Goal: Information Seeking & Learning: Learn about a topic

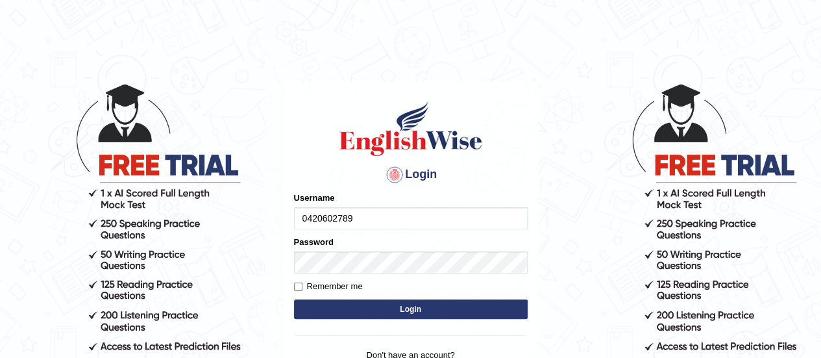
type input "0420602789"
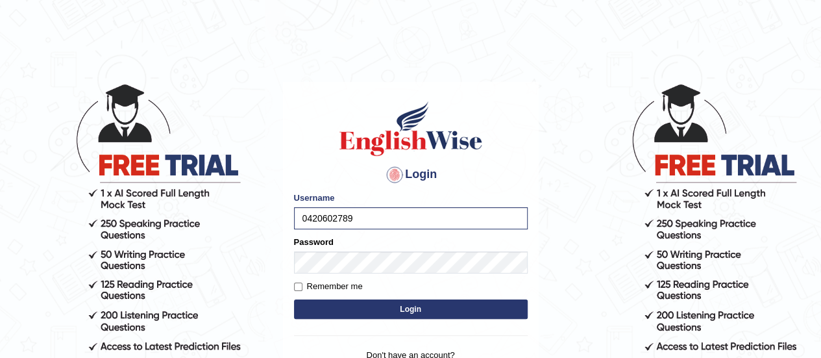
click at [410, 310] on button "Login" at bounding box center [411, 308] width 234 height 19
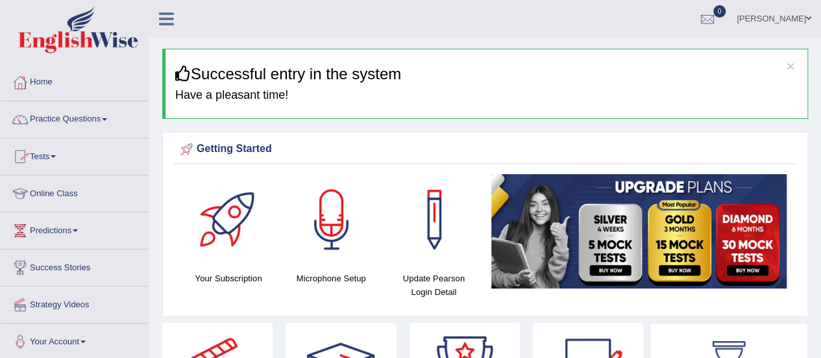
click at [56, 190] on link "Online Class" at bounding box center [75, 191] width 148 height 32
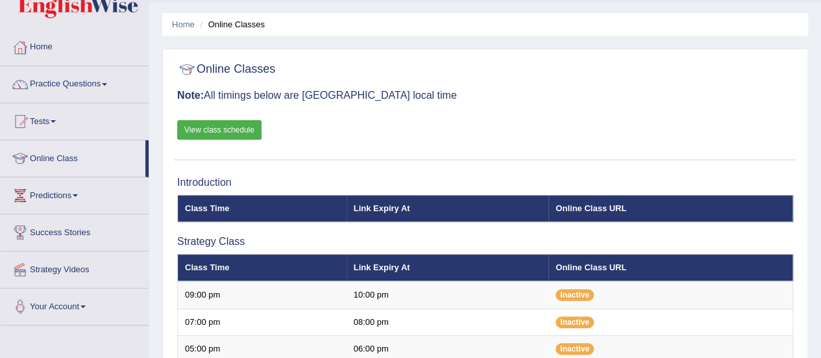
scroll to position [32, 0]
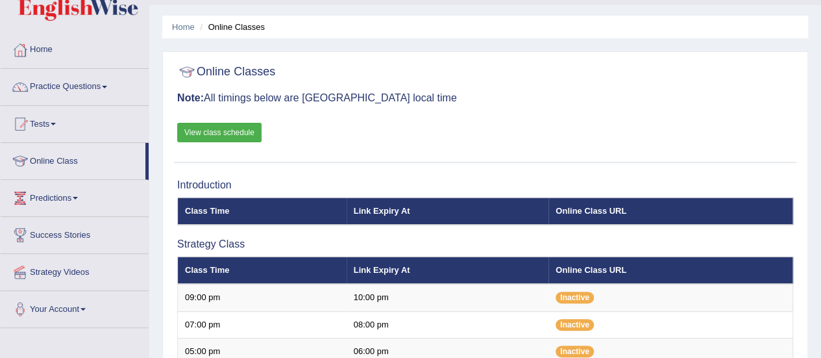
click at [84, 86] on link "Practice Questions" at bounding box center [75, 85] width 148 height 32
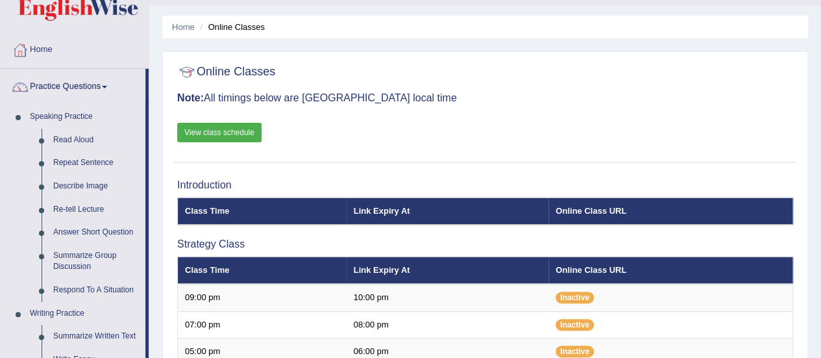
click at [67, 82] on link "Practice Questions" at bounding box center [73, 85] width 145 height 32
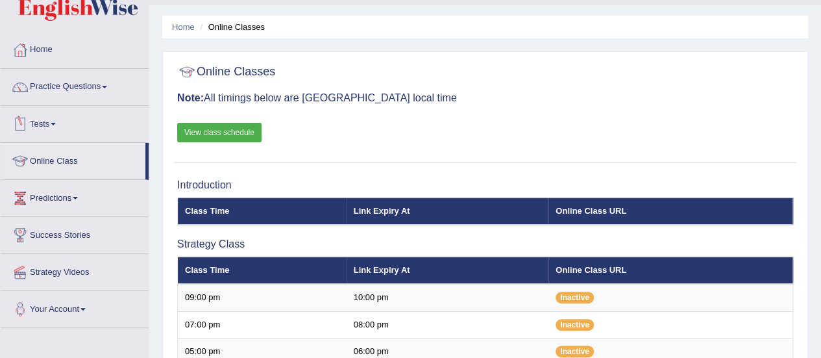
click at [46, 125] on link "Tests" at bounding box center [75, 122] width 148 height 32
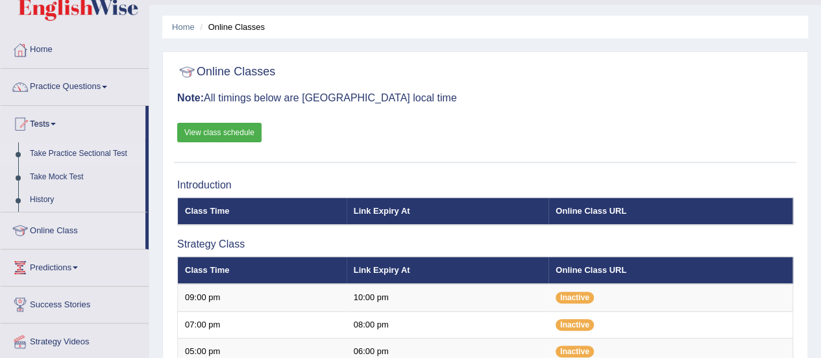
click at [58, 153] on link "Take Practice Sectional Test" at bounding box center [84, 153] width 121 height 23
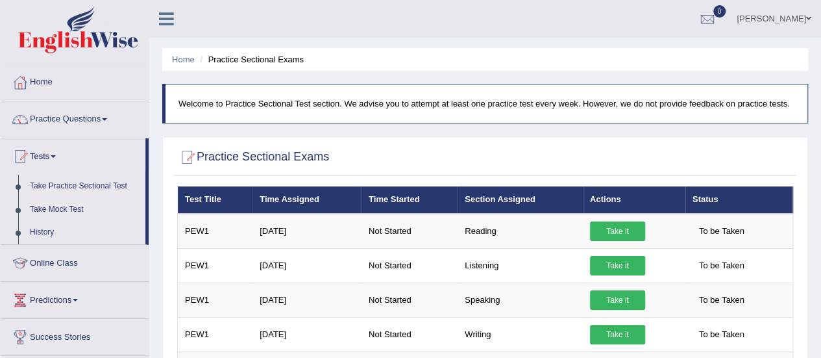
click at [50, 207] on link "Take Mock Test" at bounding box center [84, 209] width 121 height 23
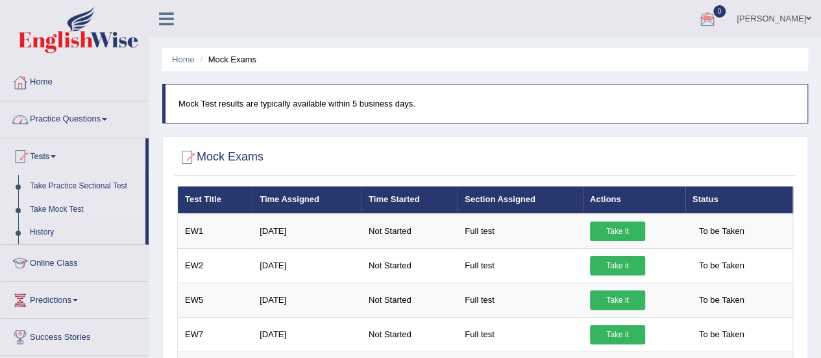
click at [56, 120] on link "Practice Questions" at bounding box center [75, 117] width 148 height 32
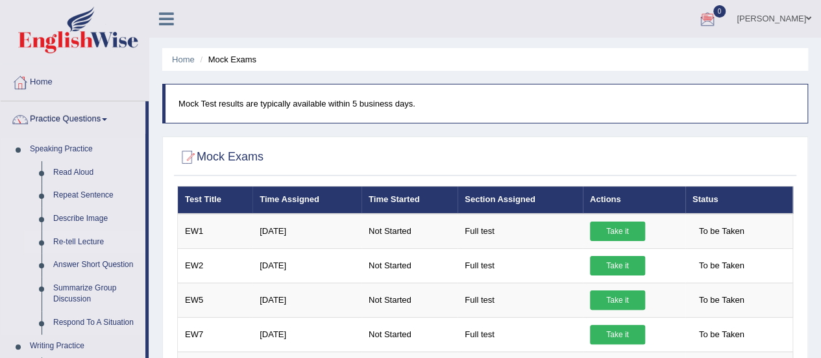
click at [86, 237] on link "Re-tell Lecture" at bounding box center [96, 241] width 98 height 23
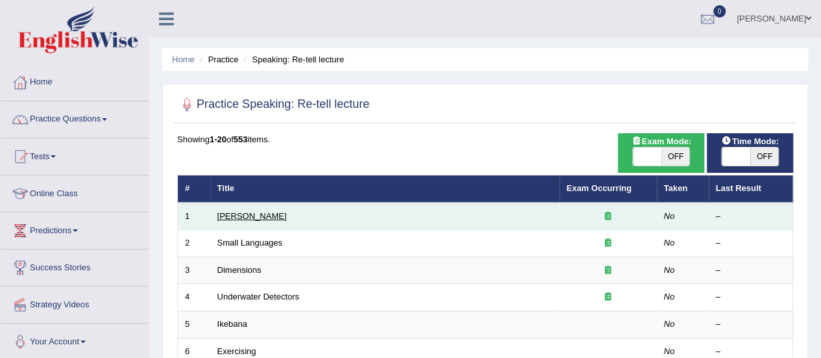
click at [249, 218] on link "[PERSON_NAME]" at bounding box center [251, 216] width 69 height 10
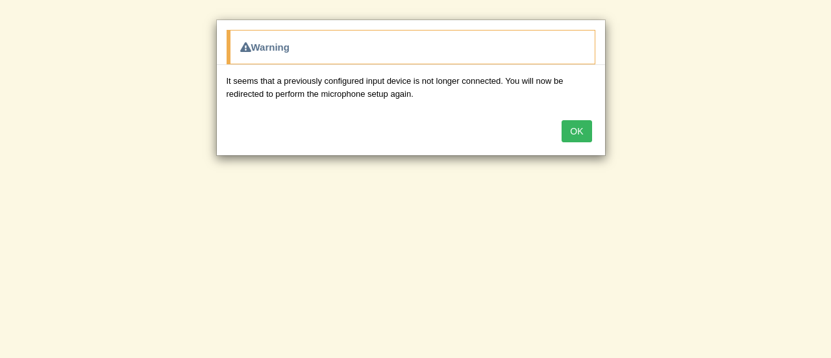
click at [579, 130] on button "OK" at bounding box center [576, 131] width 30 height 22
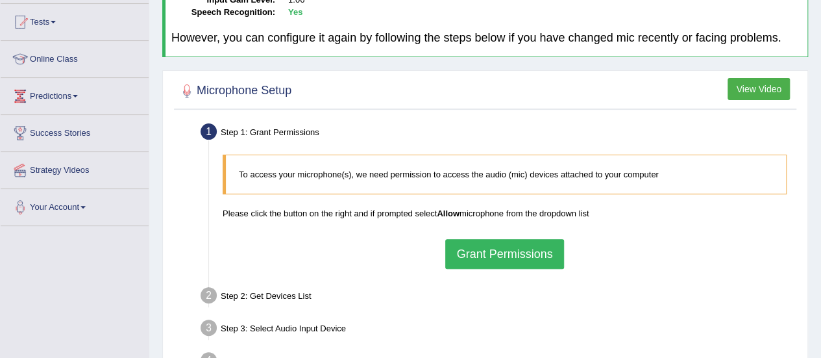
scroll to position [135, 0]
click at [504, 260] on button "Grant Permissions" at bounding box center [504, 253] width 118 height 30
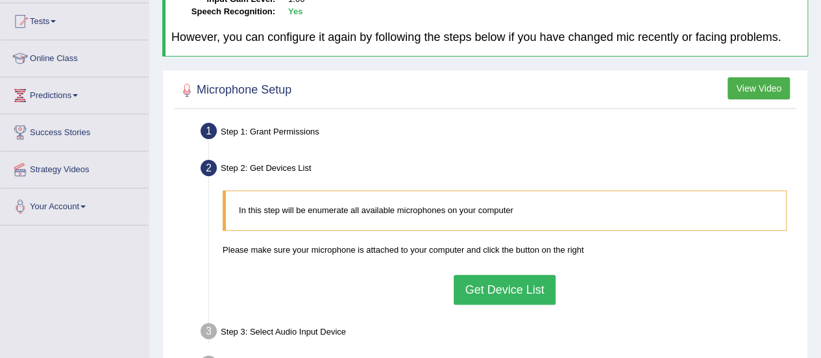
click at [500, 280] on button "Get Device List" at bounding box center [504, 289] width 101 height 30
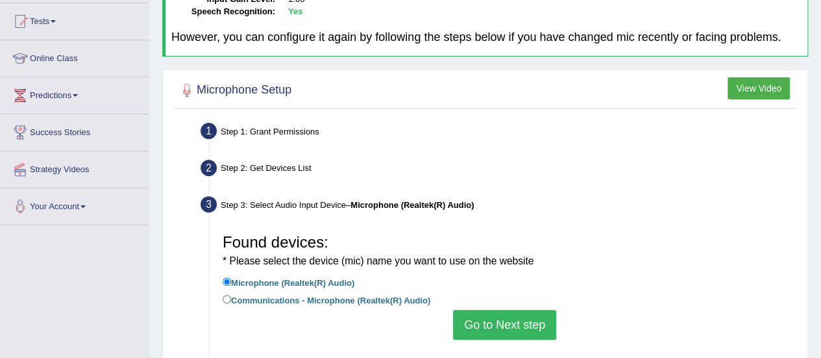
click at [489, 328] on button "Go to Next step" at bounding box center [504, 325] width 103 height 30
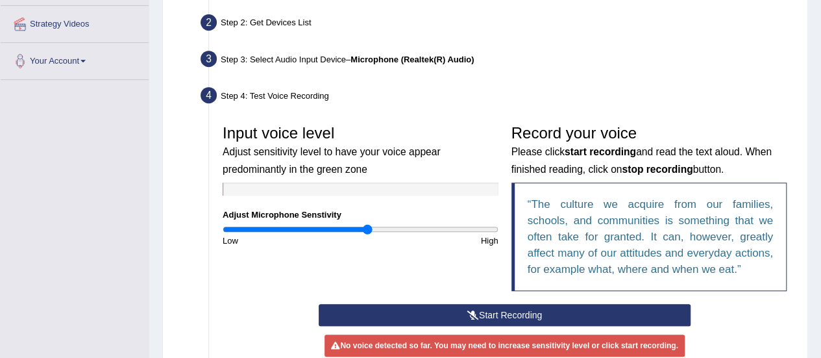
scroll to position [287, 0]
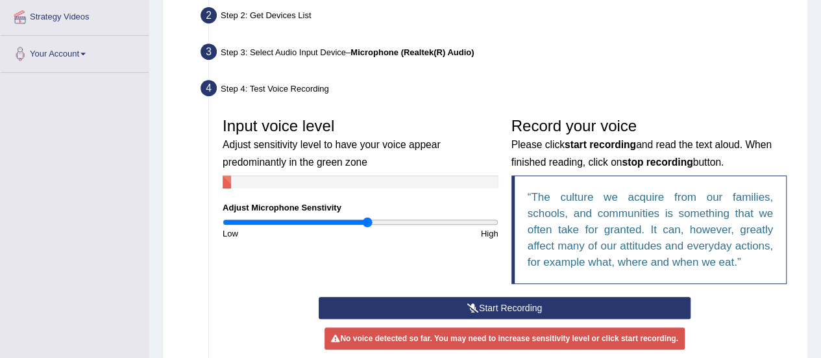
click at [494, 302] on button "Start Recording" at bounding box center [505, 308] width 372 height 22
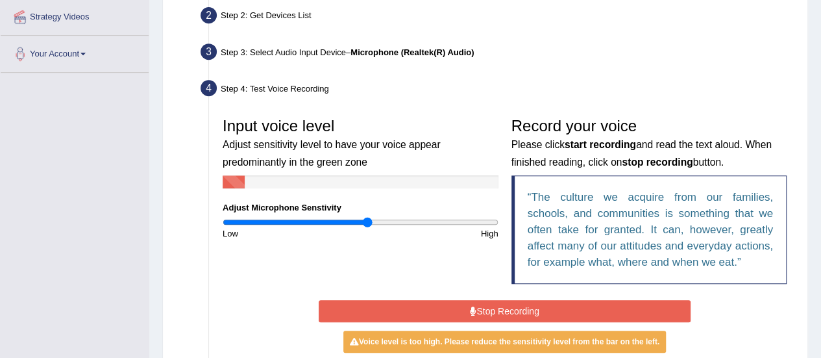
click at [496, 306] on button "Stop Recording" at bounding box center [505, 311] width 372 height 22
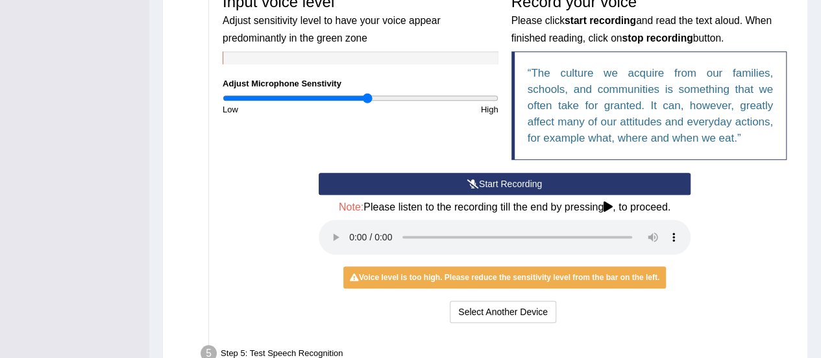
scroll to position [414, 0]
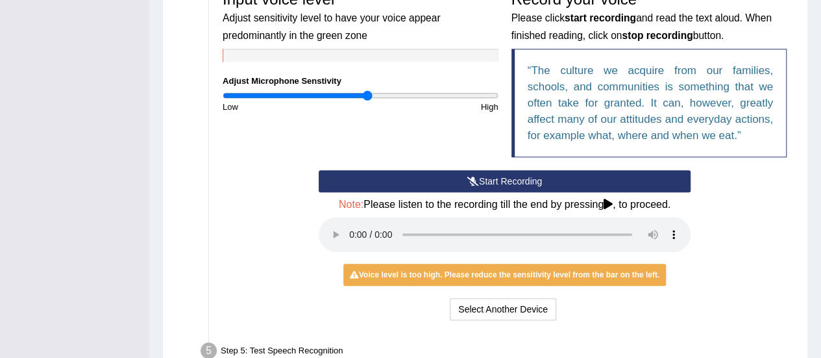
click at [507, 182] on button "Start Recording" at bounding box center [505, 181] width 372 height 22
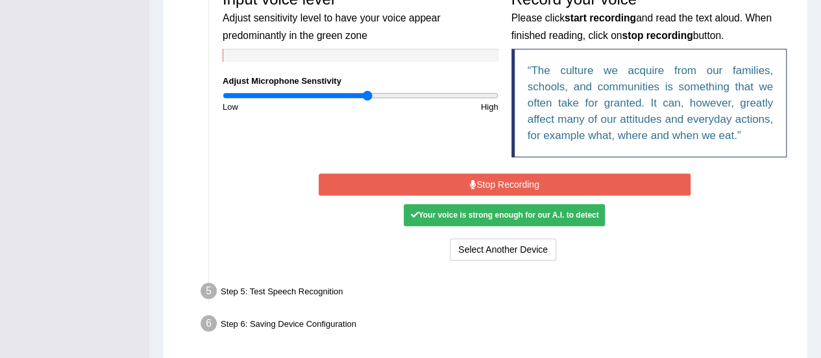
click at [507, 182] on button "Stop Recording" at bounding box center [505, 184] width 372 height 22
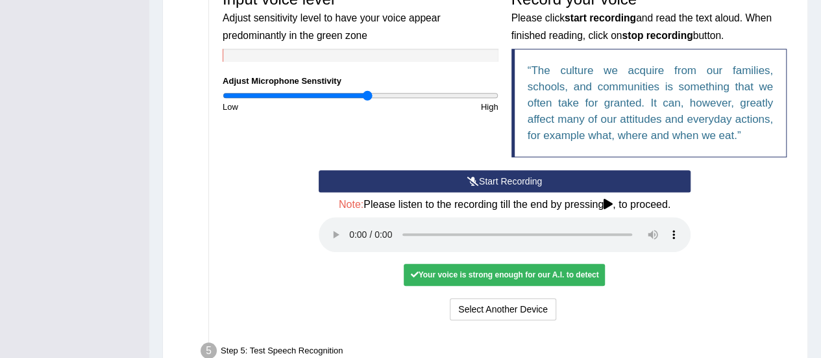
click at [606, 199] on icon at bounding box center [607, 204] width 9 height 10
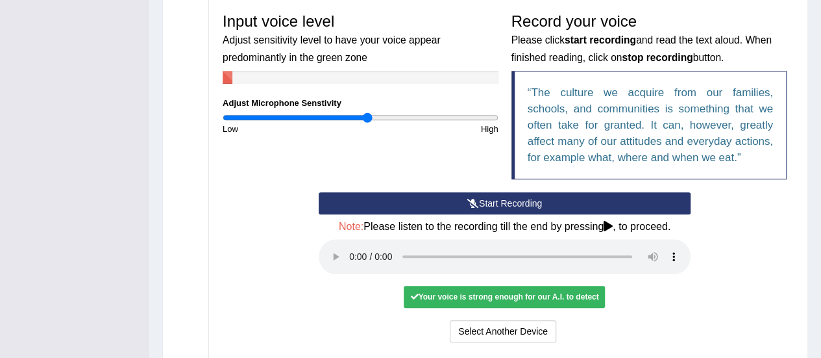
scroll to position [387, 0]
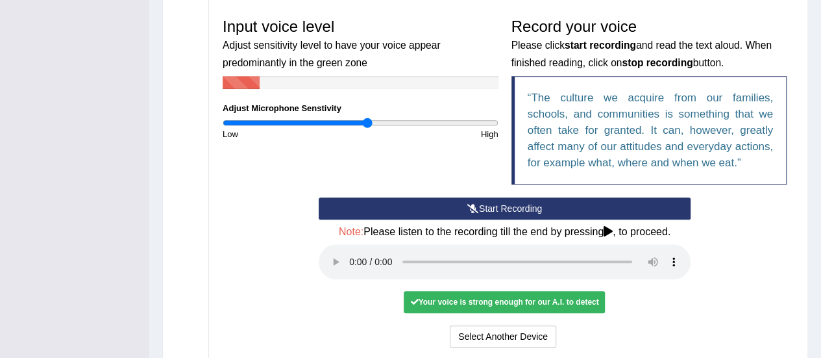
click at [507, 206] on button "Start Recording" at bounding box center [505, 208] width 372 height 22
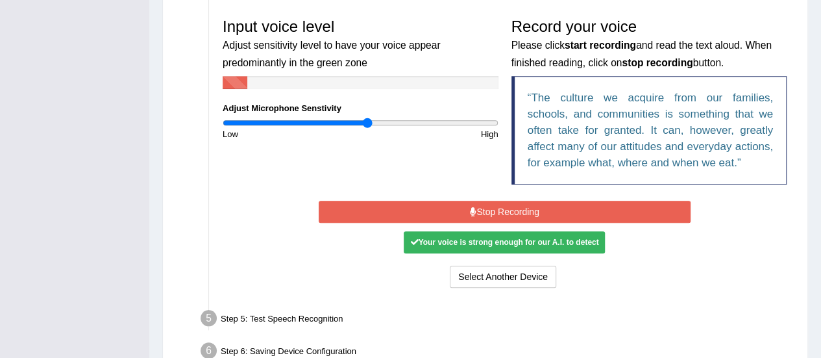
click at [506, 206] on button "Stop Recording" at bounding box center [505, 212] width 372 height 22
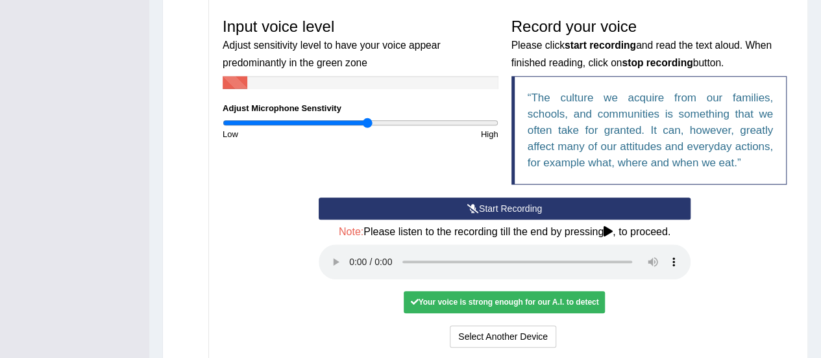
click at [488, 210] on button "Start Recording" at bounding box center [505, 208] width 372 height 22
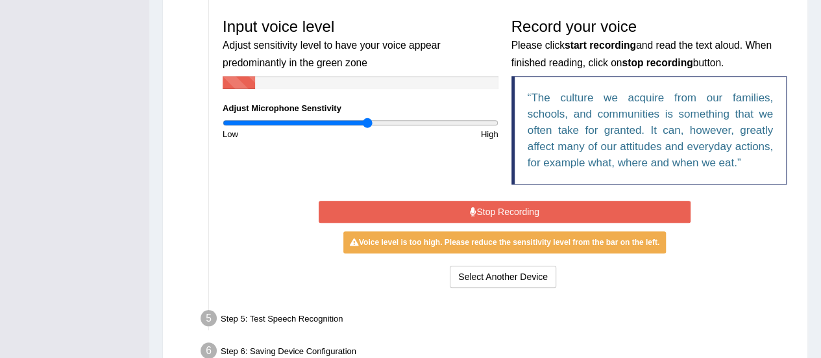
click at [488, 210] on button "Stop Recording" at bounding box center [505, 212] width 372 height 22
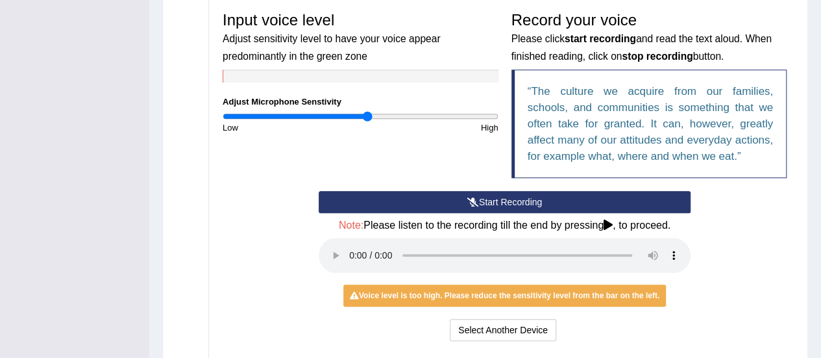
scroll to position [378, 0]
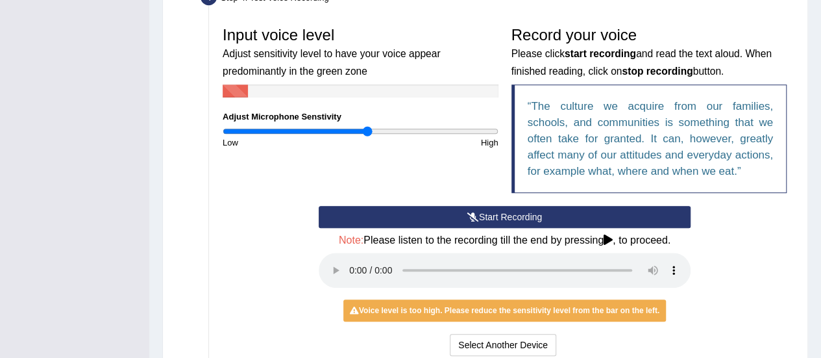
click at [481, 215] on button "Start Recording" at bounding box center [505, 217] width 372 height 22
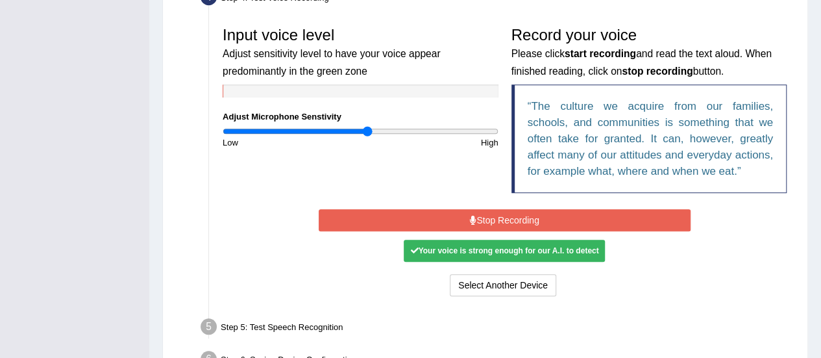
click at [481, 215] on button "Stop Recording" at bounding box center [505, 220] width 372 height 22
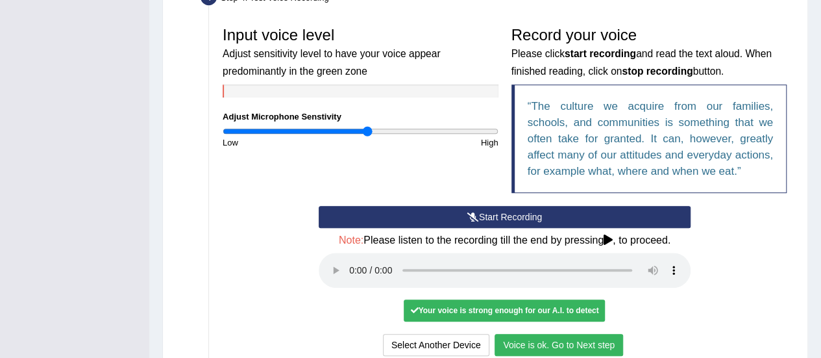
click at [587, 341] on button "Voice is ok. Go to Next step" at bounding box center [558, 345] width 128 height 22
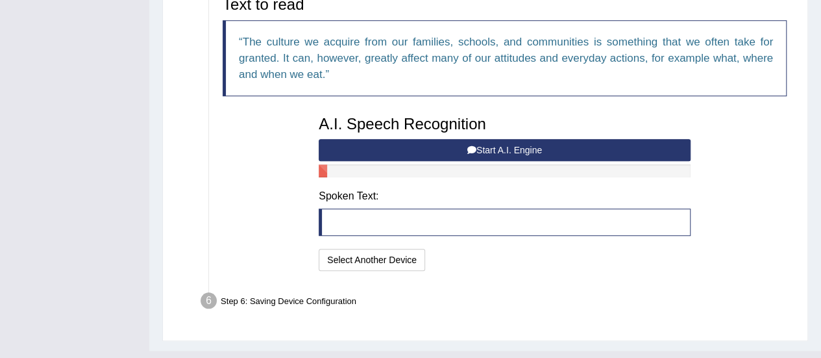
scroll to position [447, 0]
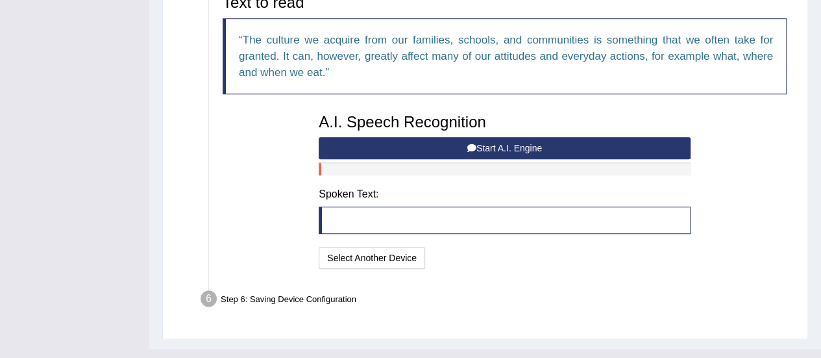
click at [521, 147] on button "Start A.I. Engine" at bounding box center [505, 148] width 372 height 22
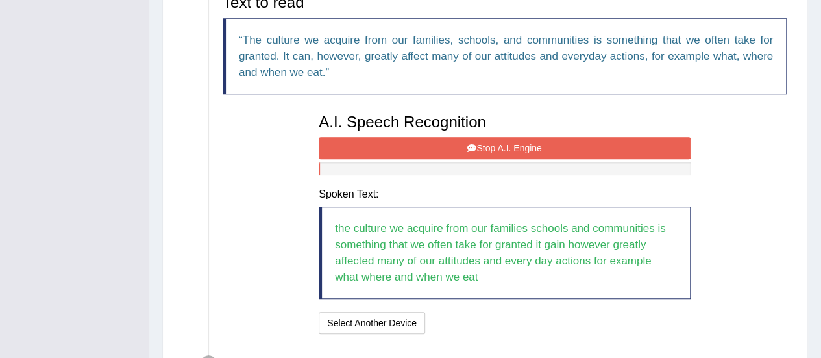
click at [521, 147] on button "Stop A.I. Engine" at bounding box center [505, 148] width 372 height 22
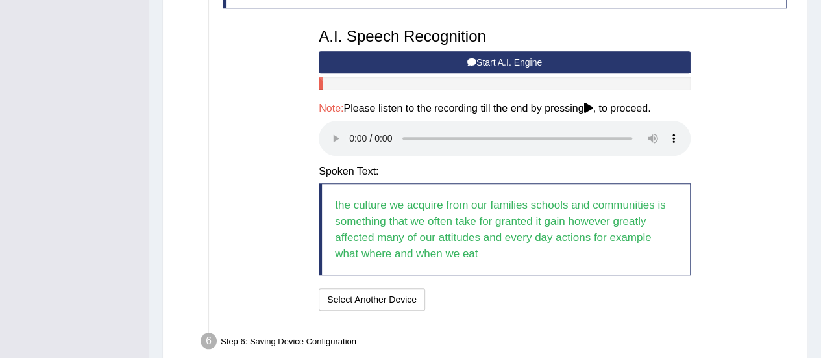
scroll to position [537, 0]
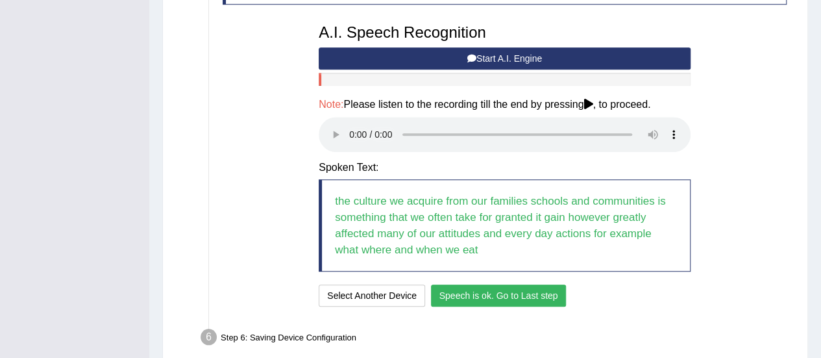
click at [481, 294] on button "Speech is ok. Go to Last step" at bounding box center [499, 295] width 136 height 22
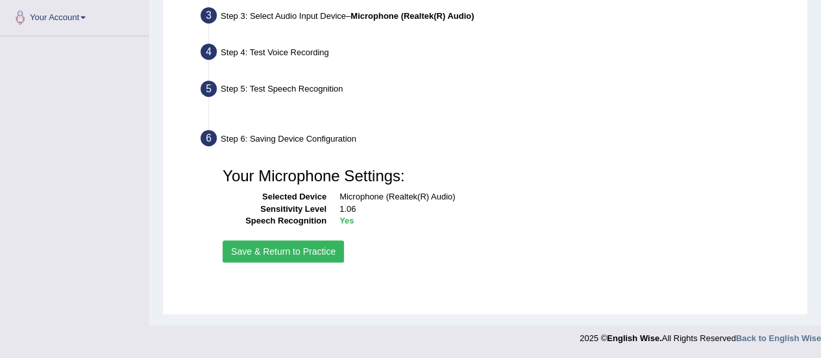
scroll to position [323, 0]
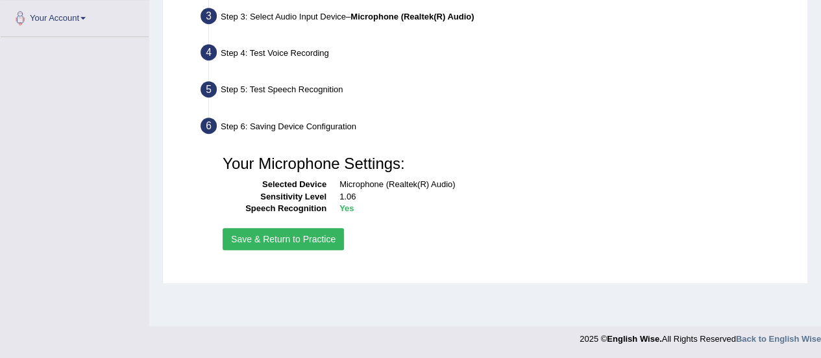
click at [310, 236] on button "Save & Return to Practice" at bounding box center [283, 239] width 121 height 22
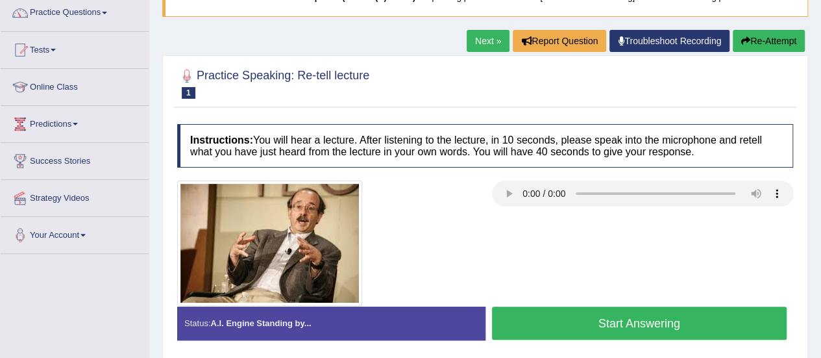
scroll to position [107, 0]
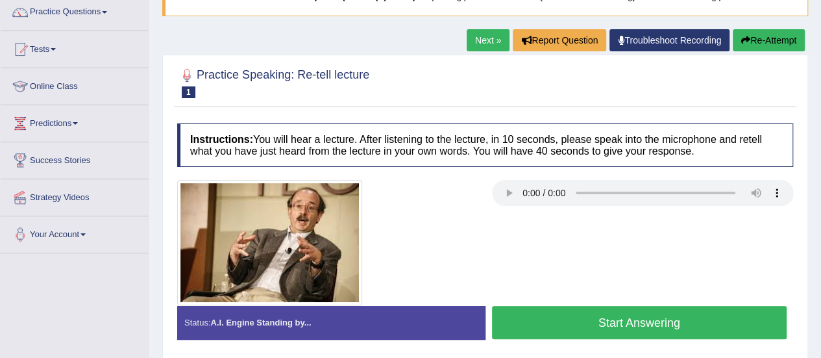
click at [624, 319] on button "Start Answering" at bounding box center [639, 322] width 295 height 33
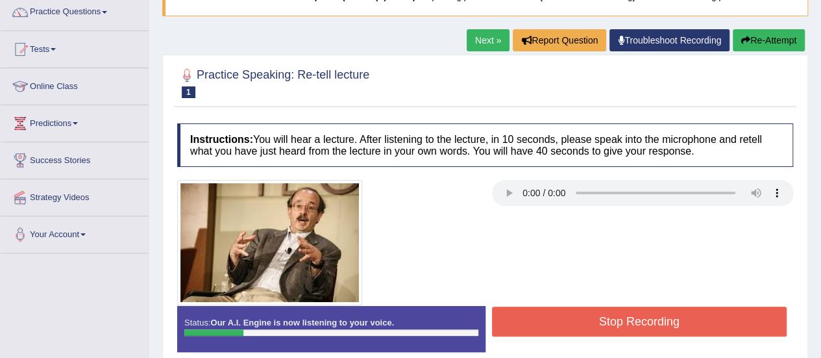
click at [624, 319] on button "Stop Recording" at bounding box center [639, 321] width 295 height 30
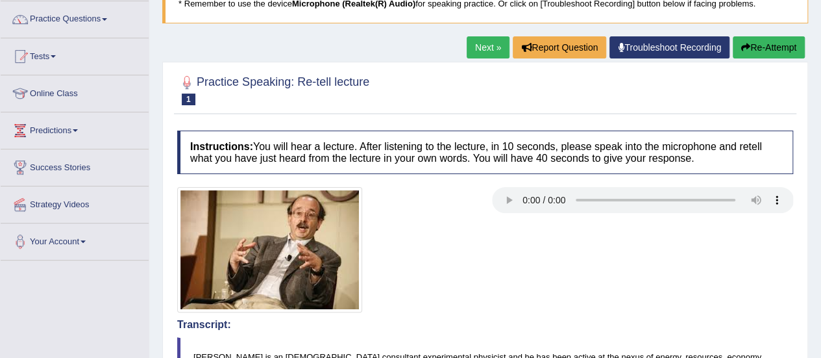
scroll to position [97, 0]
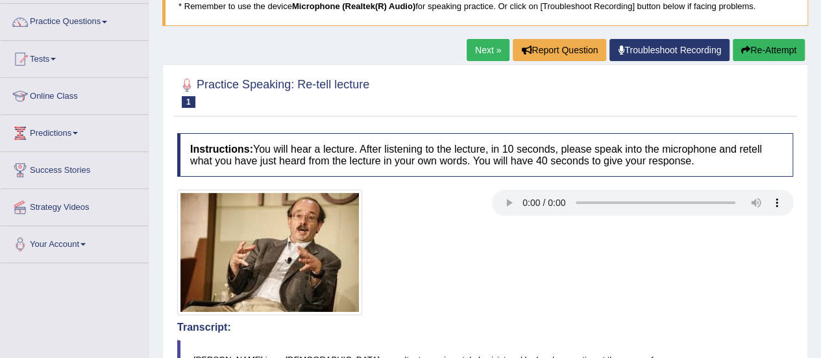
click at [764, 46] on button "Re-Attempt" at bounding box center [769, 50] width 72 height 22
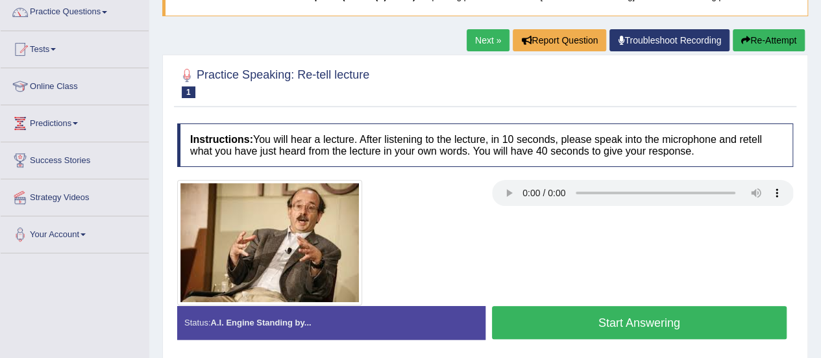
click at [599, 324] on button "Start Answering" at bounding box center [639, 322] width 295 height 33
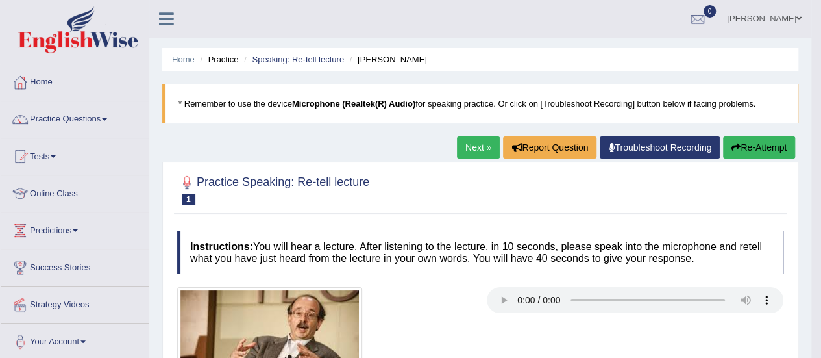
click at [480, 147] on link "Next »" at bounding box center [478, 147] width 43 height 22
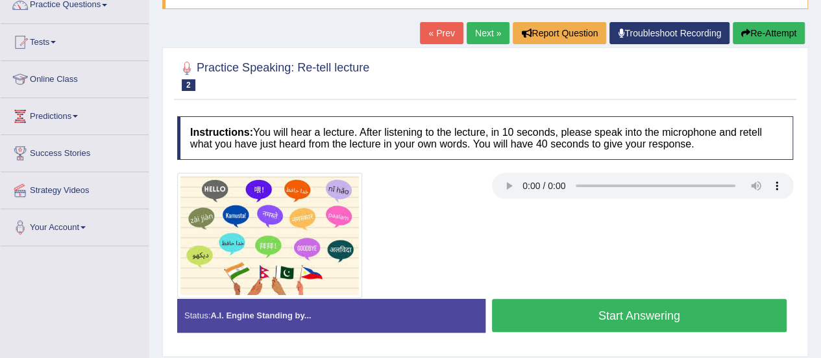
scroll to position [116, 0]
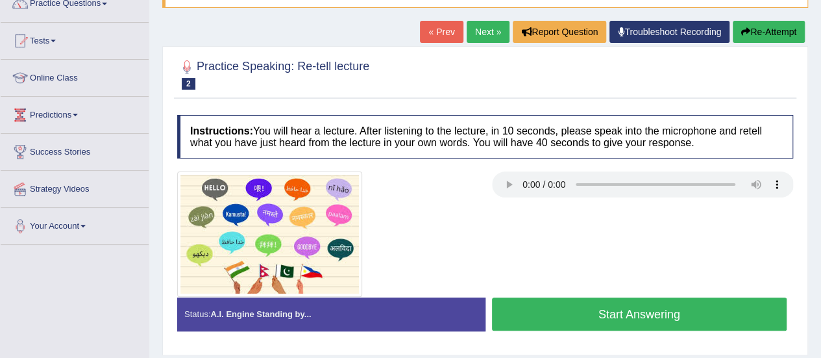
click at [587, 308] on button "Start Answering" at bounding box center [639, 313] width 295 height 33
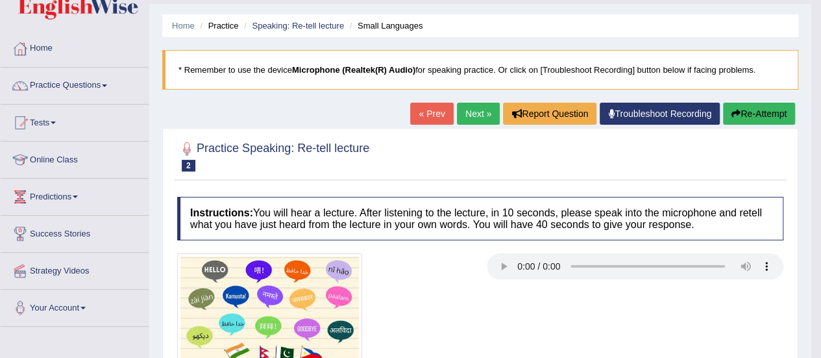
scroll to position [36, 0]
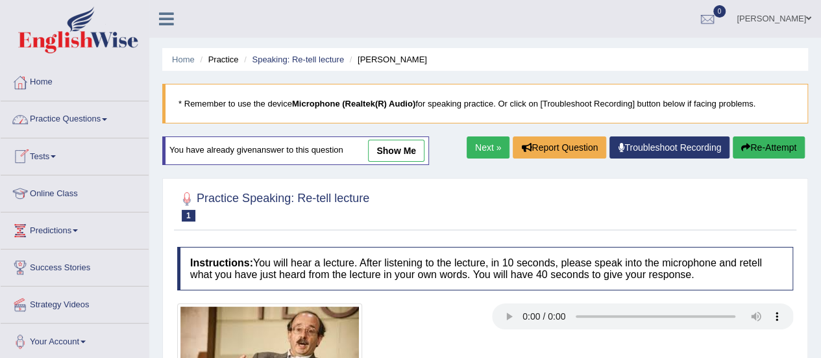
click at [81, 119] on link "Practice Questions" at bounding box center [75, 117] width 148 height 32
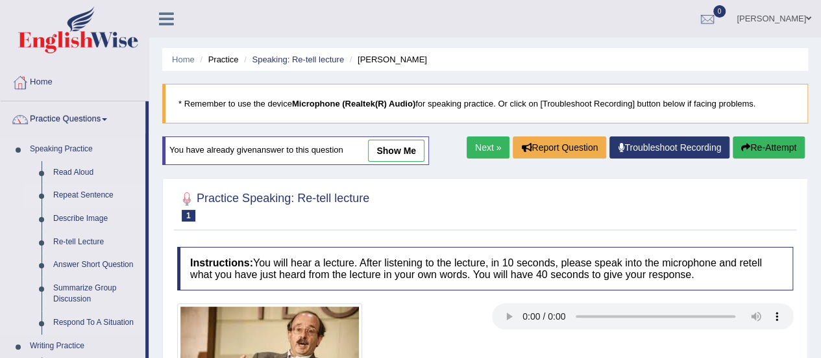
drag, startPoint x: 147, startPoint y: 139, endPoint x: 143, endPoint y: 190, distance: 51.5
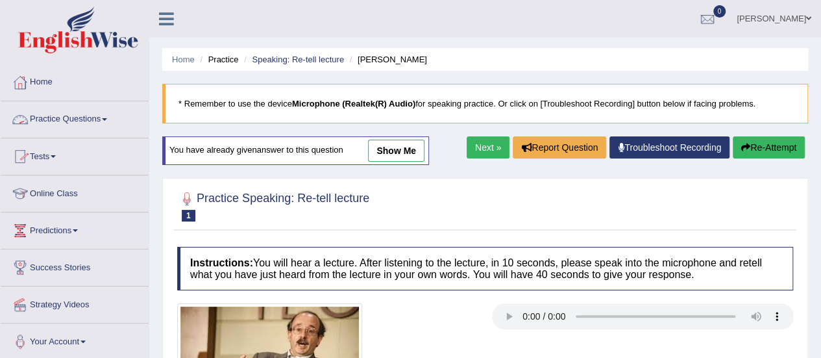
click at [74, 125] on link "Practice Questions" at bounding box center [75, 117] width 148 height 32
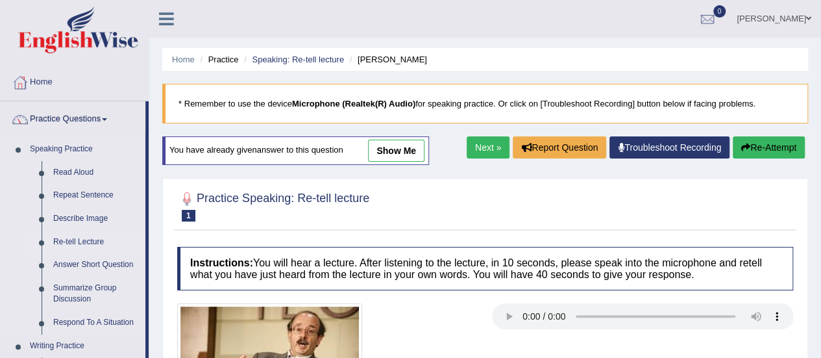
drag, startPoint x: 147, startPoint y: 195, endPoint x: 144, endPoint y: 238, distance: 42.9
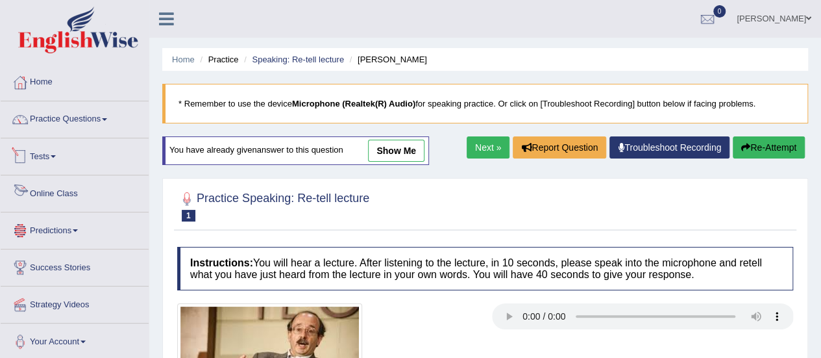
scroll to position [26, 0]
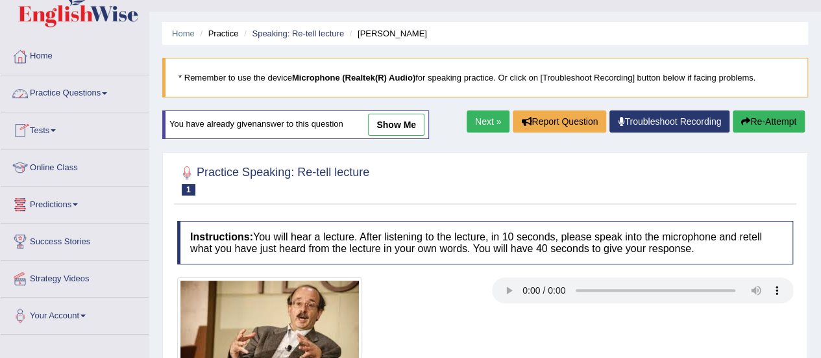
click at [95, 97] on link "Practice Questions" at bounding box center [75, 91] width 148 height 32
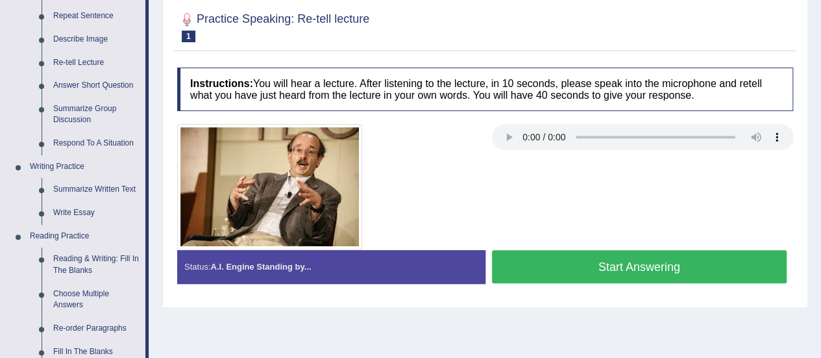
scroll to position [180, 0]
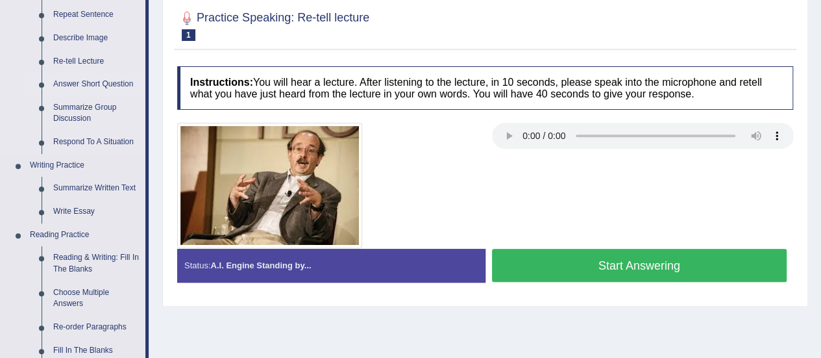
click at [79, 85] on link "Answer Short Question" at bounding box center [96, 84] width 98 height 23
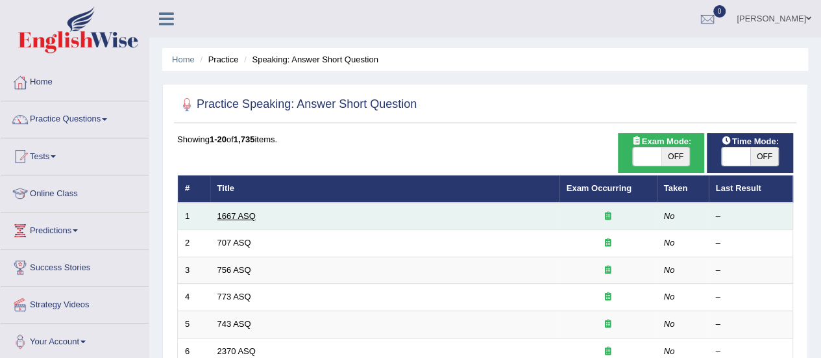
click at [239, 217] on link "1667 ASQ" at bounding box center [236, 216] width 38 height 10
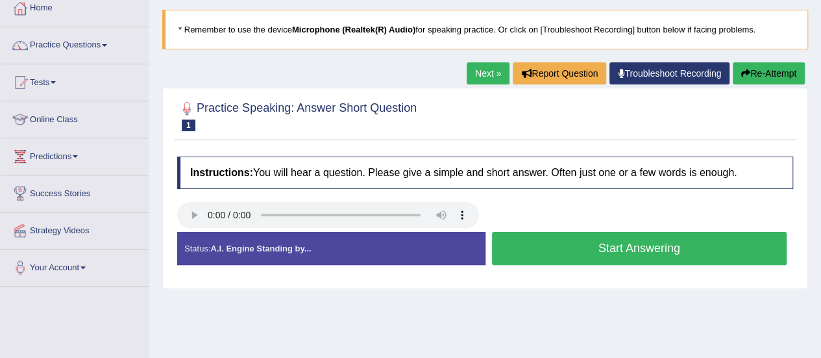
scroll to position [76, 0]
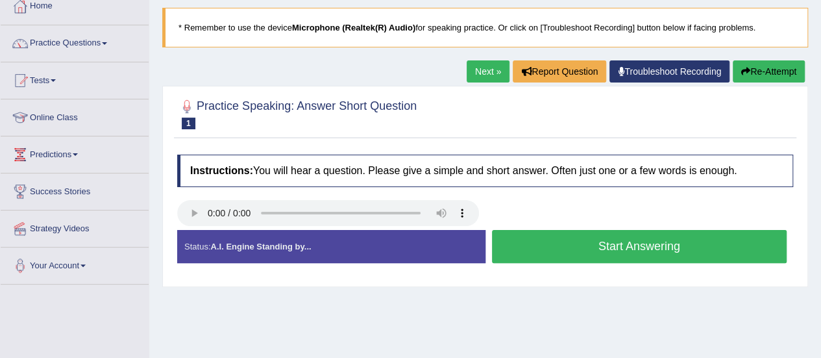
click at [600, 246] on button "Start Answering" at bounding box center [639, 246] width 295 height 33
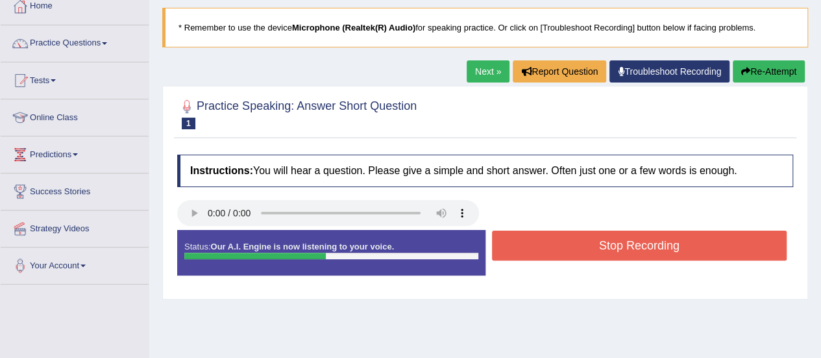
click at [600, 246] on button "Stop Recording" at bounding box center [639, 245] width 295 height 30
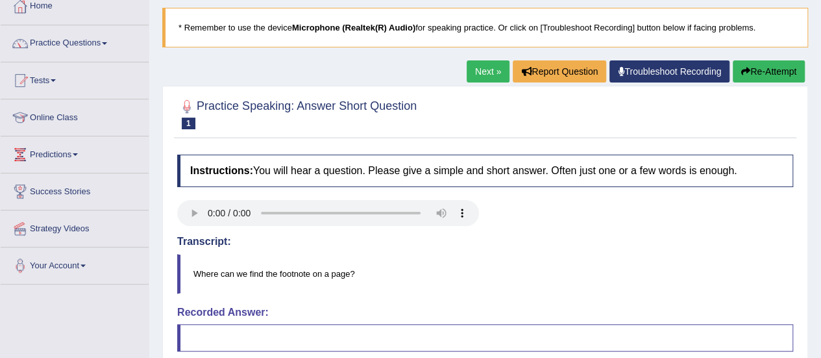
click at [761, 71] on button "Re-Attempt" at bounding box center [769, 71] width 72 height 22
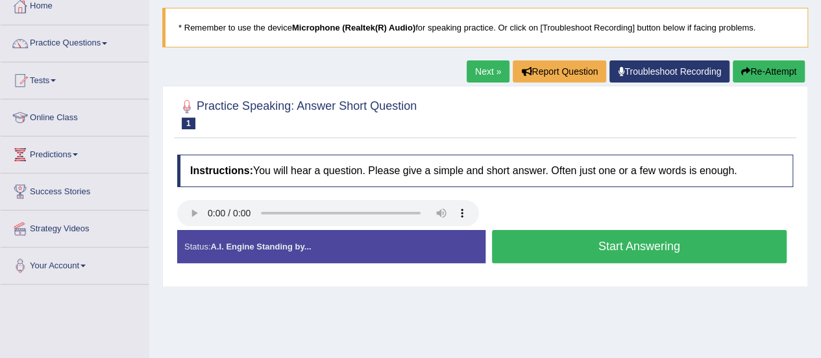
click at [544, 243] on button "Start Answering" at bounding box center [639, 246] width 295 height 33
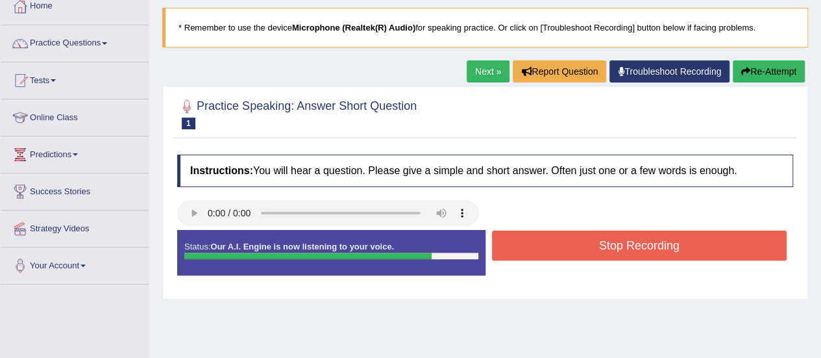
click at [544, 243] on button "Stop Recording" at bounding box center [639, 245] width 295 height 30
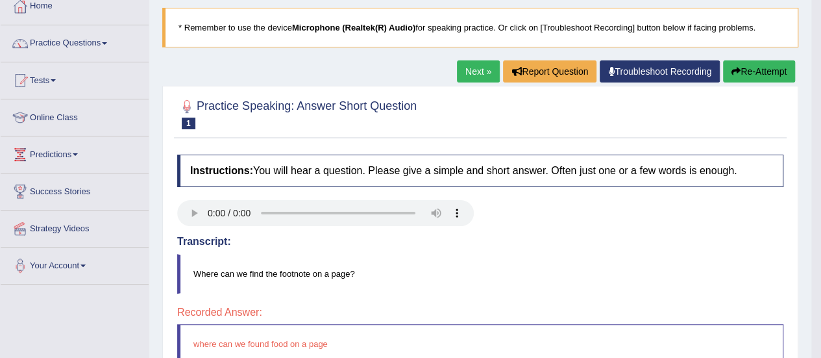
drag, startPoint x: 816, startPoint y: 103, endPoint x: 824, endPoint y: 130, distance: 29.0
click at [820, 130] on html "Toggle navigation Home Practice Questions Speaking Practice Read Aloud Repeat S…" at bounding box center [410, 103] width 821 height 358
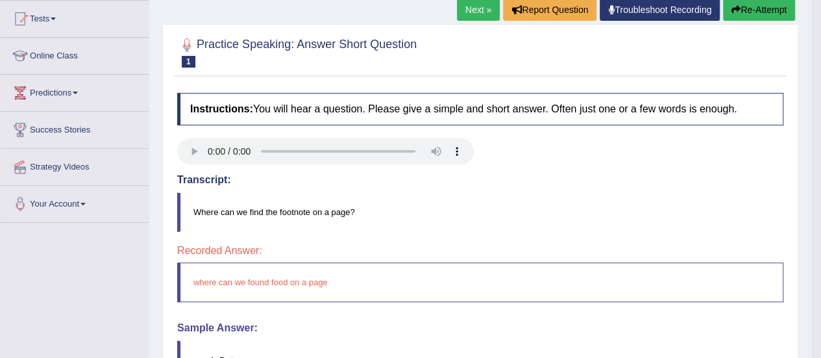
scroll to position [113, 0]
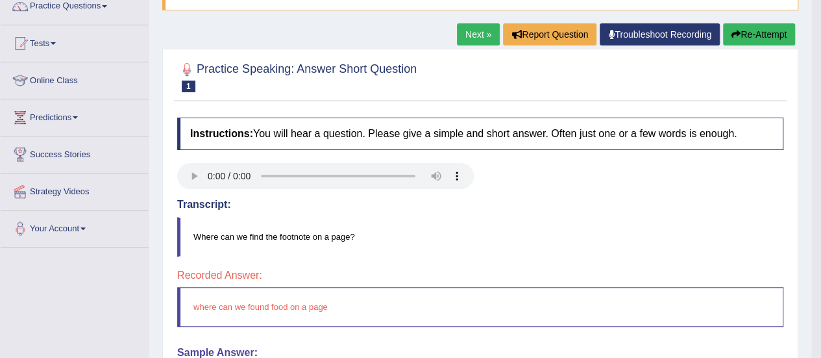
click at [748, 33] on button "Re-Attempt" at bounding box center [759, 34] width 72 height 22
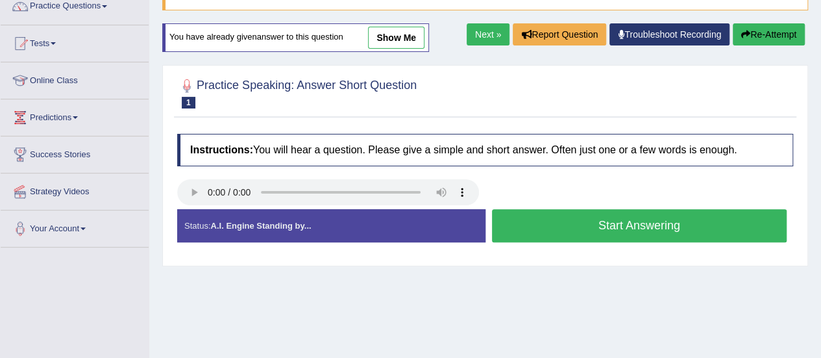
click at [506, 230] on button "Start Answering" at bounding box center [639, 225] width 295 height 33
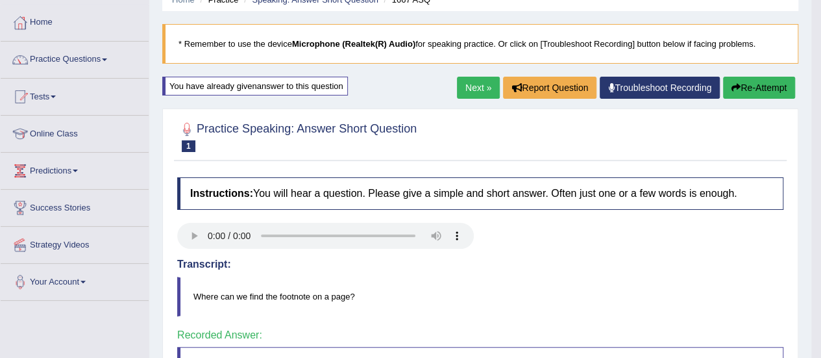
scroll to position [27, 0]
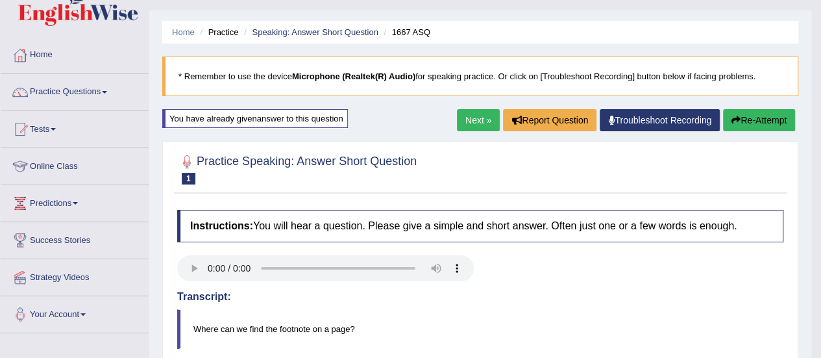
click at [468, 117] on link "Next »" at bounding box center [478, 120] width 43 height 22
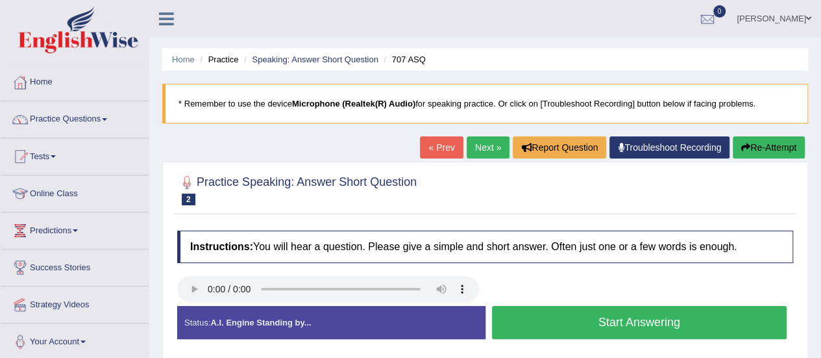
click at [589, 28] on ul "[PERSON_NAME] Toggle navigation Username: 0420602789 Access Type: Online Subscr…" at bounding box center [586, 18] width 470 height 37
click at [510, 186] on div at bounding box center [485, 189] width 616 height 40
click at [551, 19] on ul "[PERSON_NAME] Toggle navigation Username: 0420602789 Access Type: Online Subscr…" at bounding box center [586, 18] width 470 height 37
drag, startPoint x: 551, startPoint y: 19, endPoint x: 542, endPoint y: 13, distance: 10.6
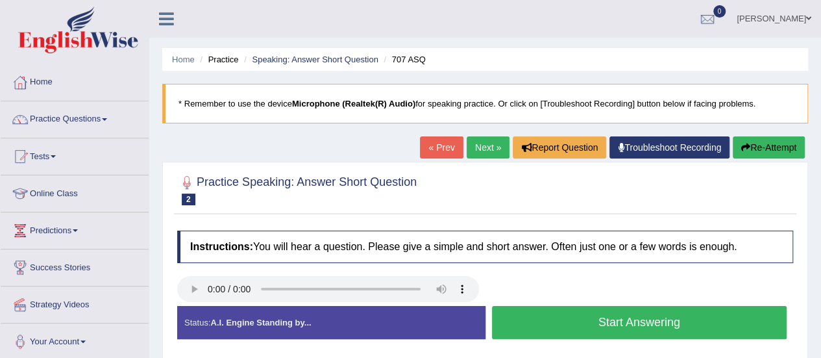
click at [542, 13] on ul "Shaukat Ali Toggle navigation Username: 0420602789 Access Type: Online Subscrip…" at bounding box center [586, 18] width 470 height 37
click at [524, 315] on button "Start Answering" at bounding box center [639, 322] width 295 height 33
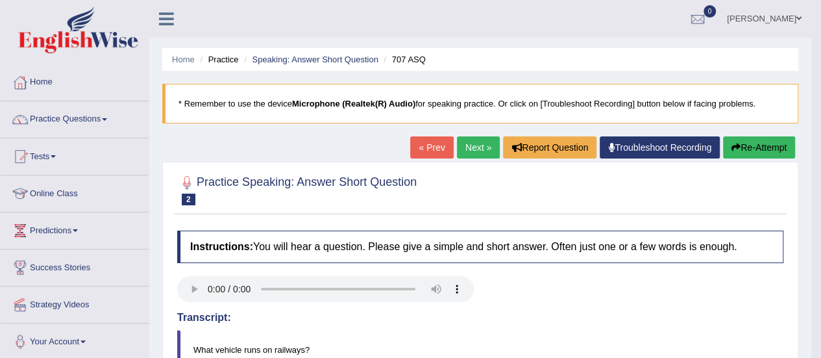
click at [470, 141] on link "Next »" at bounding box center [478, 147] width 43 height 22
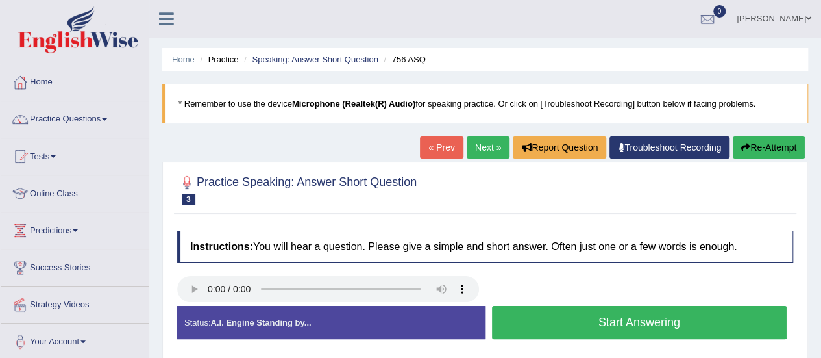
click at [567, 321] on button "Start Answering" at bounding box center [639, 322] width 295 height 33
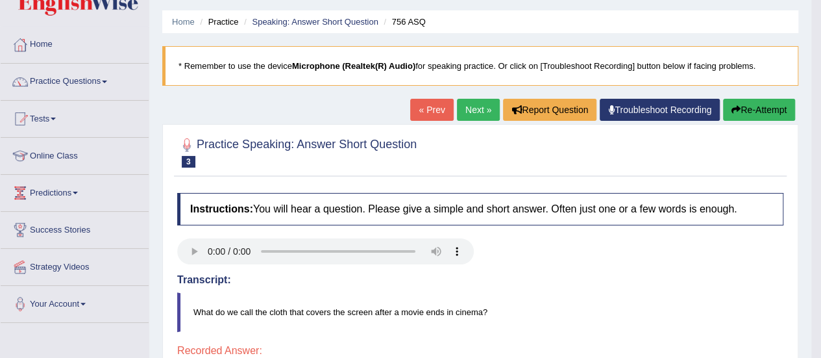
scroll to position [12, 0]
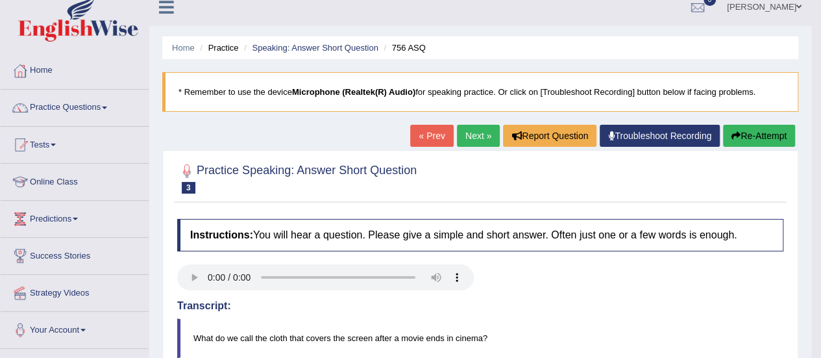
click at [489, 134] on link "Next »" at bounding box center [478, 136] width 43 height 22
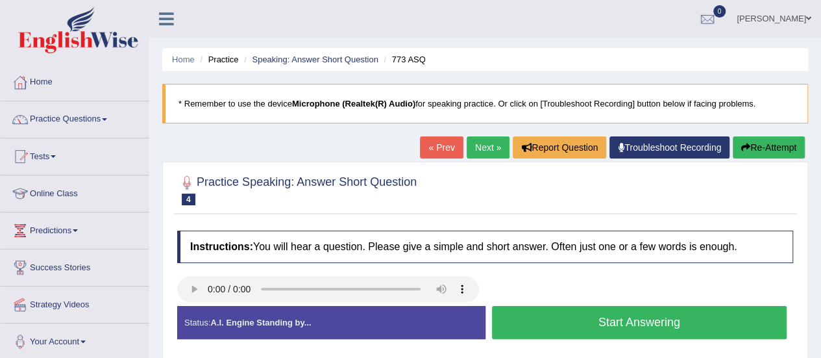
click at [546, 313] on button "Start Answering" at bounding box center [639, 322] width 295 height 33
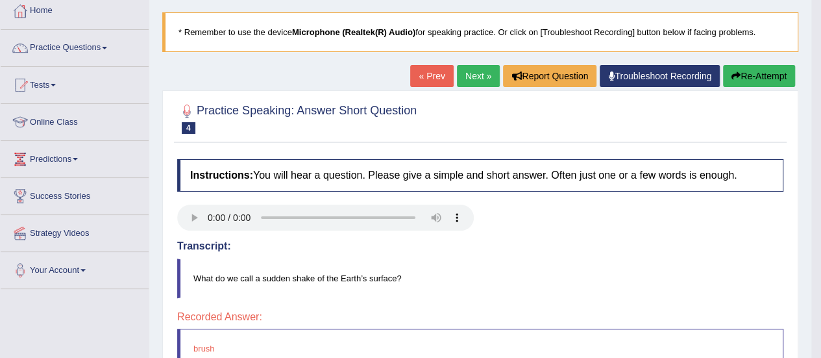
scroll to position [64, 0]
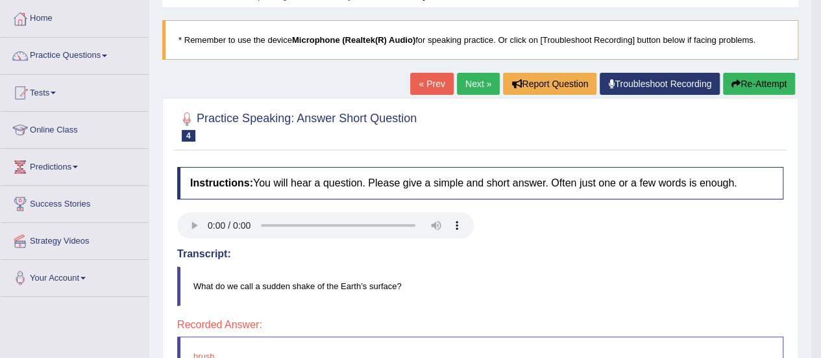
click at [468, 80] on link "Next »" at bounding box center [478, 84] width 43 height 22
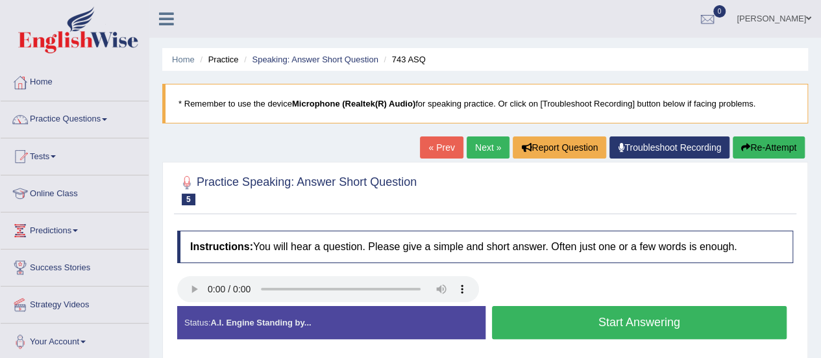
click at [600, 333] on button "Start Answering" at bounding box center [639, 322] width 295 height 33
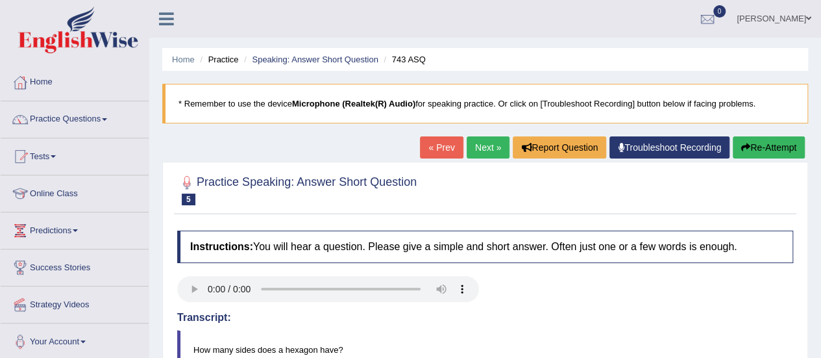
click at [510, 118] on blockquote "* Remember to use the device Microphone (Realtek(R) Audio) for speaking practic…" at bounding box center [485, 104] width 646 height 40
click at [486, 147] on link "Next »" at bounding box center [488, 147] width 43 height 22
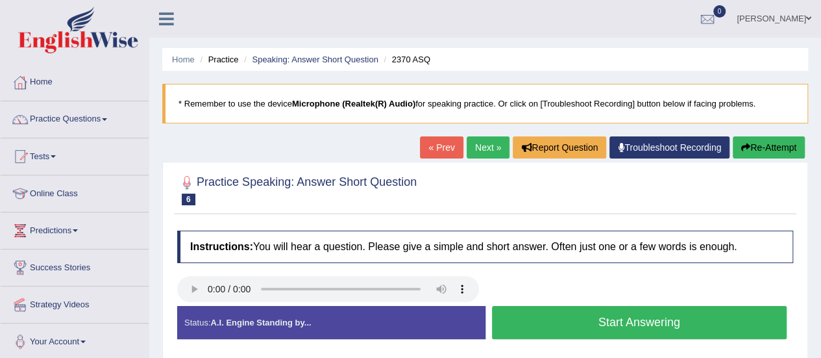
click at [627, 321] on button "Start Answering" at bounding box center [639, 322] width 295 height 33
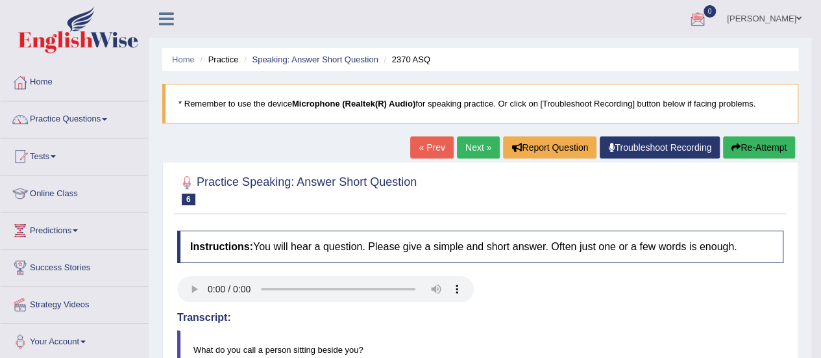
click at [468, 146] on link "Next »" at bounding box center [478, 147] width 43 height 22
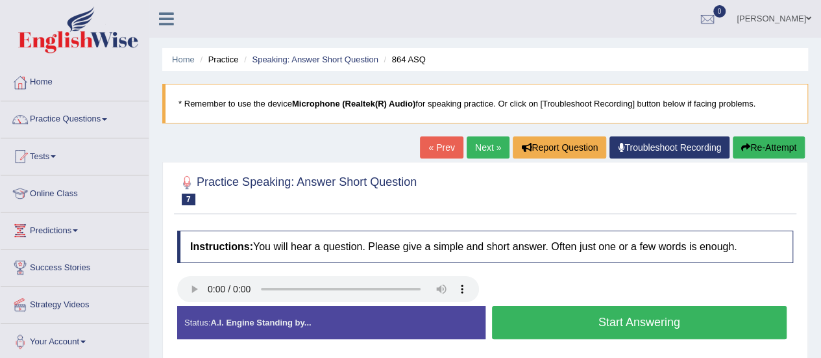
click at [606, 312] on button "Start Answering" at bounding box center [639, 322] width 295 height 33
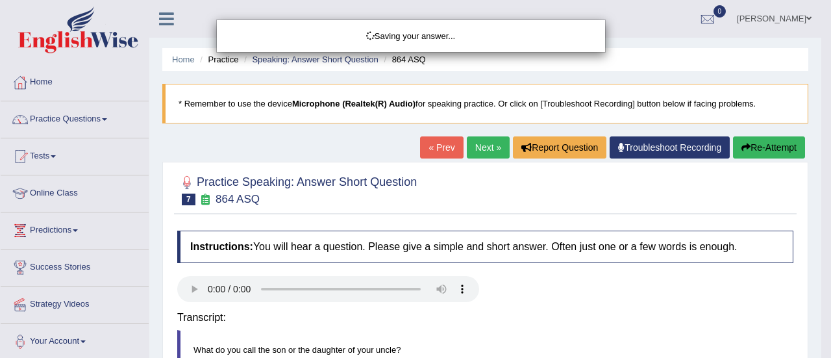
click at [820, 349] on div "Saving your answer..." at bounding box center [415, 179] width 831 height 358
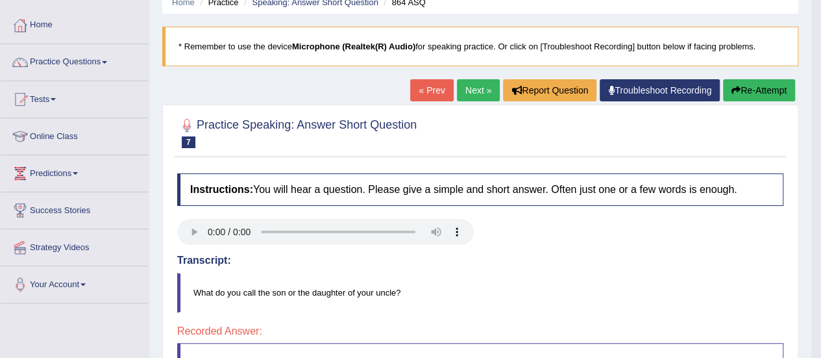
scroll to position [55, 0]
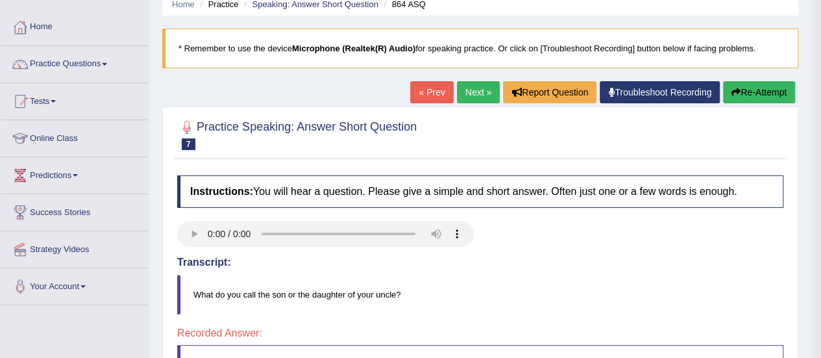
click at [473, 90] on link "Next »" at bounding box center [478, 92] width 43 height 22
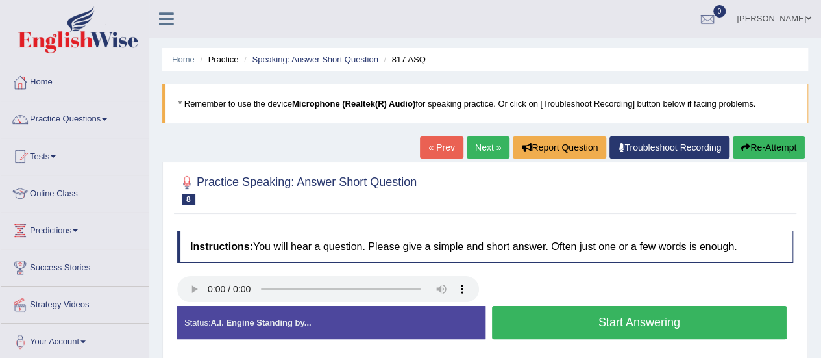
click at [558, 330] on button "Start Answering" at bounding box center [639, 322] width 295 height 33
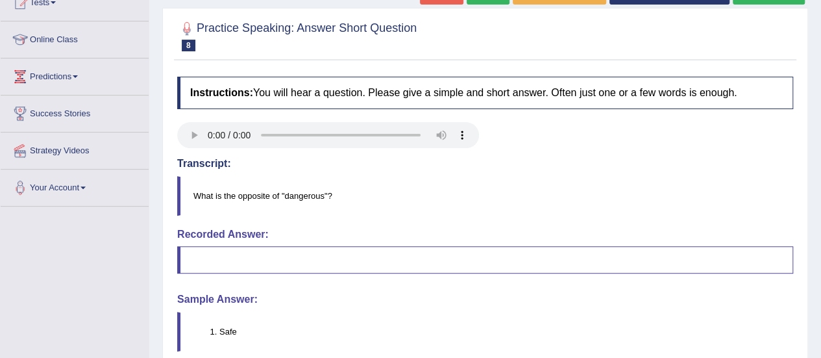
scroll to position [134, 0]
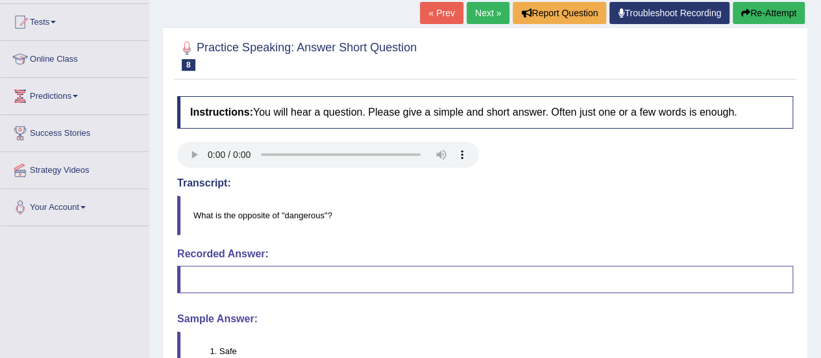
click at [769, 13] on button "Re-Attempt" at bounding box center [769, 13] width 72 height 22
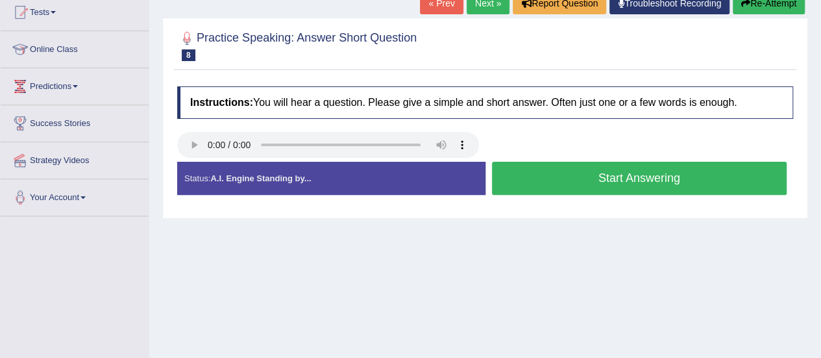
click at [626, 178] on button "Start Answering" at bounding box center [639, 178] width 295 height 33
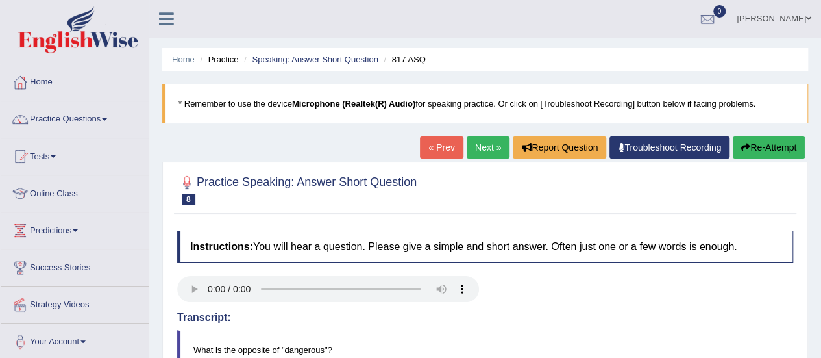
click at [188, 175] on div at bounding box center [186, 182] width 19 height 19
click at [187, 184] on div at bounding box center [186, 182] width 19 height 19
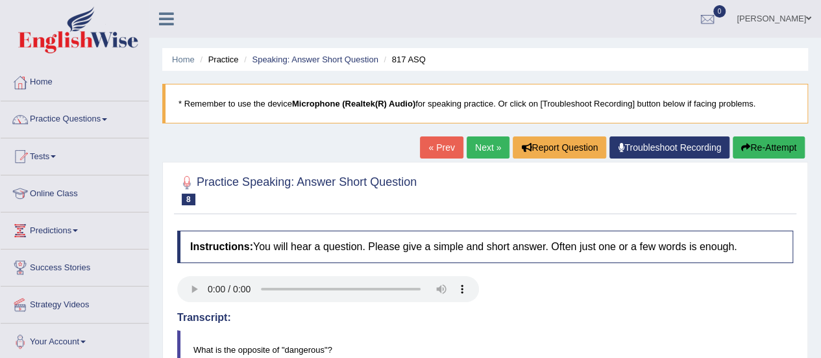
click at [589, 97] on blockquote "* Remember to use the device Microphone (Realtek(R) Audio) for speaking practic…" at bounding box center [485, 104] width 646 height 40
click at [633, 152] on link "Troubleshoot Recording" at bounding box center [669, 147] width 120 height 22
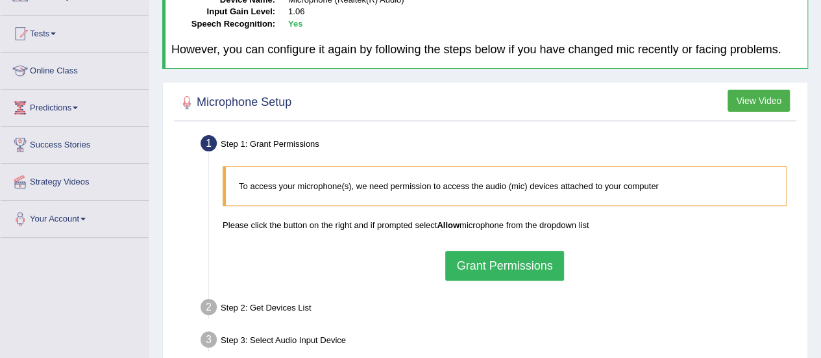
scroll to position [125, 0]
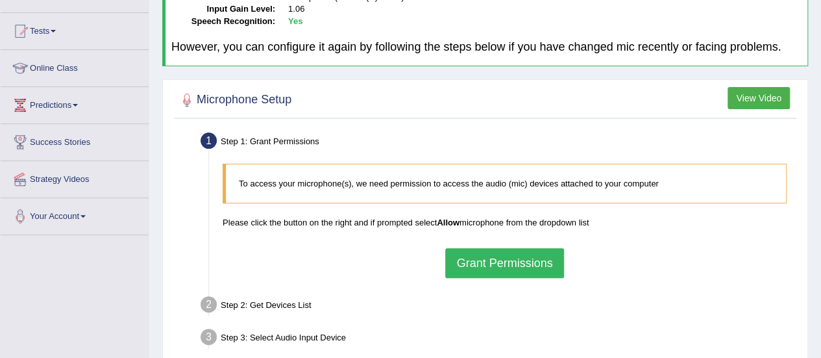
click at [523, 269] on button "Grant Permissions" at bounding box center [504, 263] width 118 height 30
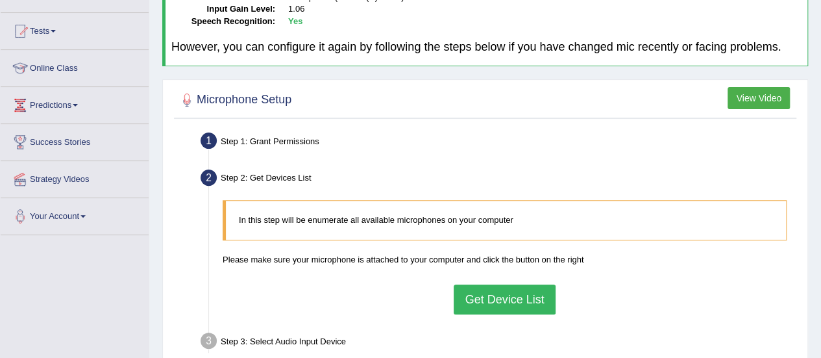
click at [505, 298] on button "Get Device List" at bounding box center [504, 299] width 101 height 30
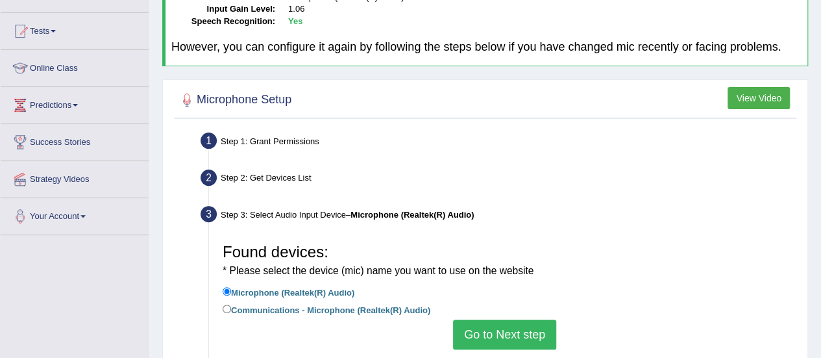
click at [487, 347] on button "Go to Next step" at bounding box center [504, 334] width 103 height 30
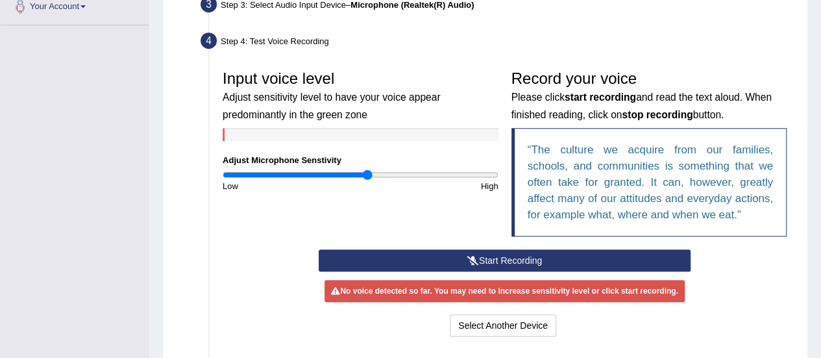
scroll to position [335, 0]
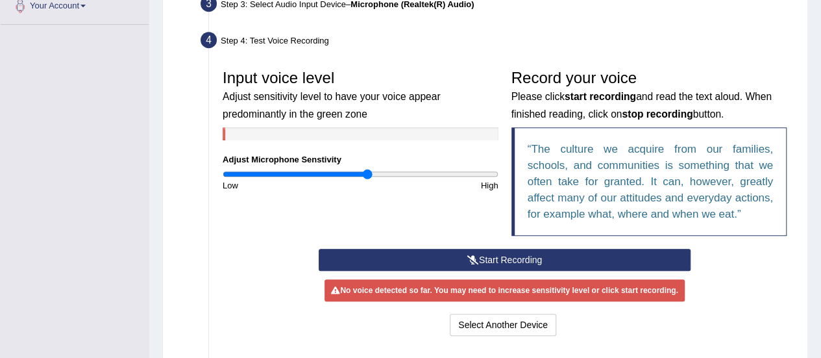
click at [509, 260] on button "Start Recording" at bounding box center [505, 260] width 372 height 22
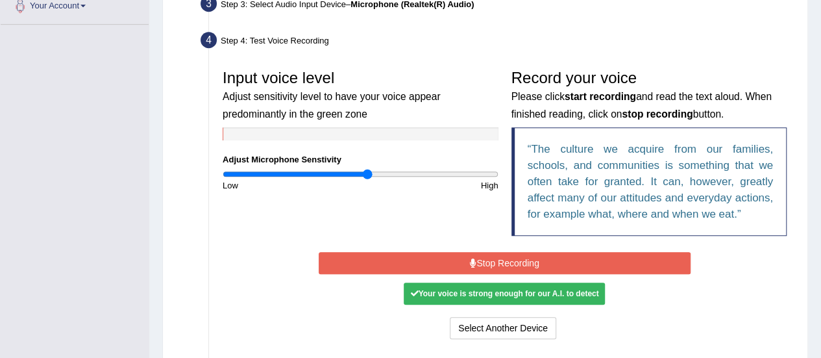
click at [536, 258] on button "Stop Recording" at bounding box center [505, 263] width 372 height 22
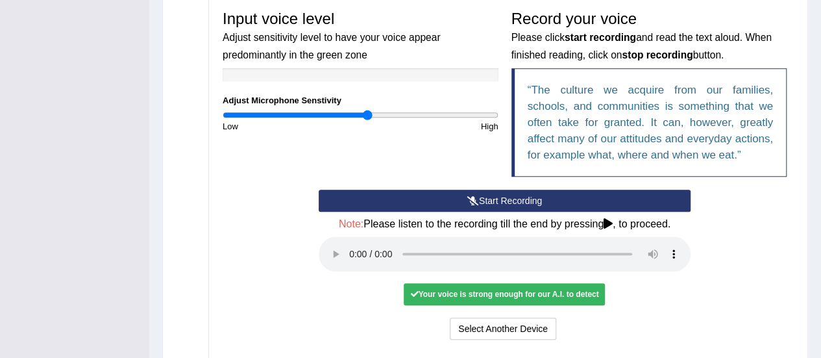
scroll to position [413, 0]
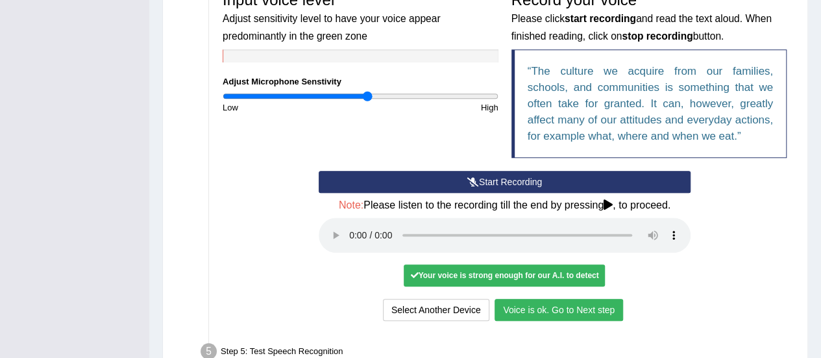
click at [576, 307] on button "Voice is ok. Go to Next step" at bounding box center [558, 309] width 128 height 22
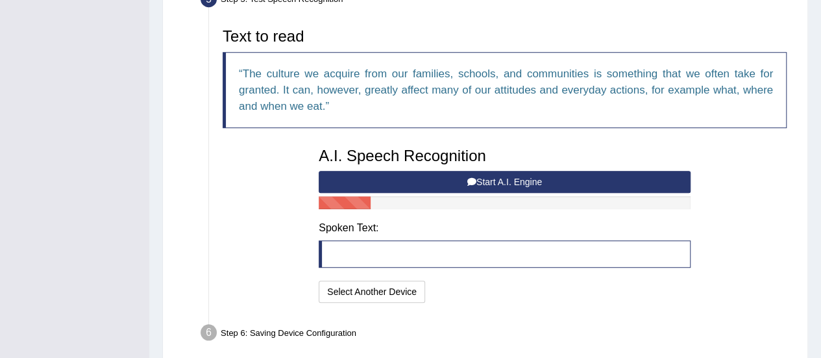
click at [478, 178] on button "Start A.I. Engine" at bounding box center [505, 182] width 372 height 22
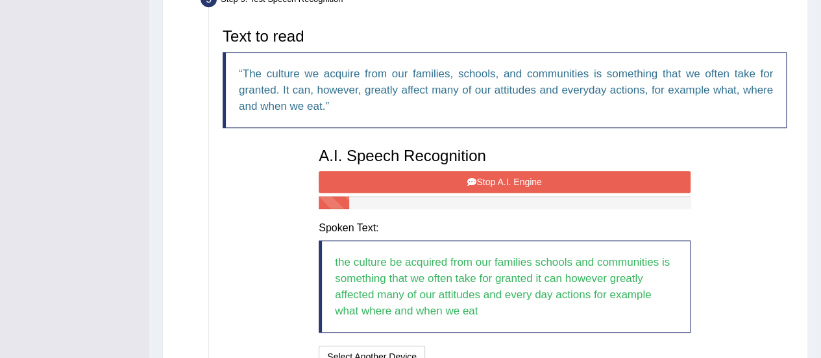
click at [478, 178] on button "Stop A.I. Engine" at bounding box center [505, 182] width 372 height 22
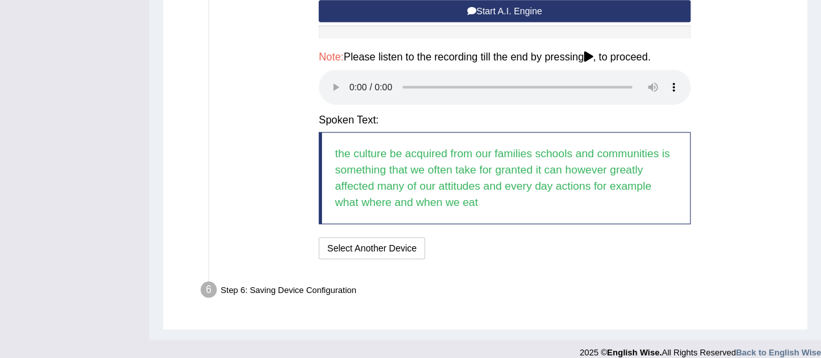
scroll to position [595, 0]
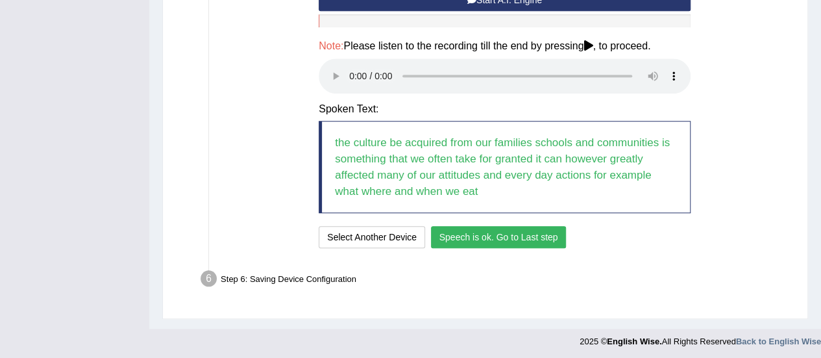
click at [513, 233] on button "Speech is ok. Go to Last step" at bounding box center [499, 237] width 136 height 22
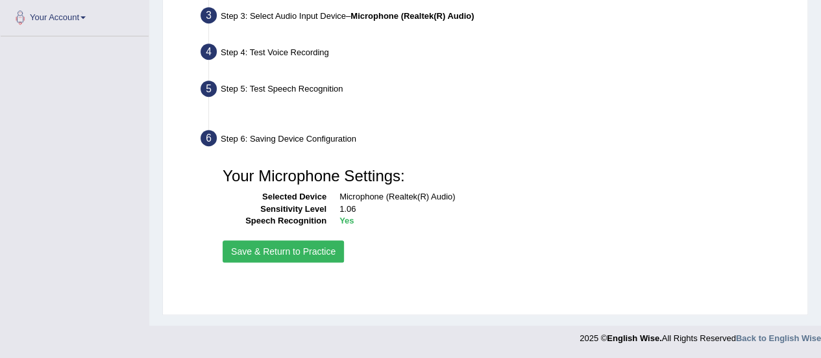
scroll to position [323, 0]
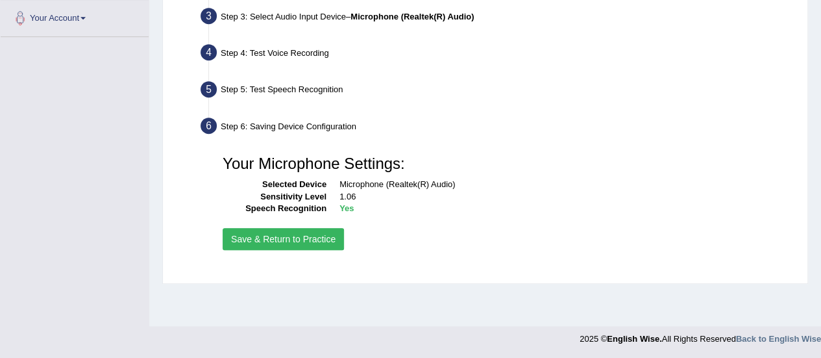
click at [300, 234] on button "Save & Return to Practice" at bounding box center [283, 239] width 121 height 22
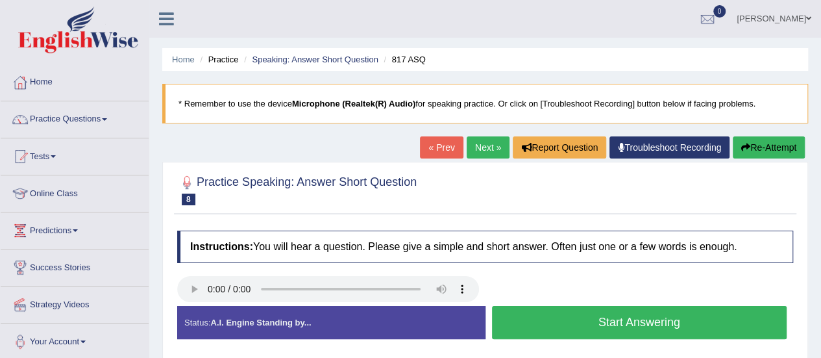
click at [661, 322] on button "Start Answering" at bounding box center [639, 322] width 295 height 33
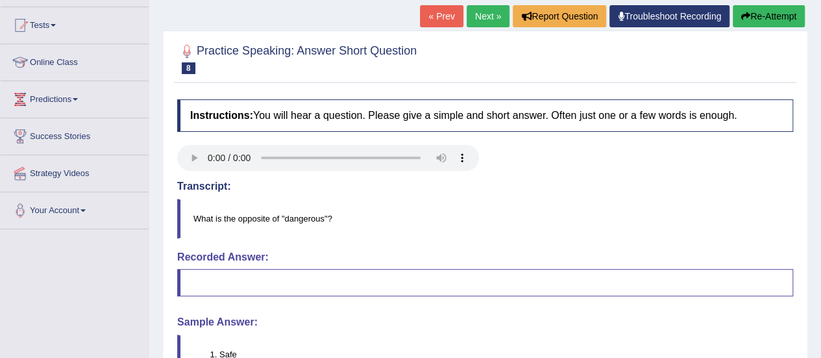
scroll to position [130, 0]
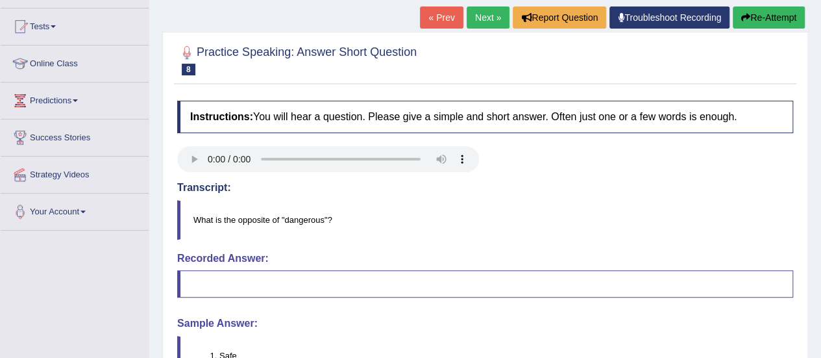
click at [755, 18] on button "Re-Attempt" at bounding box center [769, 17] width 72 height 22
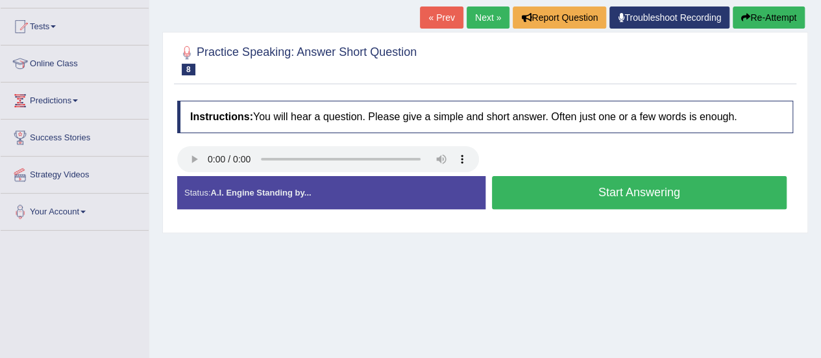
click at [571, 192] on button "Start Answering" at bounding box center [639, 192] width 295 height 33
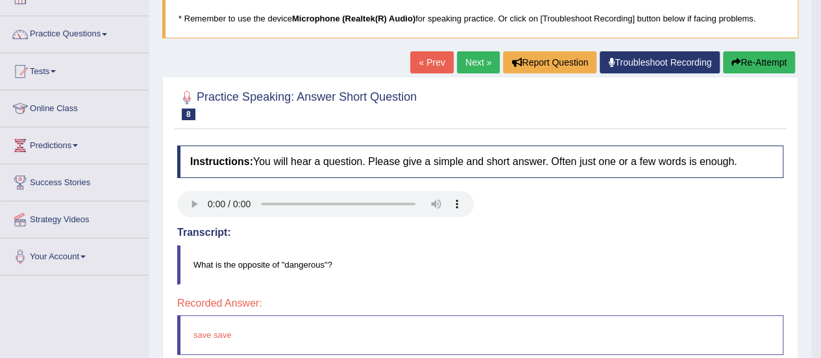
scroll to position [82, 0]
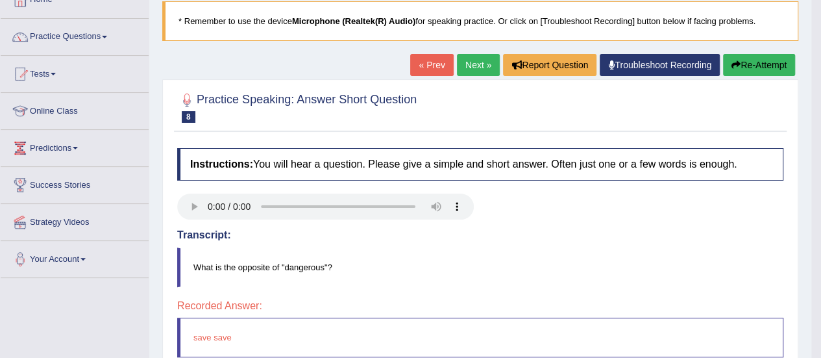
click at [772, 70] on button "Re-Attempt" at bounding box center [759, 65] width 72 height 22
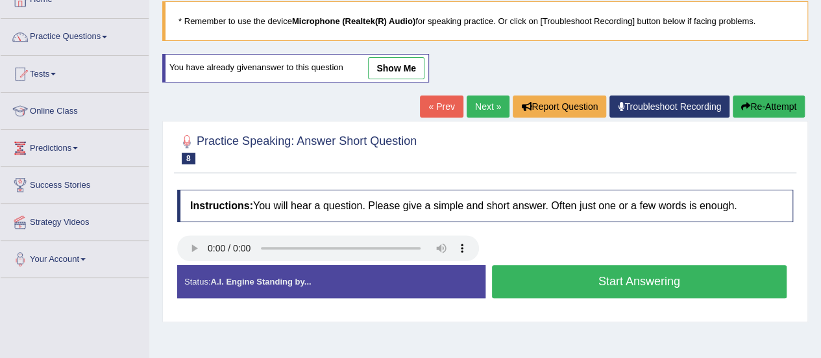
click at [606, 276] on button "Start Answering" at bounding box center [639, 281] width 295 height 33
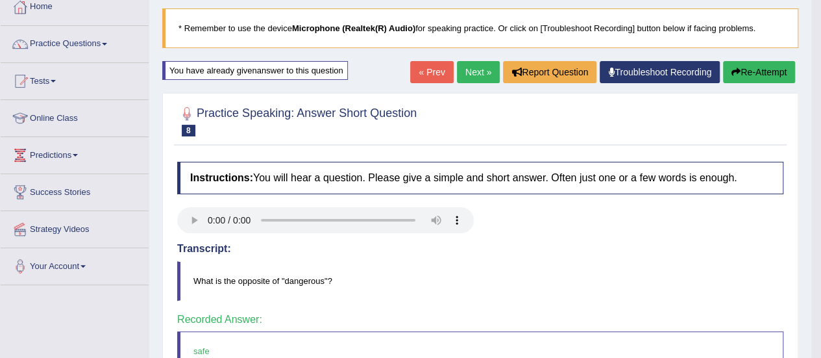
scroll to position [69, 0]
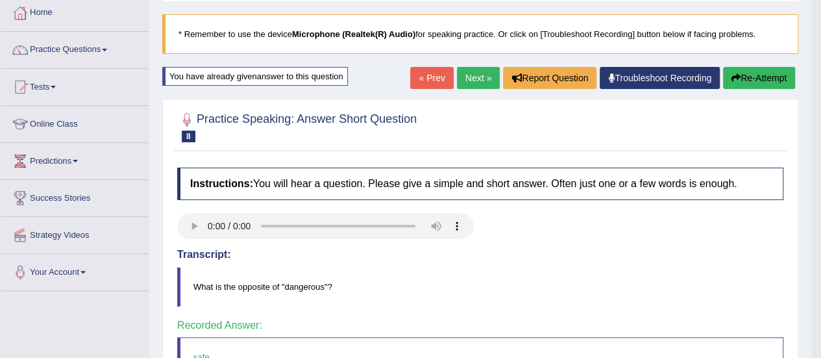
click at [471, 74] on link "Next »" at bounding box center [478, 78] width 43 height 22
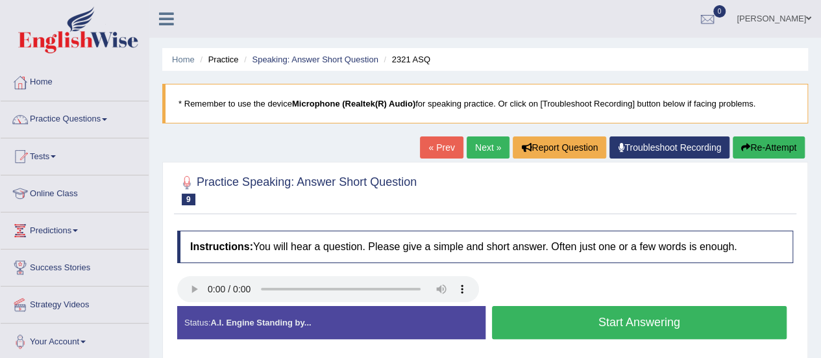
click at [619, 324] on button "Start Answering" at bounding box center [639, 322] width 295 height 33
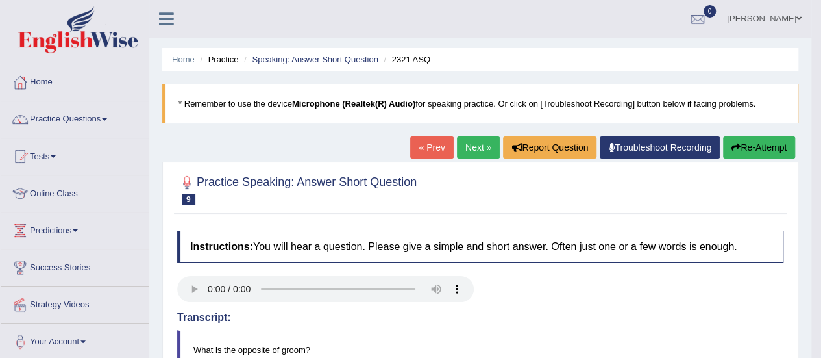
click at [767, 143] on button "Re-Attempt" at bounding box center [759, 147] width 72 height 22
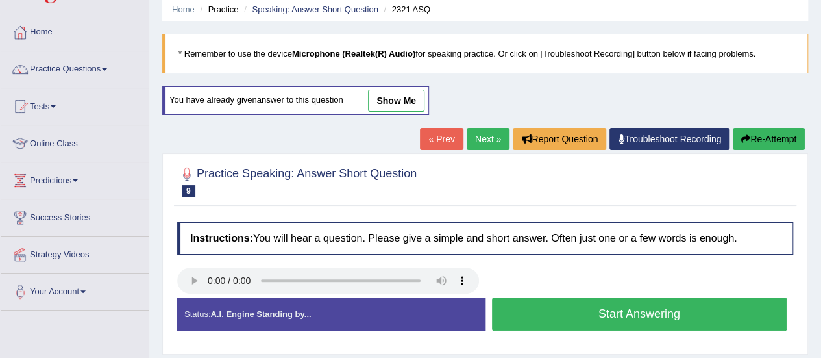
scroll to position [52, 0]
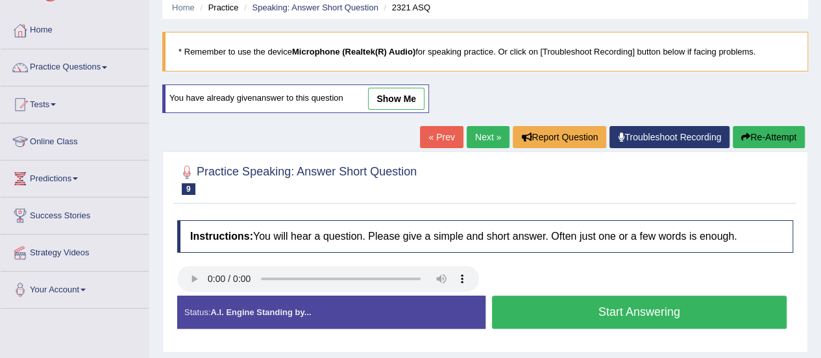
click at [735, 298] on button "Start Answering" at bounding box center [639, 311] width 295 height 33
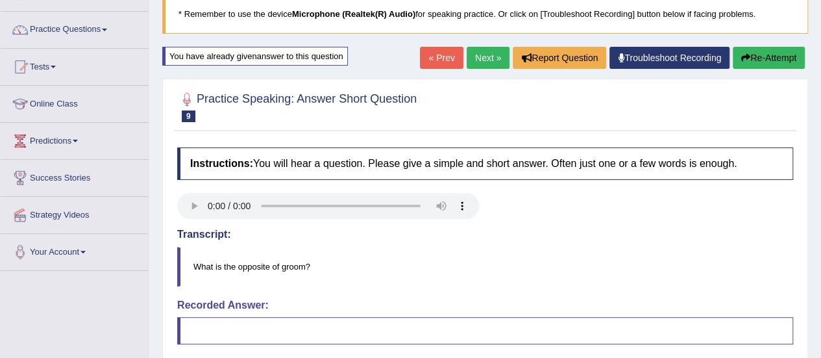
scroll to position [87, 0]
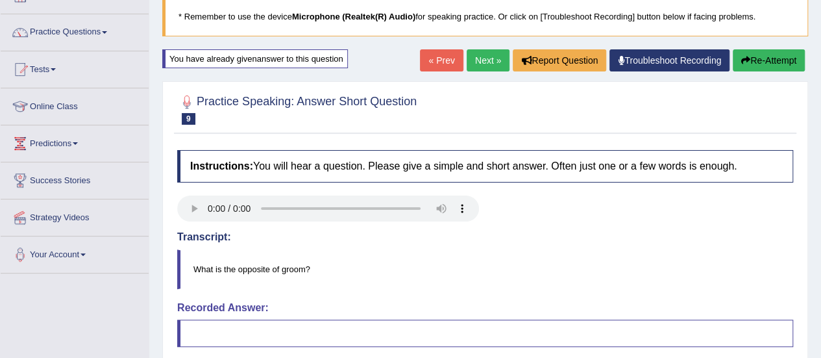
click at [759, 58] on button "Re-Attempt" at bounding box center [769, 60] width 72 height 22
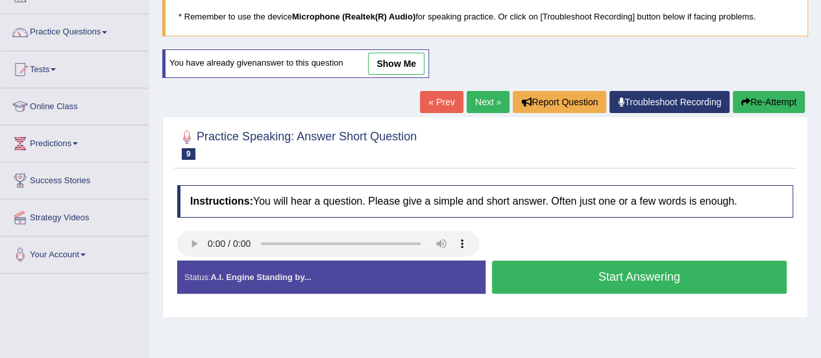
click at [611, 278] on button "Start Answering" at bounding box center [639, 276] width 295 height 33
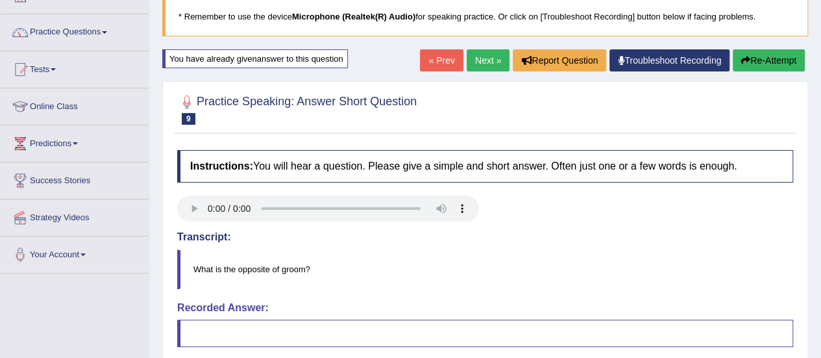
click at [483, 62] on link "Next »" at bounding box center [488, 60] width 43 height 22
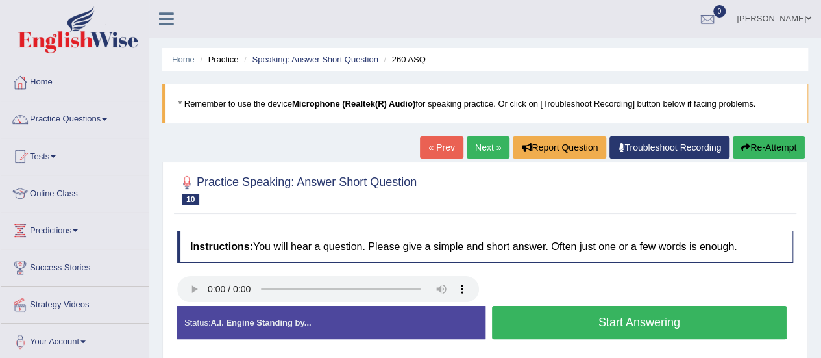
click at [606, 319] on button "Start Answering" at bounding box center [639, 322] width 295 height 33
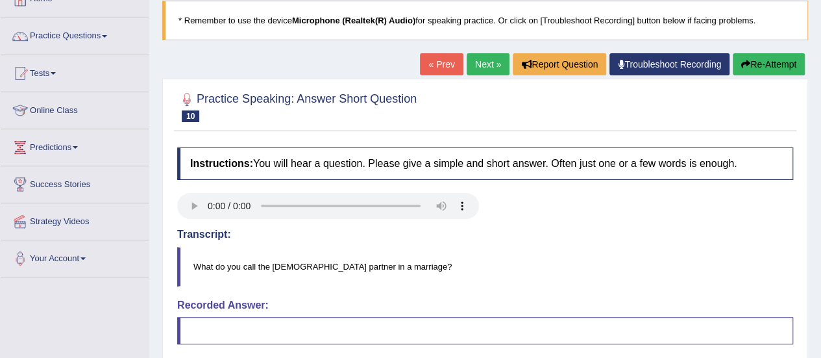
scroll to position [59, 0]
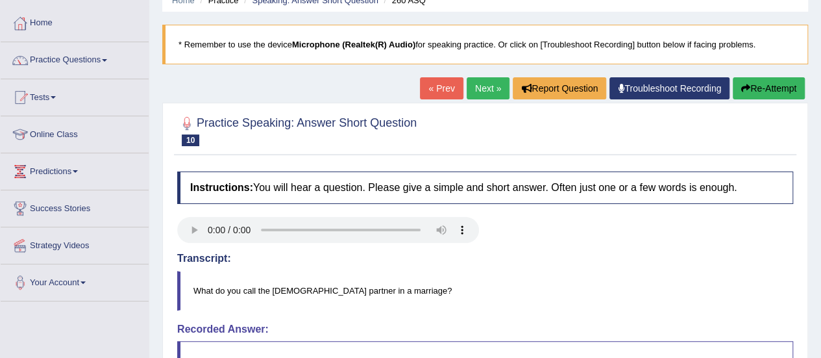
click at [484, 87] on link "Next »" at bounding box center [488, 88] width 43 height 22
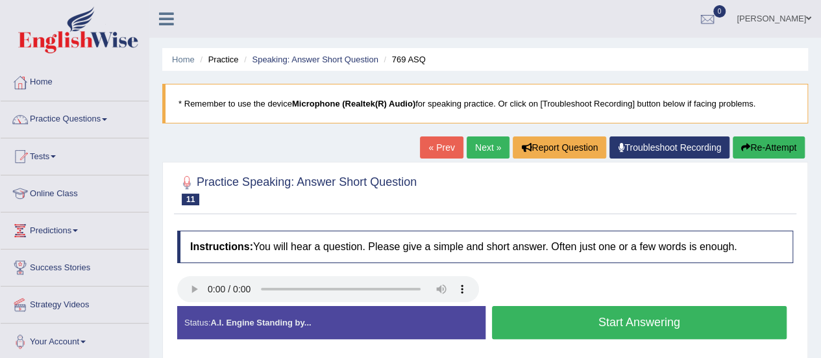
click at [600, 321] on button "Start Answering" at bounding box center [639, 322] width 295 height 33
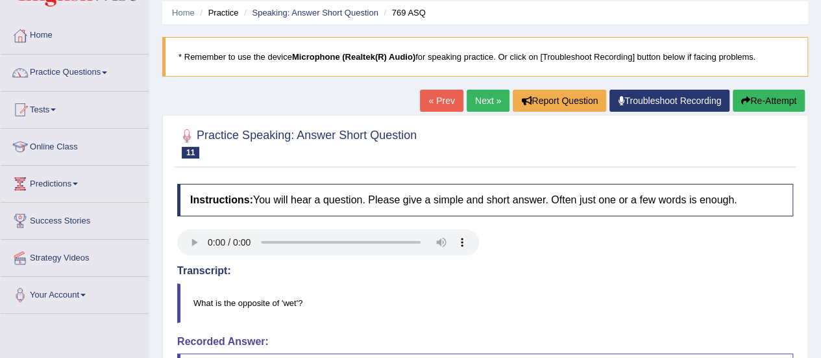
scroll to position [27, 0]
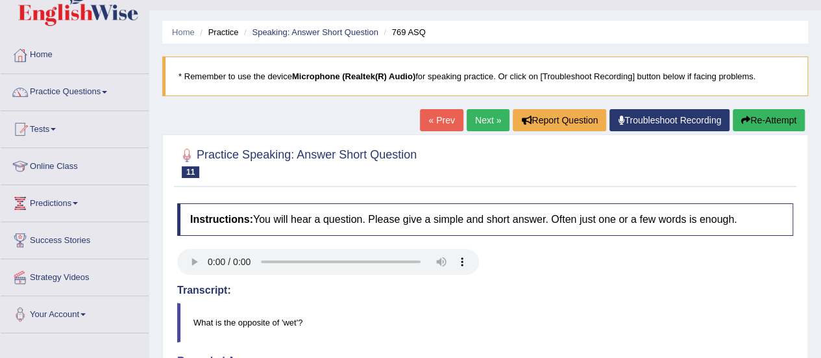
click at [476, 114] on link "Next »" at bounding box center [488, 120] width 43 height 22
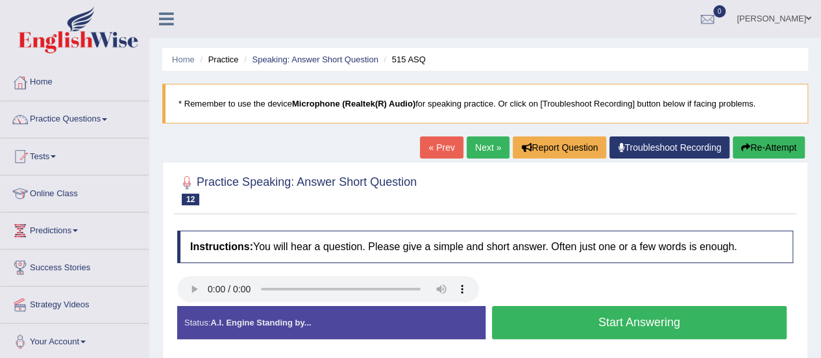
click at [599, 318] on button "Start Answering" at bounding box center [639, 322] width 295 height 33
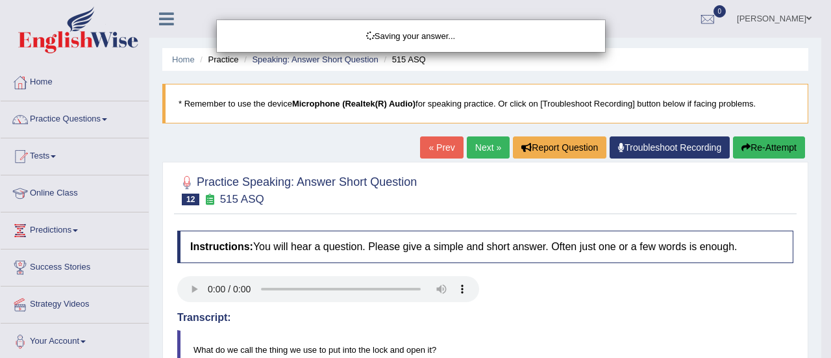
click at [820, 355] on body "Toggle navigation Home Practice Questions Speaking Practice Read Aloud Repeat S…" at bounding box center [415, 179] width 831 height 358
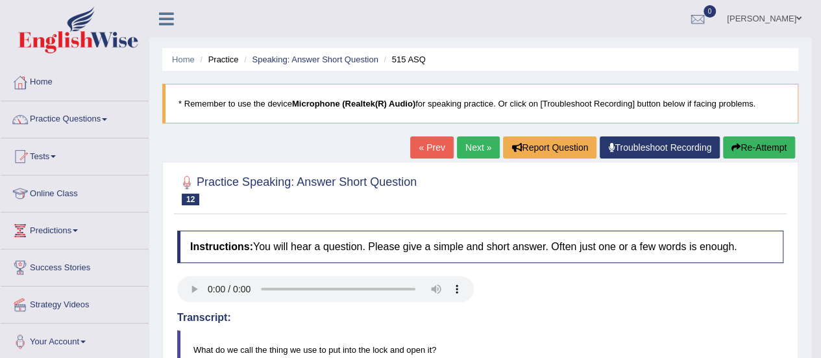
click at [470, 151] on link "Next »" at bounding box center [478, 147] width 43 height 22
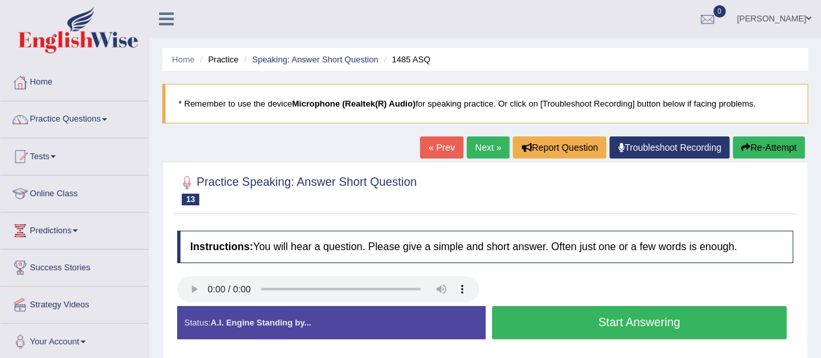
click at [570, 324] on button "Start Answering" at bounding box center [639, 322] width 295 height 33
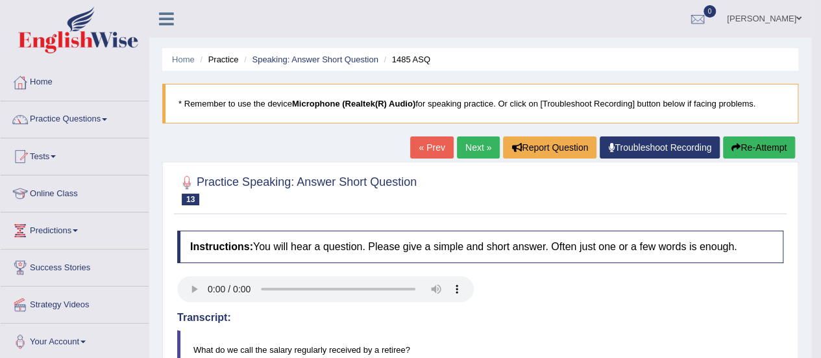
click at [477, 150] on link "Next »" at bounding box center [478, 147] width 43 height 22
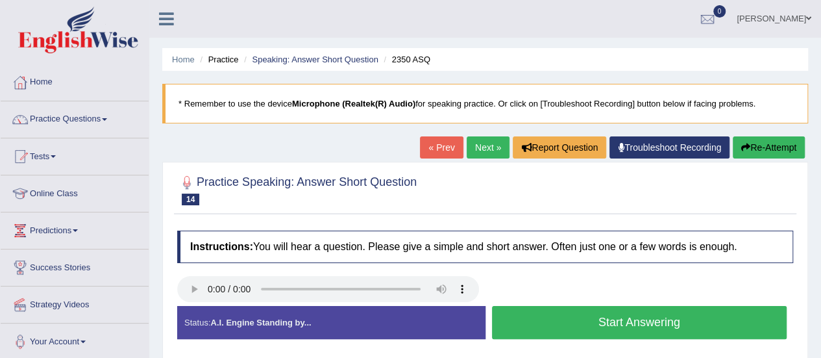
click at [594, 318] on button "Start Answering" at bounding box center [639, 322] width 295 height 33
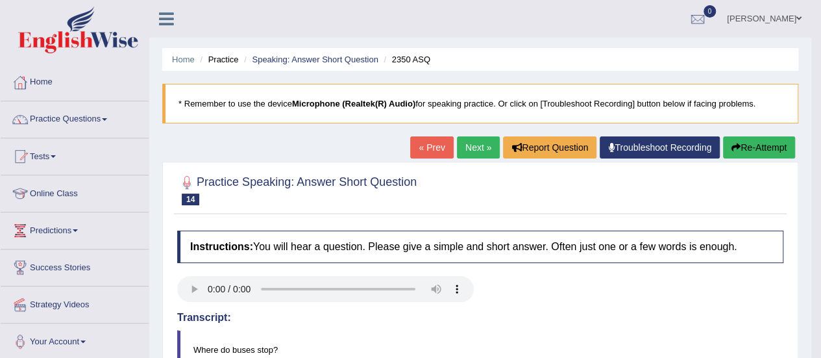
click at [473, 142] on link "Next »" at bounding box center [478, 147] width 43 height 22
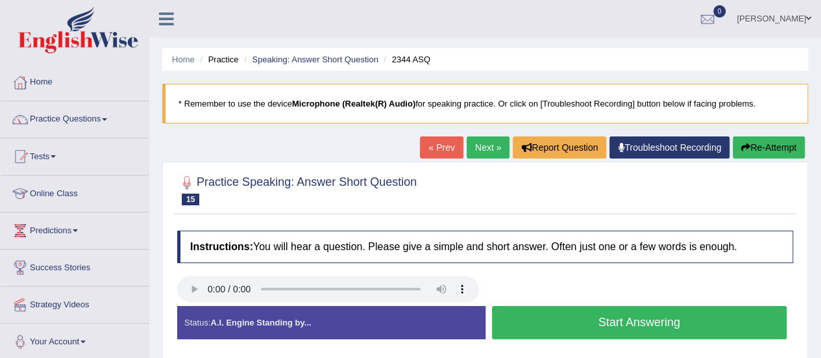
click at [624, 315] on button "Start Answering" at bounding box center [639, 322] width 295 height 33
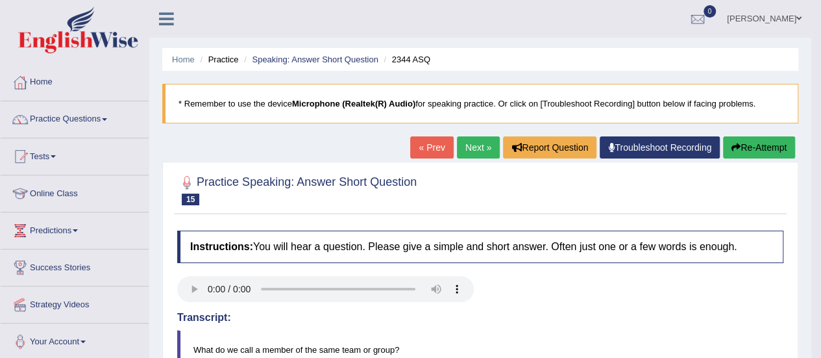
click at [472, 146] on link "Next »" at bounding box center [478, 147] width 43 height 22
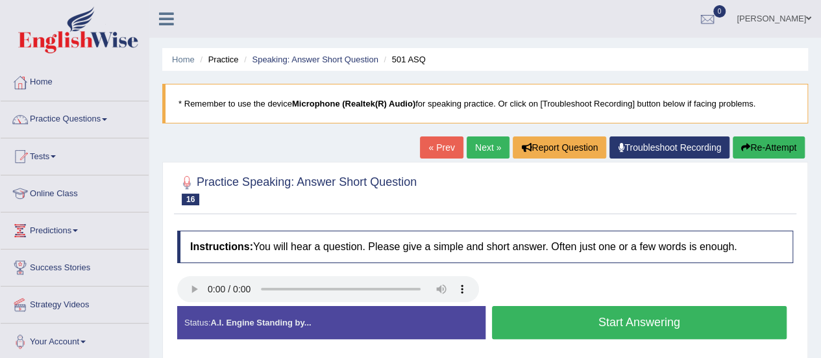
click at [597, 316] on button "Start Answering" at bounding box center [639, 322] width 295 height 33
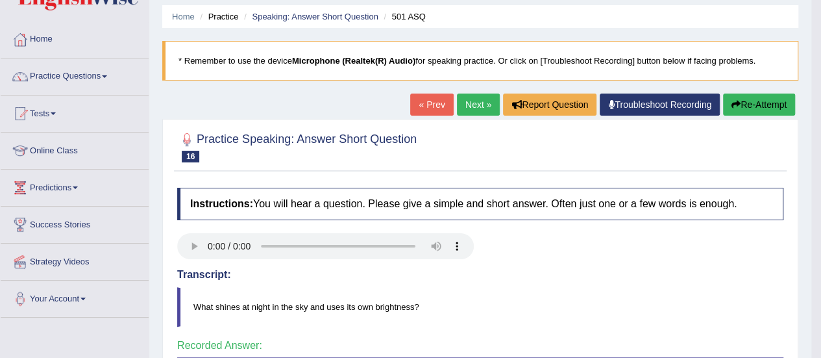
scroll to position [42, 0]
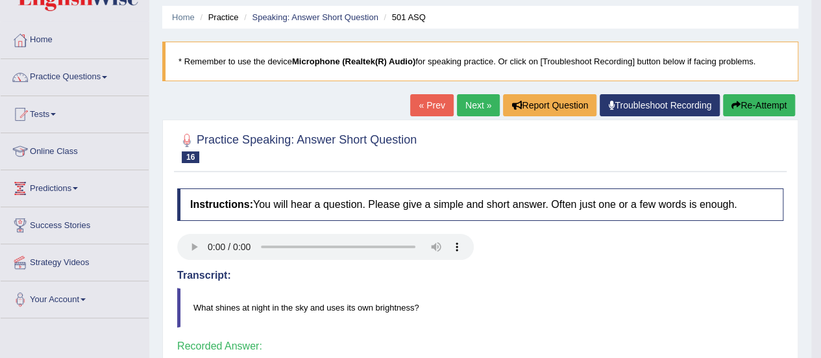
click at [468, 98] on link "Next »" at bounding box center [478, 105] width 43 height 22
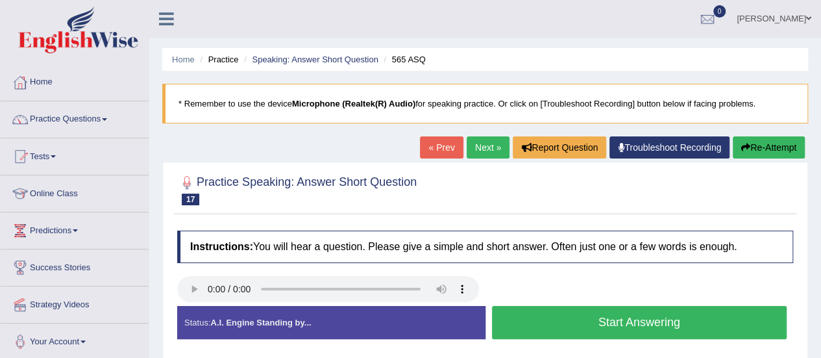
click at [498, 320] on div "Instructions: You will hear a question. Please give a simple and short answer. …" at bounding box center [485, 290] width 622 height 132
click at [611, 322] on button "Start Answering" at bounding box center [639, 322] width 295 height 33
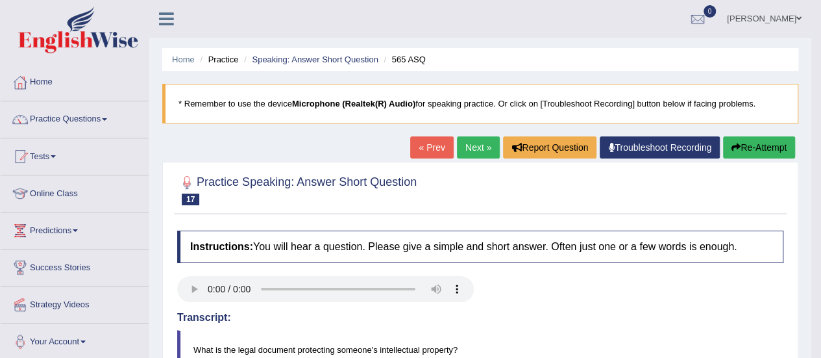
click at [478, 142] on link "Next »" at bounding box center [478, 147] width 43 height 22
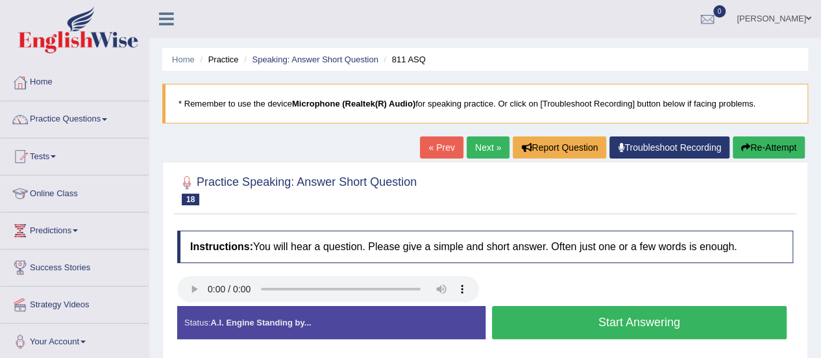
click at [654, 317] on button "Start Answering" at bounding box center [639, 322] width 295 height 33
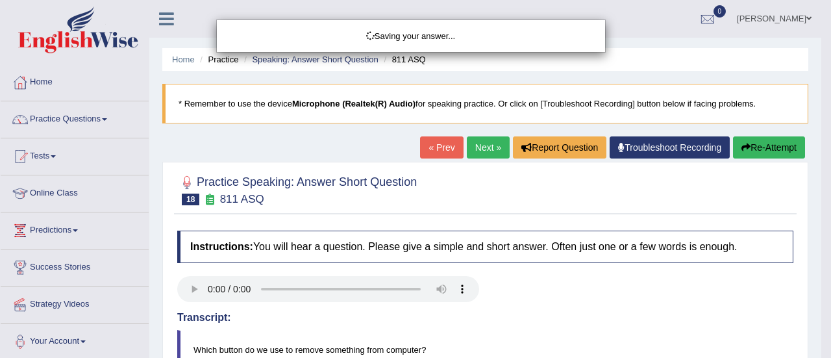
click at [820, 348] on div "Saving your answer..." at bounding box center [415, 179] width 831 height 358
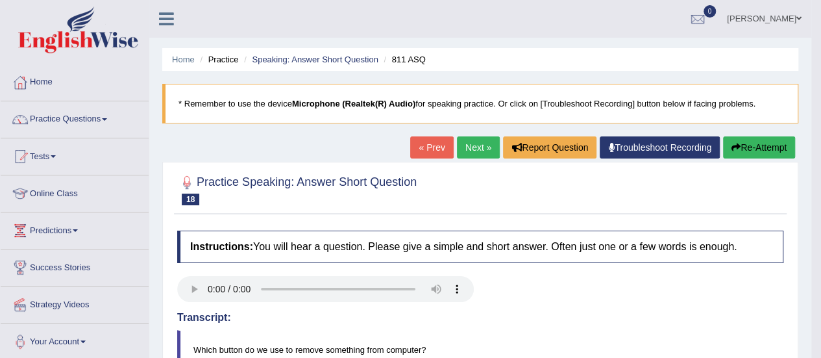
click at [473, 151] on link "Next »" at bounding box center [478, 147] width 43 height 22
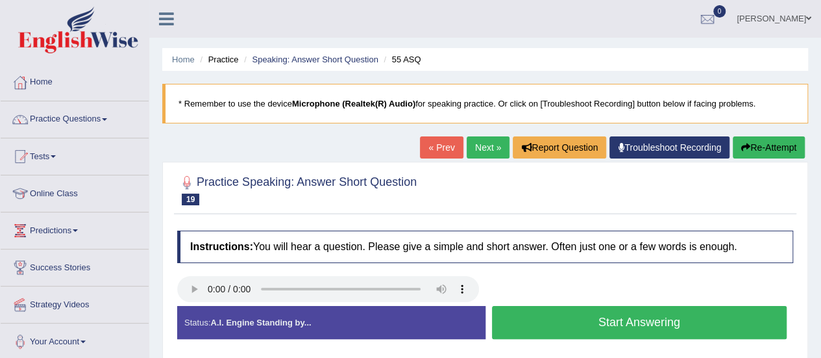
click at [571, 313] on button "Start Answering" at bounding box center [639, 322] width 295 height 33
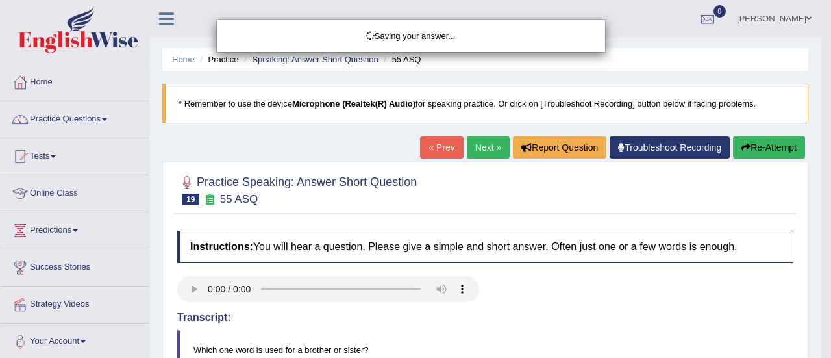
drag, startPoint x: 825, startPoint y: 175, endPoint x: 824, endPoint y: 293, distance: 117.5
click at [820, 293] on html "Toggle navigation Home Practice Questions Speaking Practice Read Aloud Repeat S…" at bounding box center [415, 179] width 831 height 358
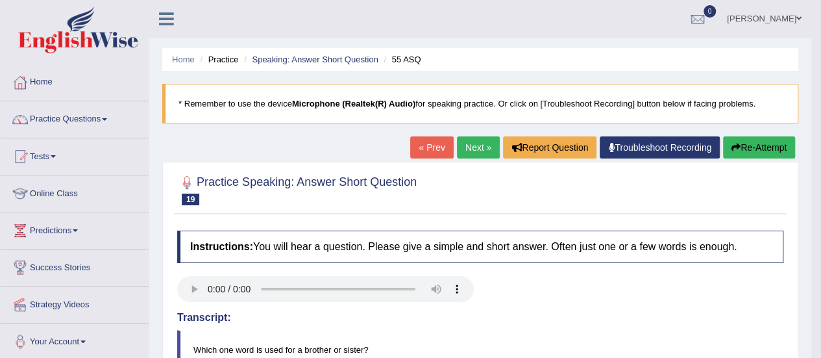
click at [470, 146] on link "Next »" at bounding box center [478, 147] width 43 height 22
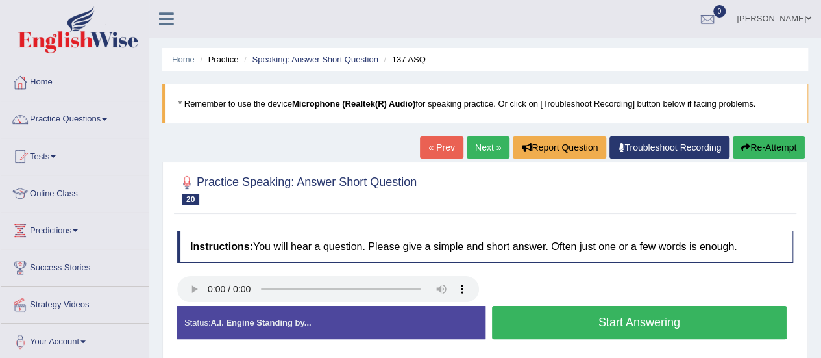
click at [615, 322] on button "Start Answering" at bounding box center [639, 322] width 295 height 33
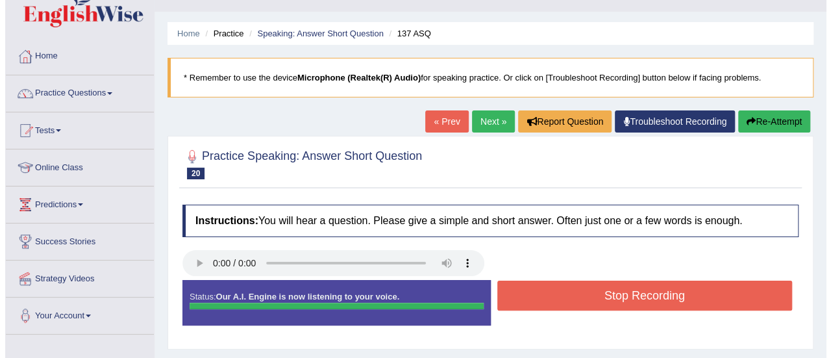
scroll to position [69, 0]
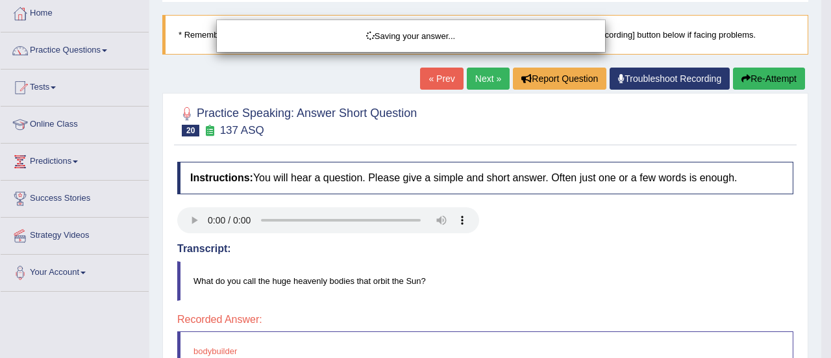
click at [820, 289] on html "Toggle navigation Home Practice Questions Speaking Practice Read Aloud Repeat S…" at bounding box center [415, 110] width 831 height 358
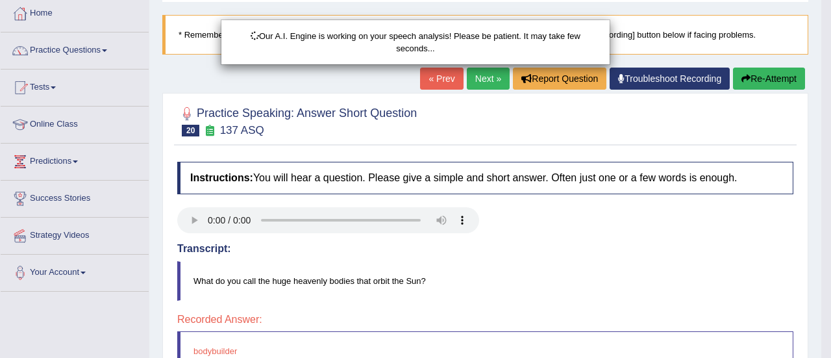
click at [820, 354] on div "Our A.I. Engine is working on your speech analysis! Please be patient. It may t…" at bounding box center [415, 179] width 831 height 358
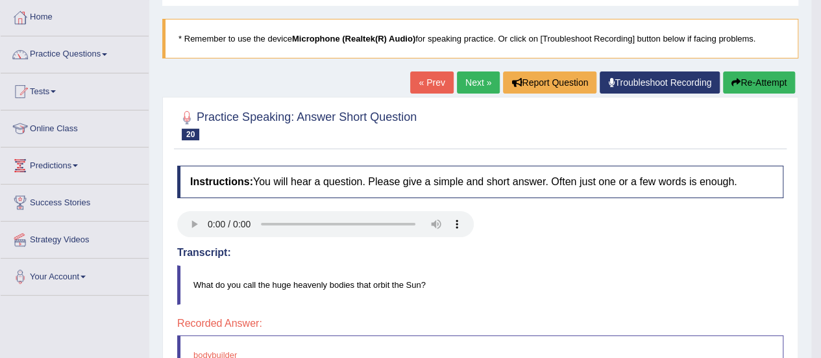
scroll to position [57, 0]
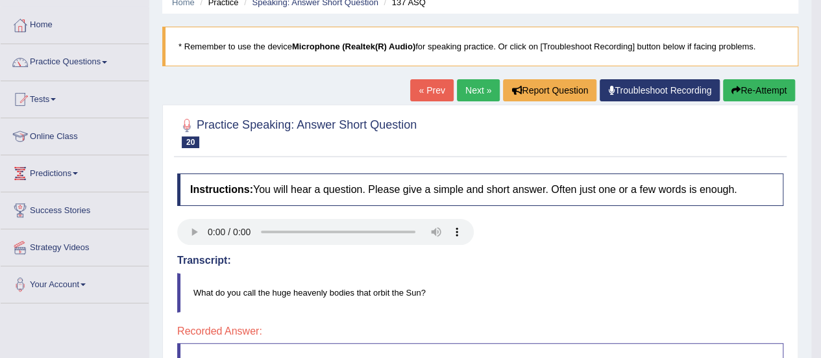
click at [485, 86] on link "Next »" at bounding box center [478, 90] width 43 height 22
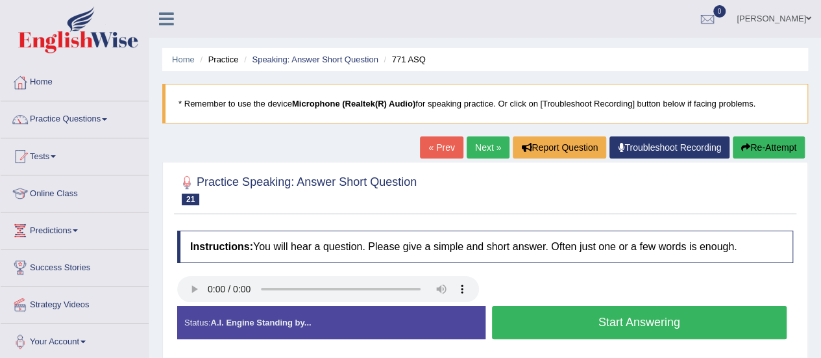
click at [593, 319] on button "Start Answering" at bounding box center [639, 322] width 295 height 33
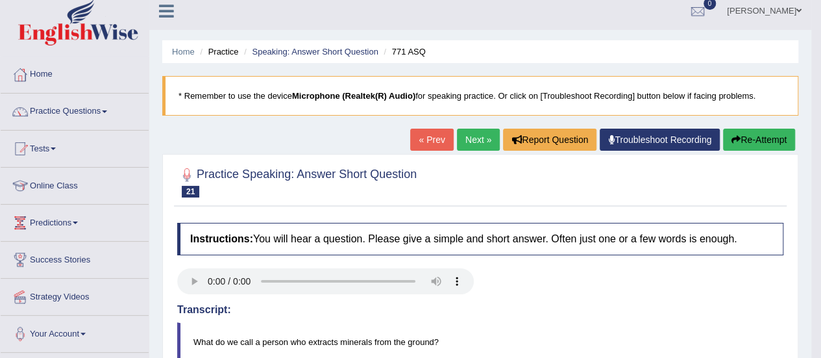
scroll to position [6, 0]
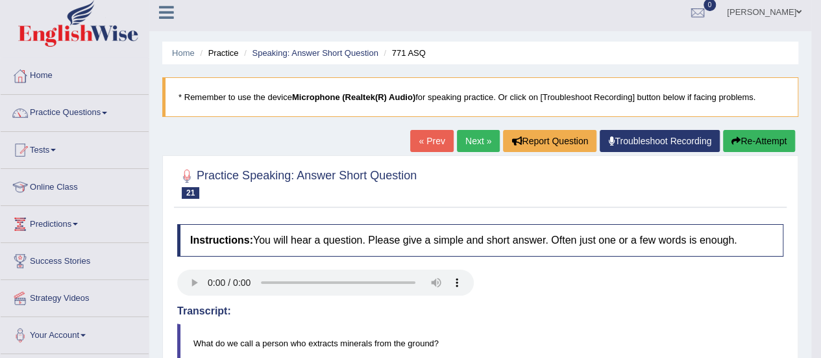
click at [480, 143] on link "Next »" at bounding box center [478, 141] width 43 height 22
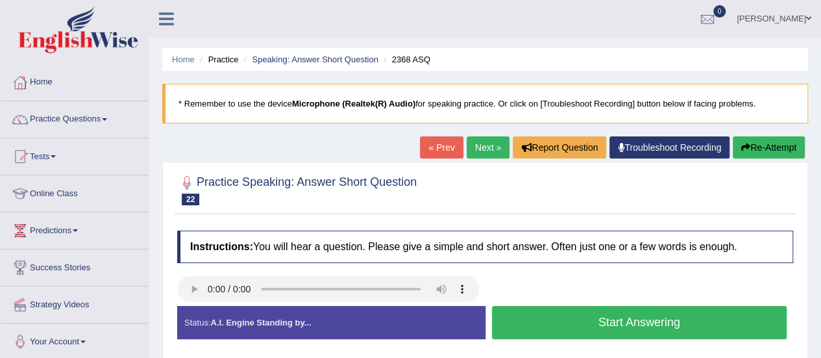
click at [611, 315] on button "Start Answering" at bounding box center [639, 322] width 295 height 33
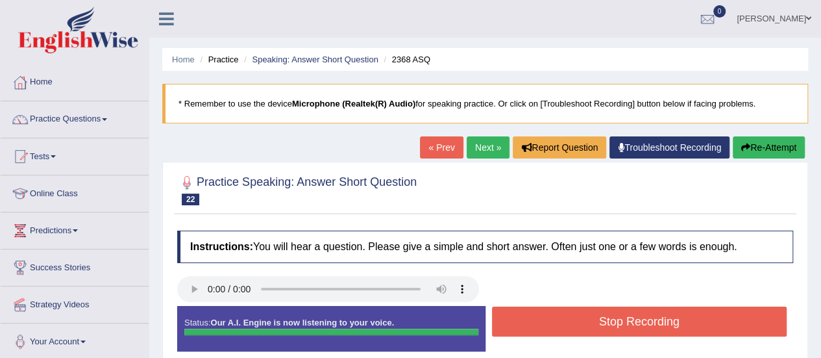
scroll to position [60, 0]
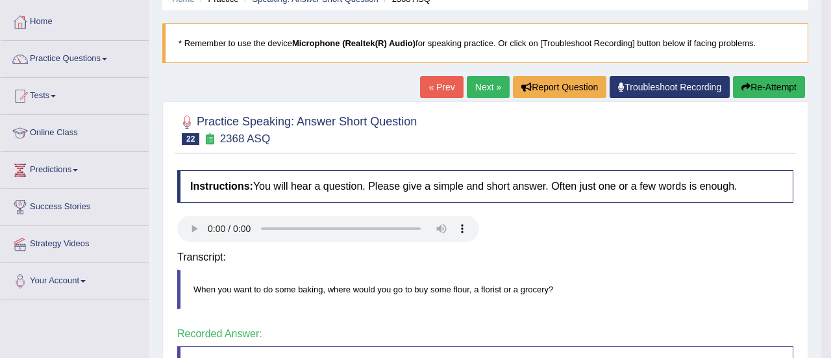
drag, startPoint x: 826, startPoint y: 163, endPoint x: 830, endPoint y: 259, distance: 96.1
click at [820, 259] on html "Toggle navigation Home Practice Questions Speaking Practice Read Aloud Repeat S…" at bounding box center [415, 119] width 831 height 358
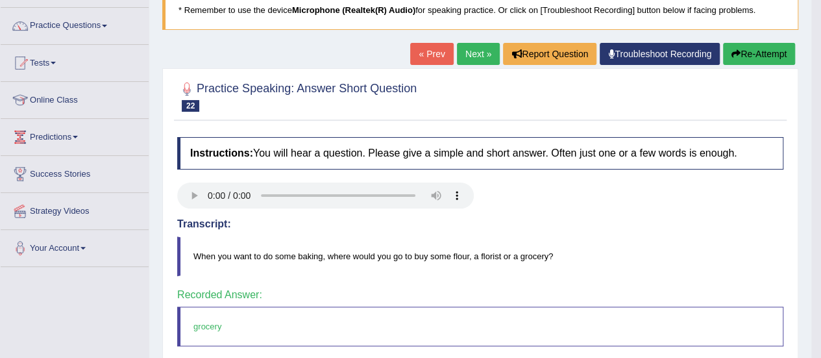
scroll to position [26, 0]
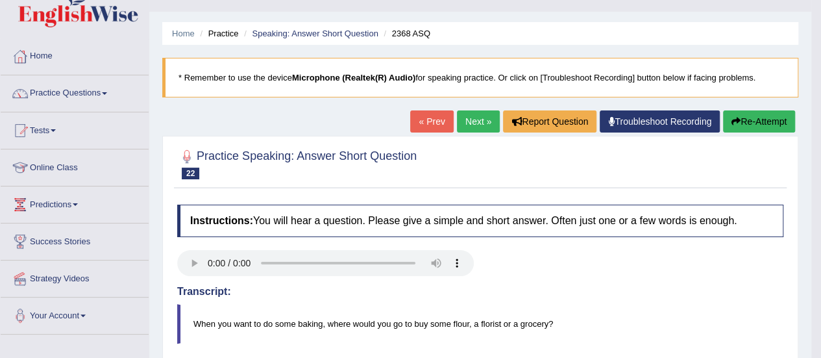
click at [470, 127] on link "Next »" at bounding box center [478, 121] width 43 height 22
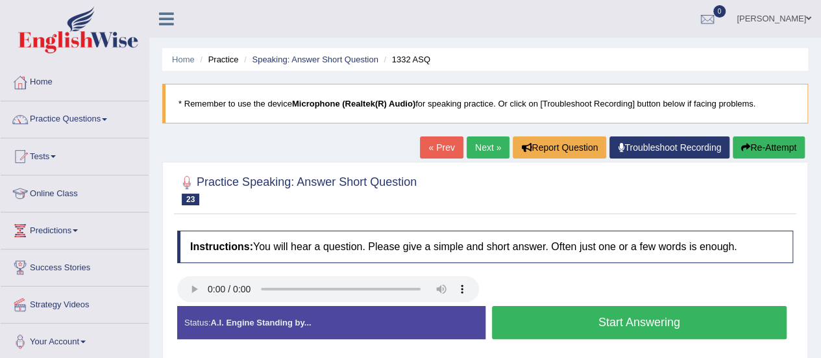
click at [624, 327] on button "Start Answering" at bounding box center [639, 322] width 295 height 33
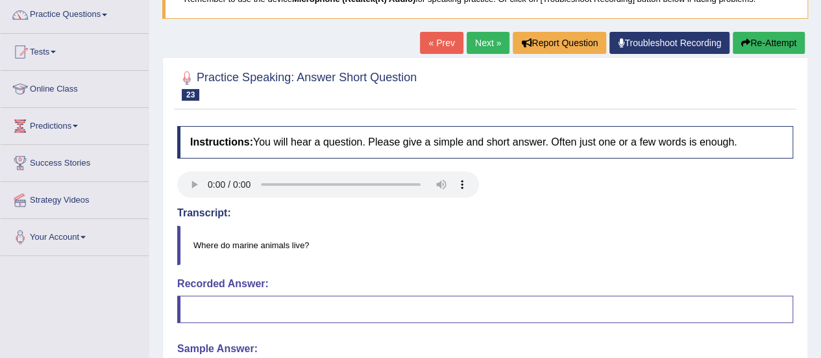
scroll to position [79, 0]
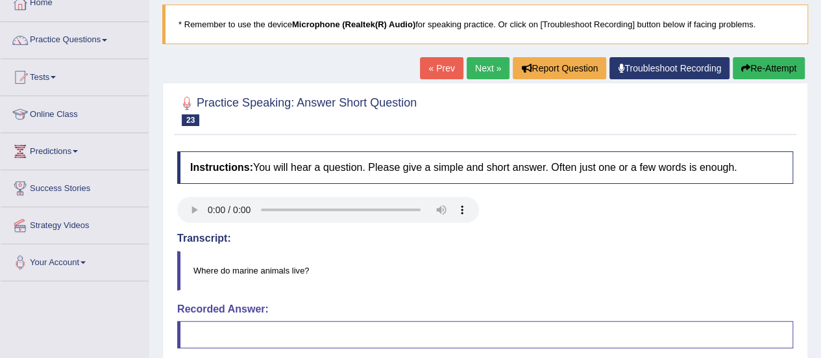
click at [782, 63] on button "Re-Attempt" at bounding box center [769, 68] width 72 height 22
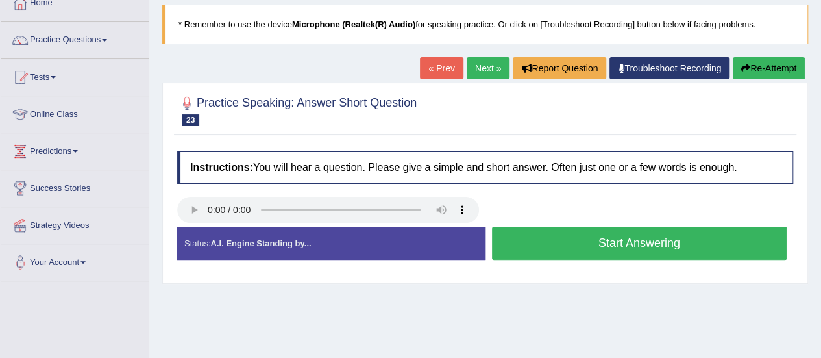
click at [439, 229] on div "Instructions: You will hear a question. Please give a simple and short answer. …" at bounding box center [485, 211] width 622 height 132
click at [607, 236] on button "Start Answering" at bounding box center [639, 242] width 295 height 33
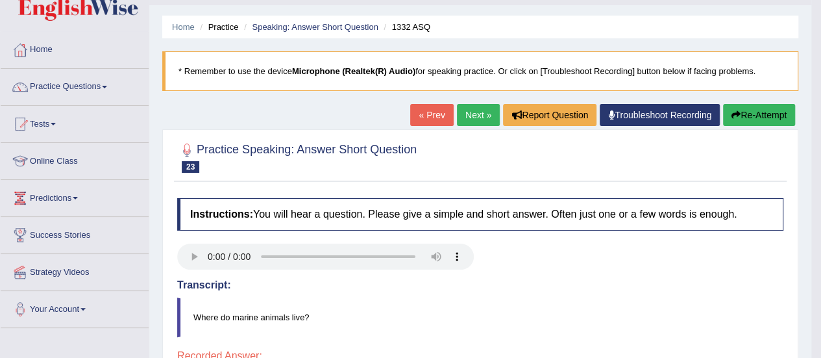
scroll to position [32, 0]
click at [459, 110] on link "Next »" at bounding box center [478, 115] width 43 height 22
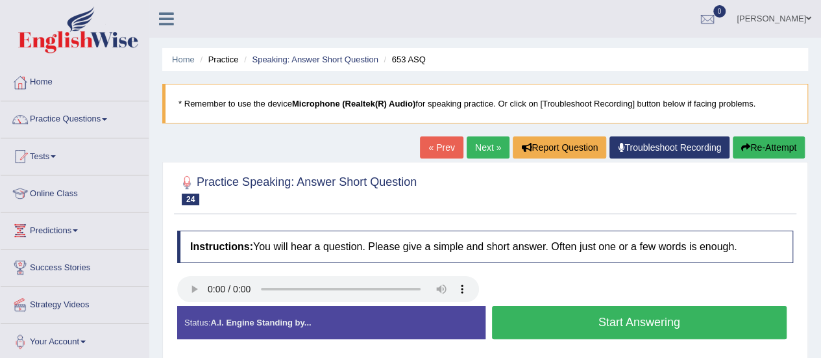
click at [578, 319] on button "Start Answering" at bounding box center [639, 322] width 295 height 33
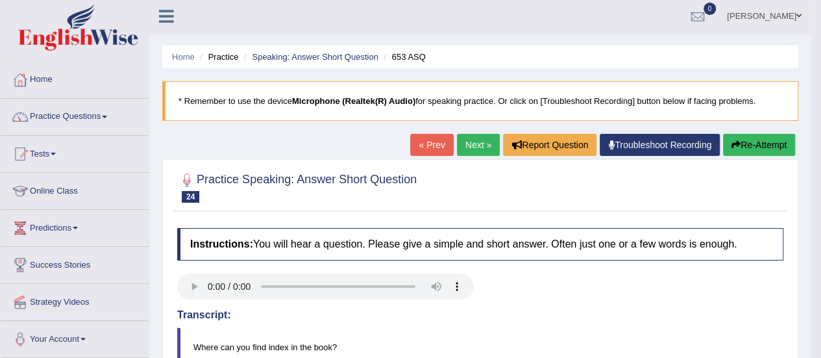
scroll to position [2, 0]
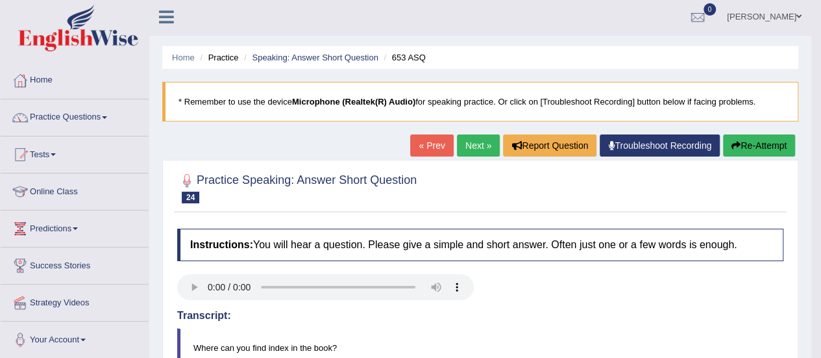
click at [484, 142] on link "Next »" at bounding box center [478, 145] width 43 height 22
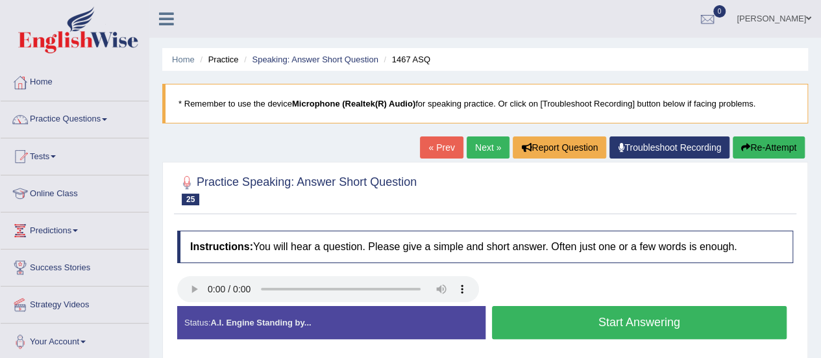
click at [594, 328] on button "Start Answering" at bounding box center [639, 322] width 295 height 33
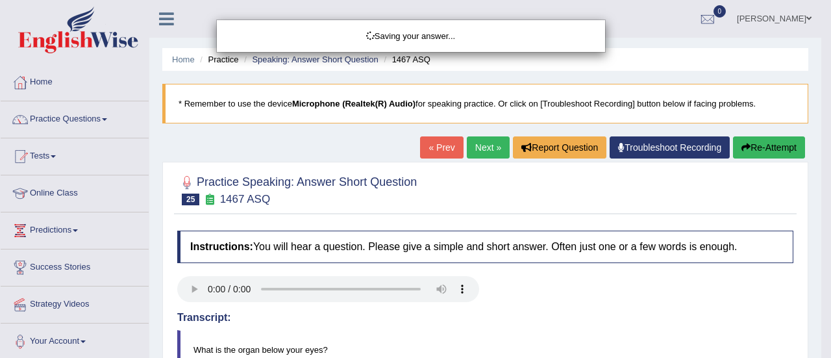
click at [820, 351] on div "Saving your answer..." at bounding box center [415, 179] width 831 height 358
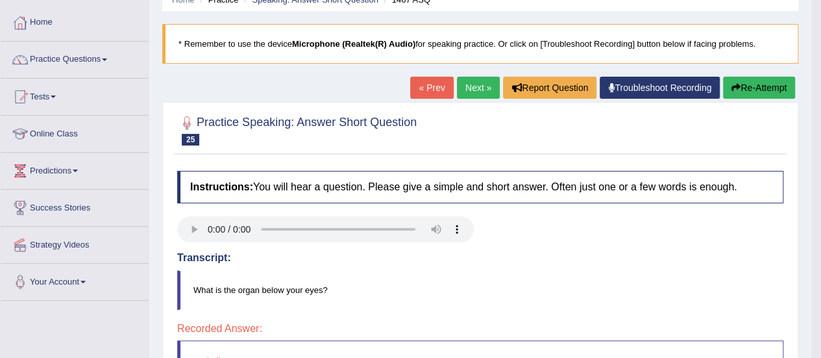
scroll to position [47, 0]
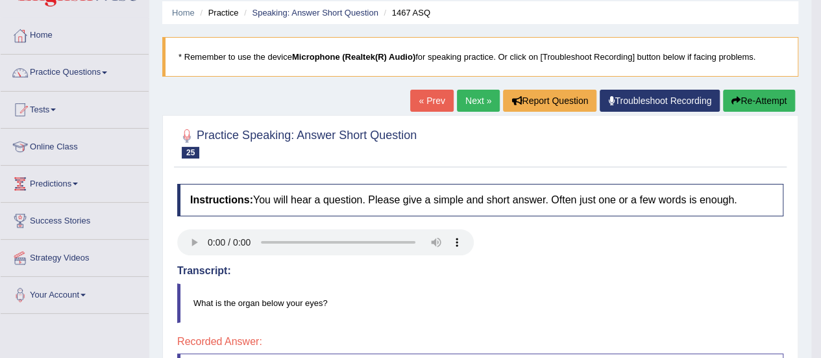
click at [471, 99] on link "Next »" at bounding box center [478, 101] width 43 height 22
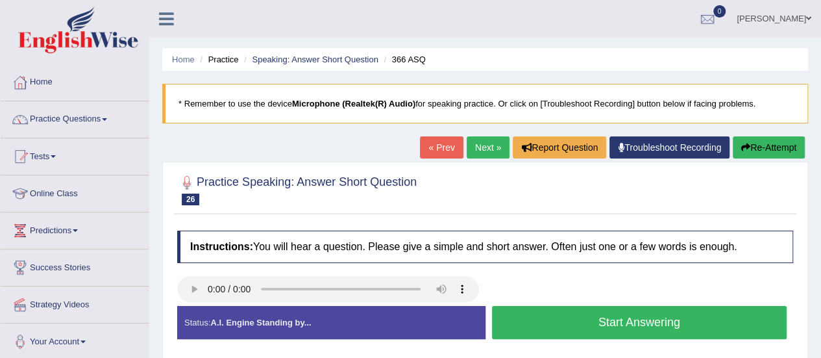
click at [603, 315] on button "Start Answering" at bounding box center [639, 322] width 295 height 33
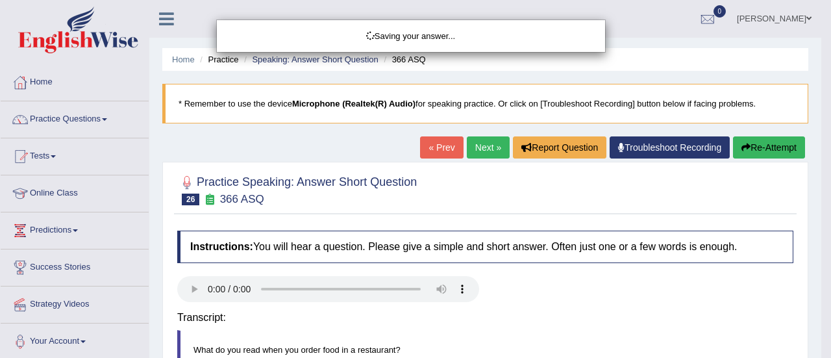
click at [820, 352] on div "Saving your answer..." at bounding box center [415, 179] width 831 height 358
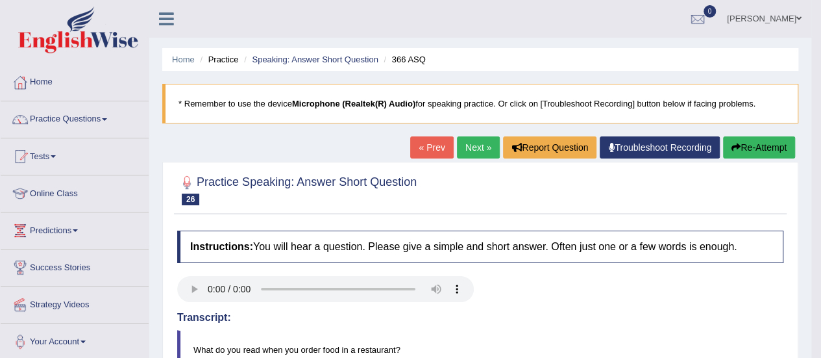
click at [477, 144] on link "Next »" at bounding box center [478, 147] width 43 height 22
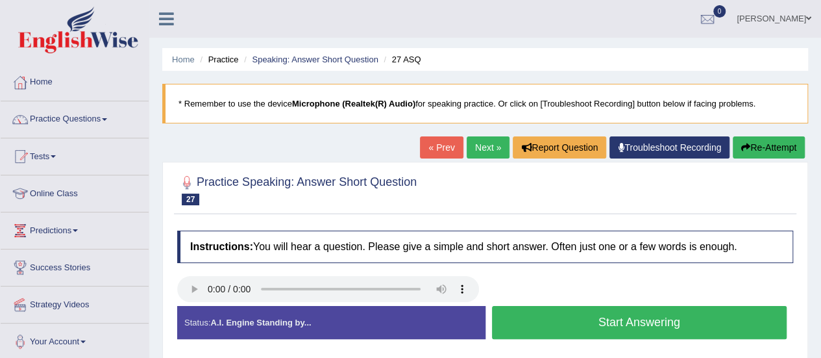
click at [559, 329] on button "Start Answering" at bounding box center [639, 322] width 295 height 33
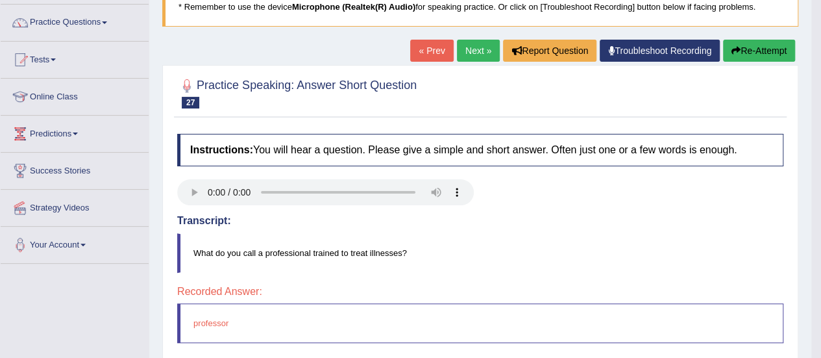
scroll to position [91, 0]
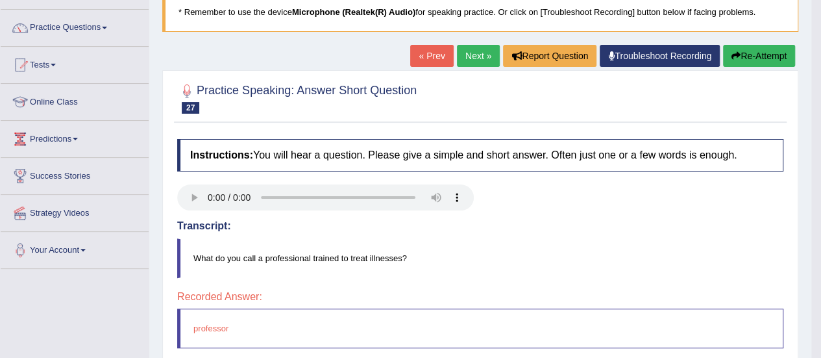
click at [476, 58] on link "Next »" at bounding box center [478, 56] width 43 height 22
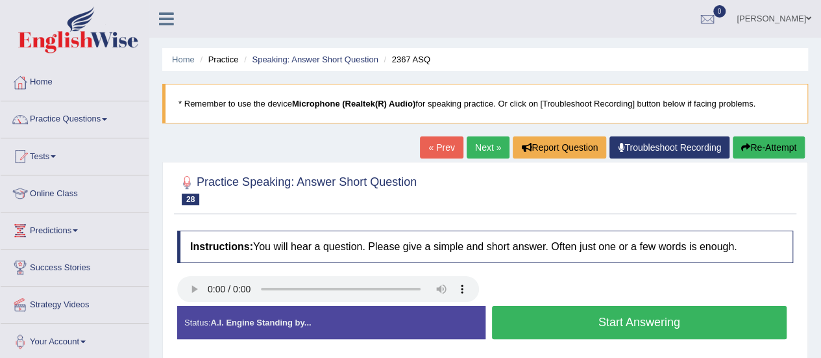
click at [605, 312] on button "Start Answering" at bounding box center [639, 322] width 295 height 33
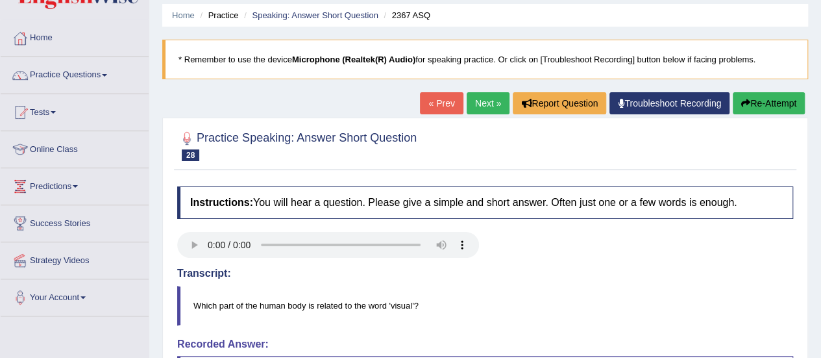
scroll to position [42, 0]
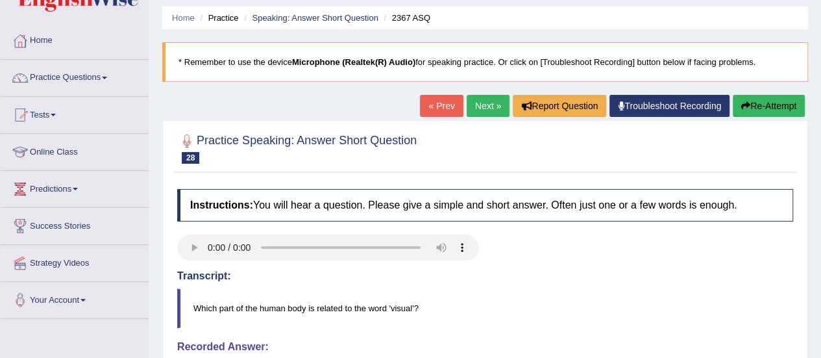
click at [487, 106] on link "Next »" at bounding box center [488, 106] width 43 height 22
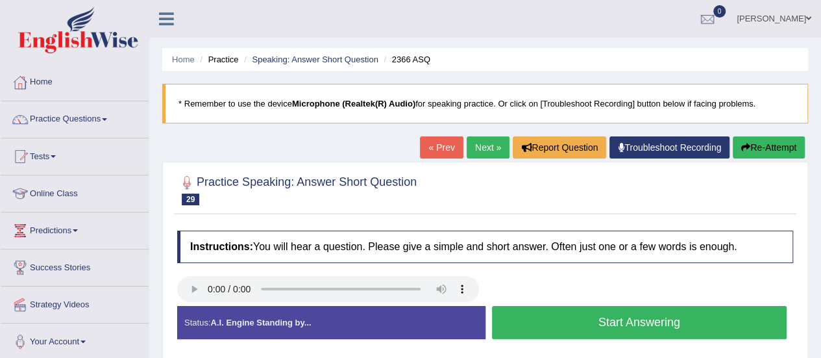
click at [616, 323] on button "Start Answering" at bounding box center [639, 322] width 295 height 33
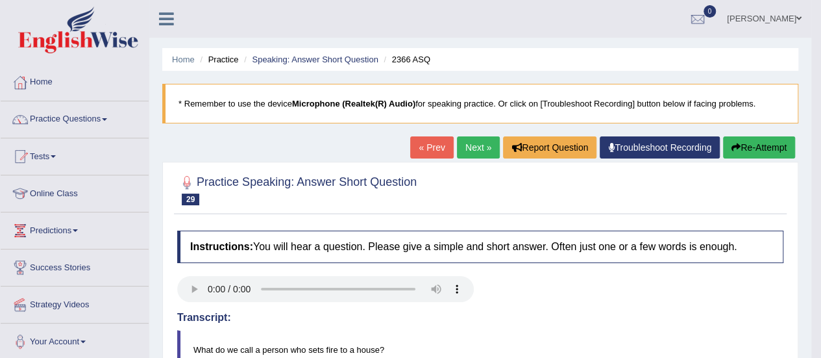
click at [475, 137] on link "Next »" at bounding box center [478, 147] width 43 height 22
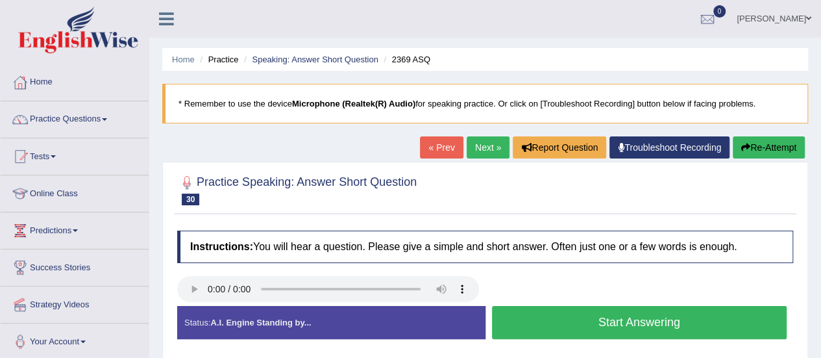
click at [633, 313] on button "Start Answering" at bounding box center [639, 322] width 295 height 33
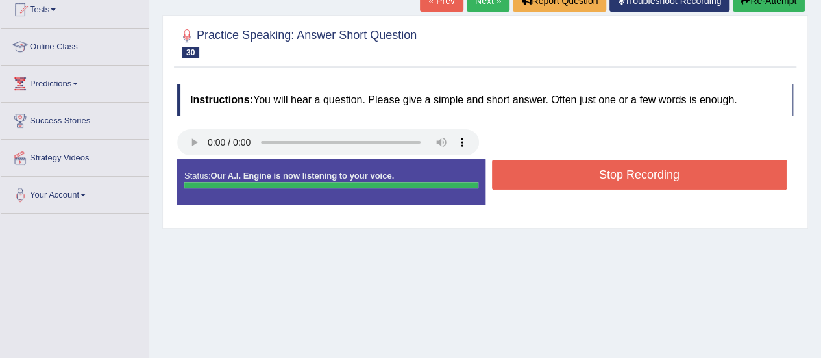
scroll to position [156, 0]
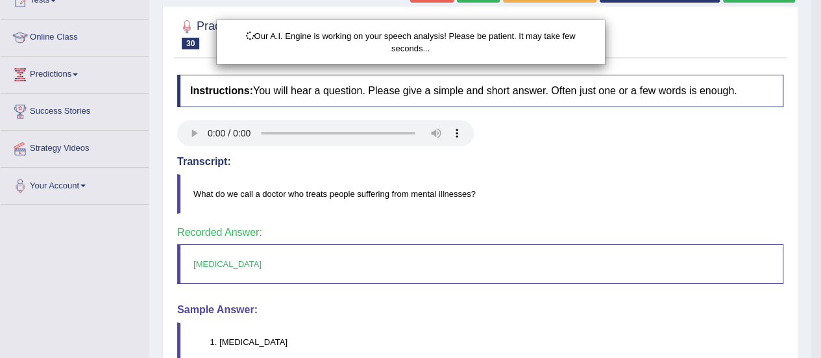
click at [820, 202] on html "Toggle navigation Home Practice Questions Speaking Practice Read Aloud Repeat S…" at bounding box center [410, 23] width 821 height 358
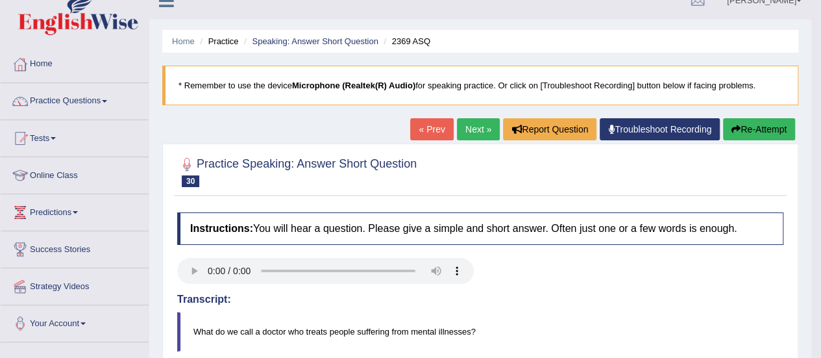
scroll to position [0, 0]
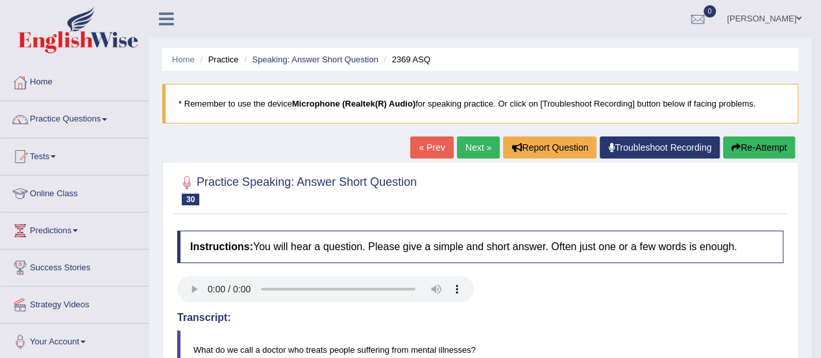
click at [476, 147] on link "Next »" at bounding box center [478, 147] width 43 height 22
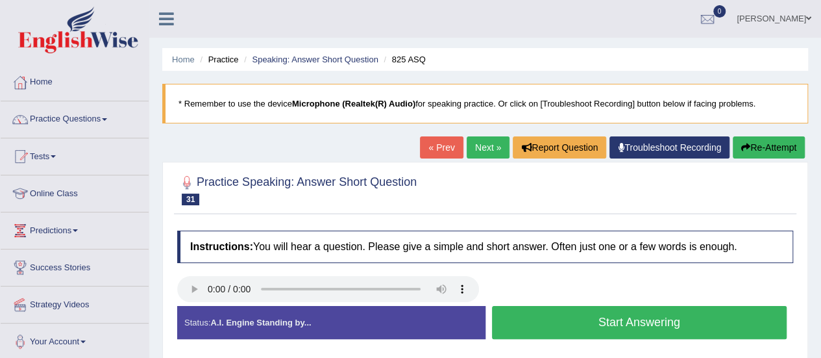
click at [654, 322] on button "Start Answering" at bounding box center [639, 322] width 295 height 33
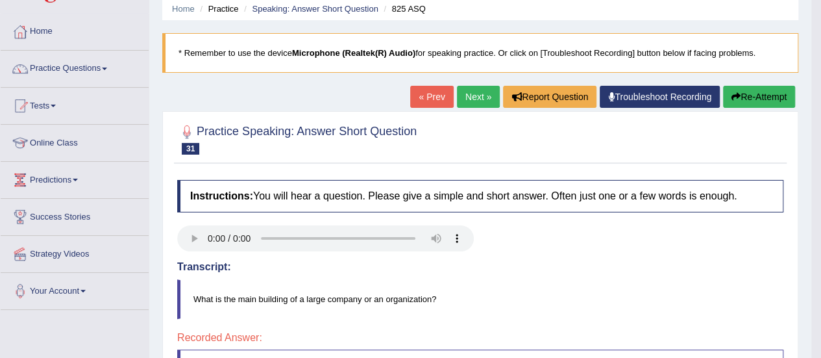
scroll to position [47, 0]
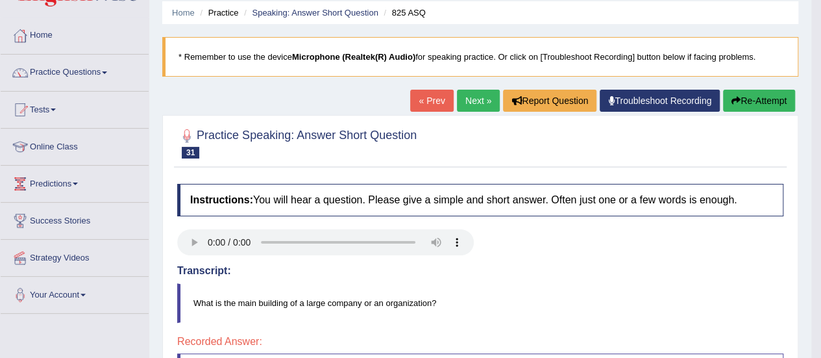
click at [466, 104] on link "Next »" at bounding box center [478, 101] width 43 height 22
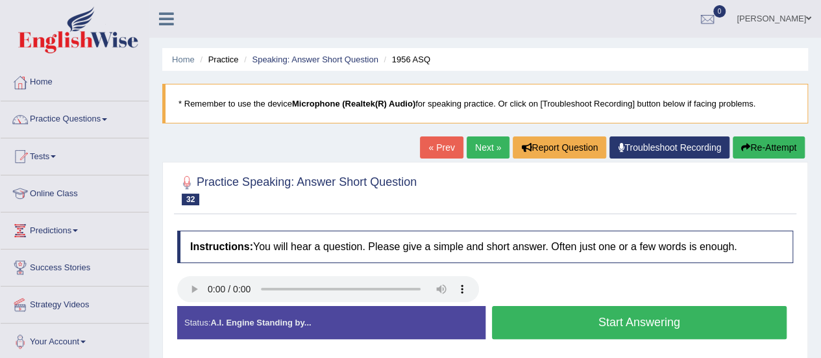
click at [619, 325] on button "Start Answering" at bounding box center [639, 322] width 295 height 33
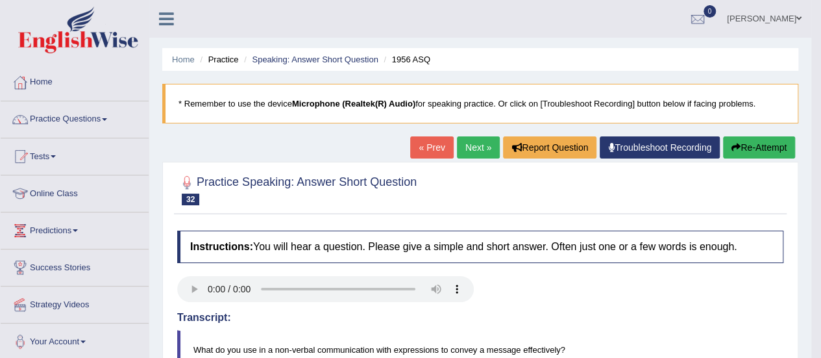
click at [470, 149] on link "Next »" at bounding box center [478, 147] width 43 height 22
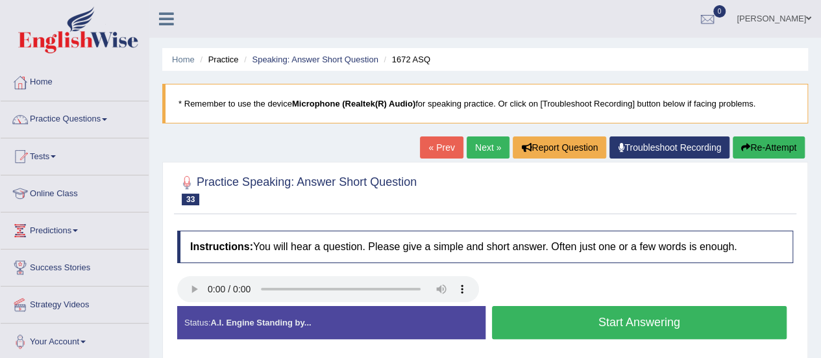
click at [610, 317] on button "Start Answering" at bounding box center [639, 322] width 295 height 33
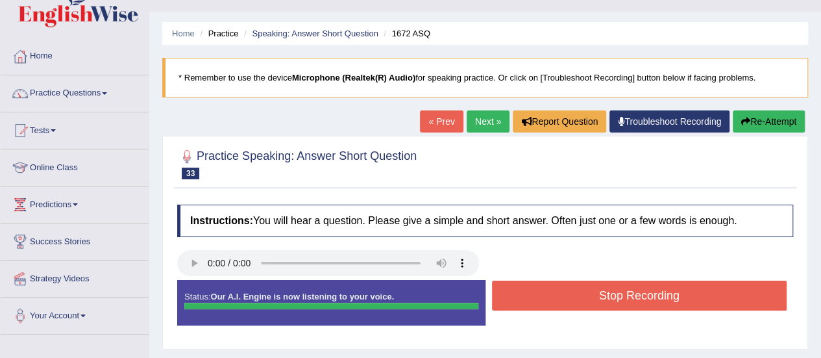
scroll to position [52, 0]
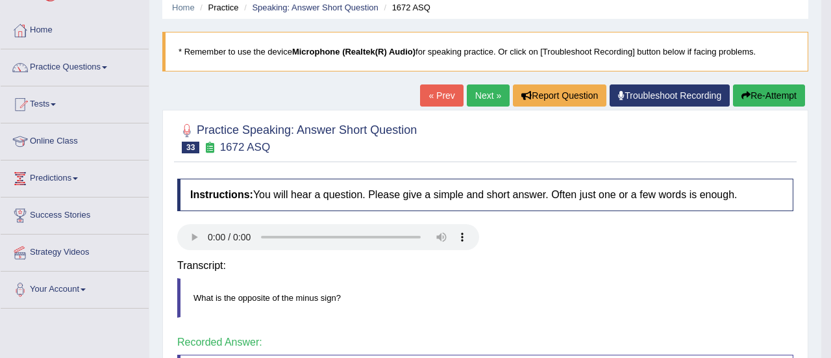
click at [820, 306] on html "Toggle navigation Home Practice Questions Speaking Practice Read Aloud Repeat S…" at bounding box center [415, 127] width 831 height 358
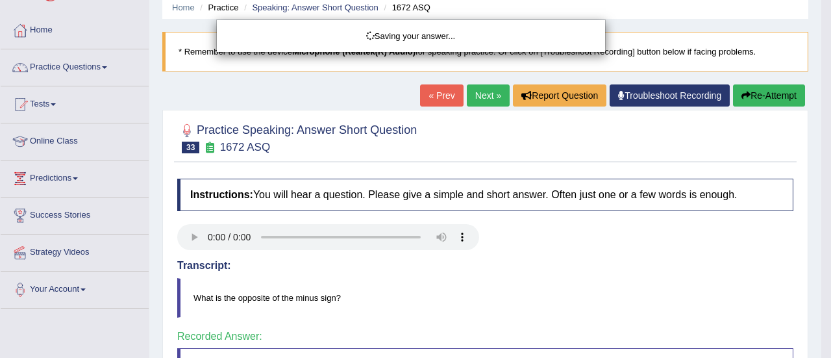
click at [820, 350] on div "Saving your answer..." at bounding box center [415, 179] width 831 height 358
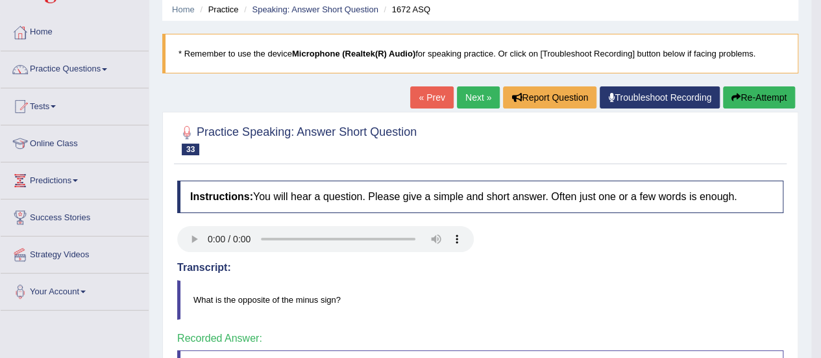
scroll to position [45, 0]
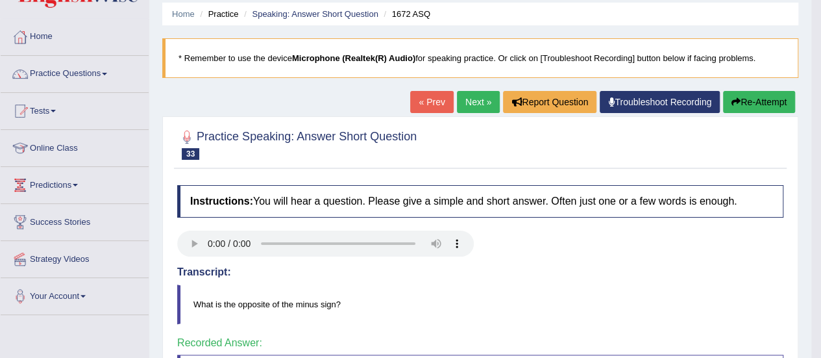
click at [470, 106] on link "Next »" at bounding box center [478, 102] width 43 height 22
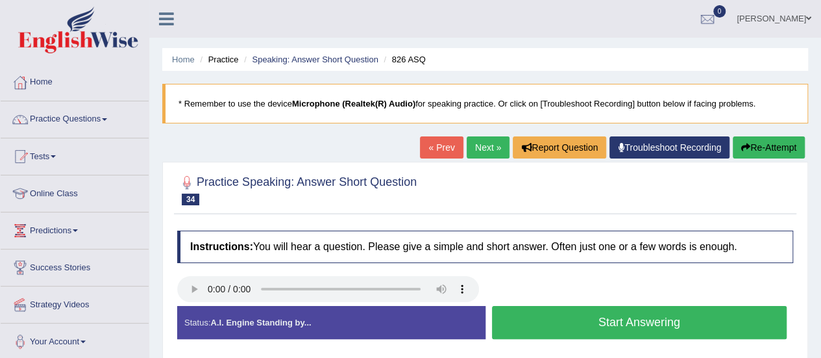
click at [622, 317] on button "Start Answering" at bounding box center [639, 322] width 295 height 33
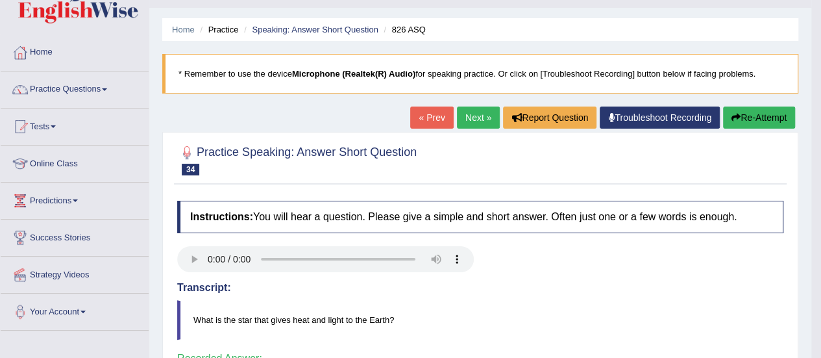
scroll to position [28, 0]
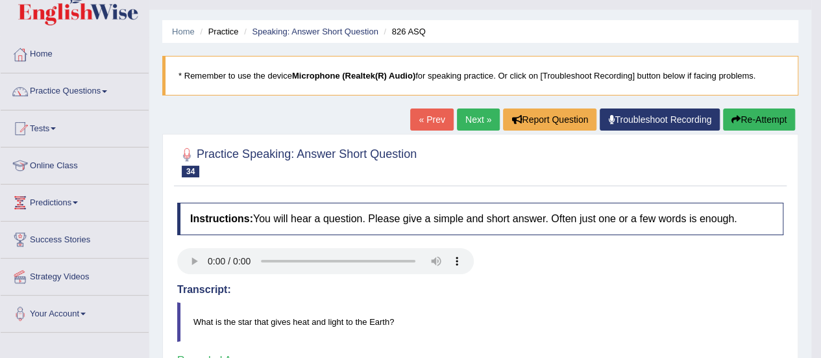
click at [463, 117] on link "Next »" at bounding box center [478, 119] width 43 height 22
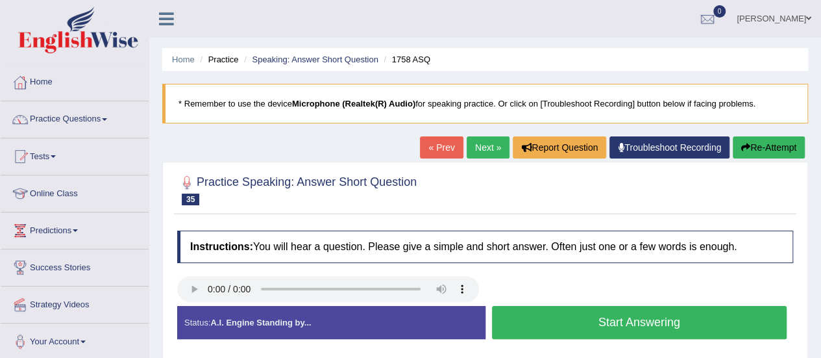
click at [594, 326] on button "Start Answering" at bounding box center [639, 322] width 295 height 33
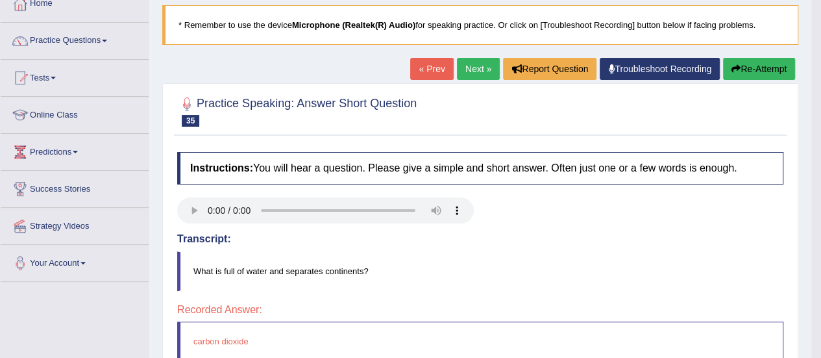
scroll to position [78, 0]
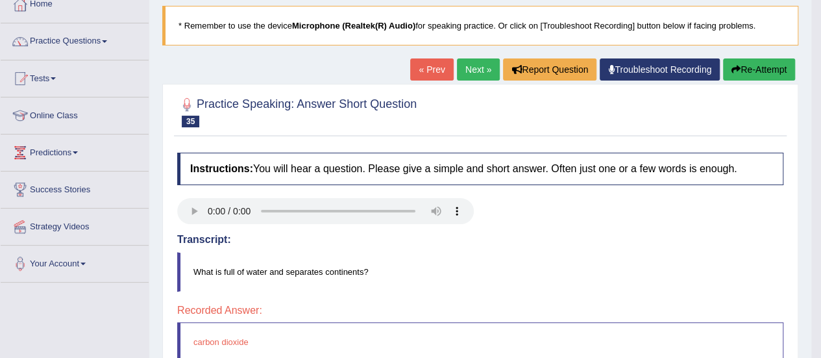
click at [469, 66] on link "Next »" at bounding box center [478, 69] width 43 height 22
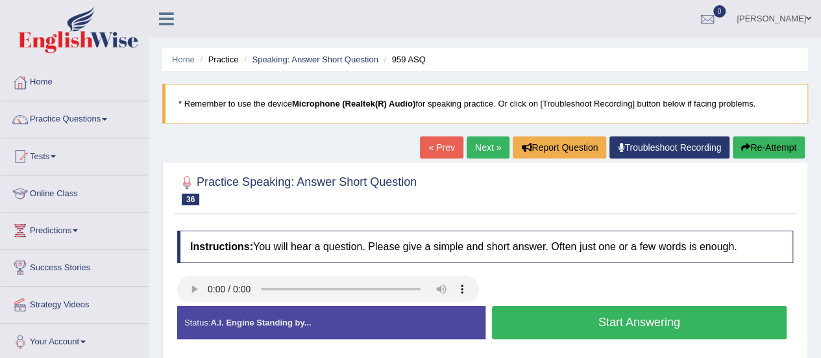
click at [616, 314] on button "Start Answering" at bounding box center [639, 322] width 295 height 33
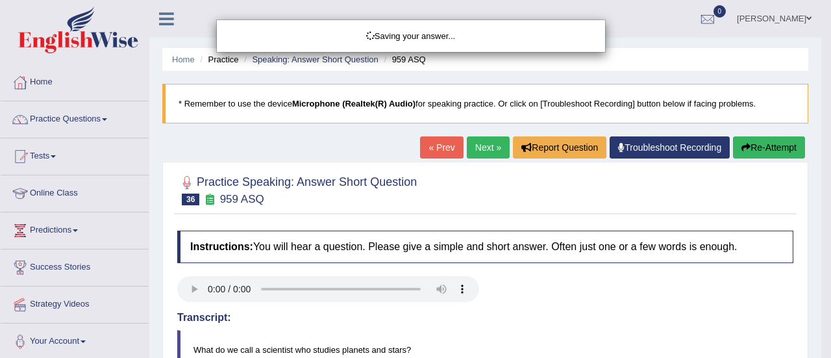
click at [820, 354] on div "Saving your answer..." at bounding box center [415, 179] width 831 height 358
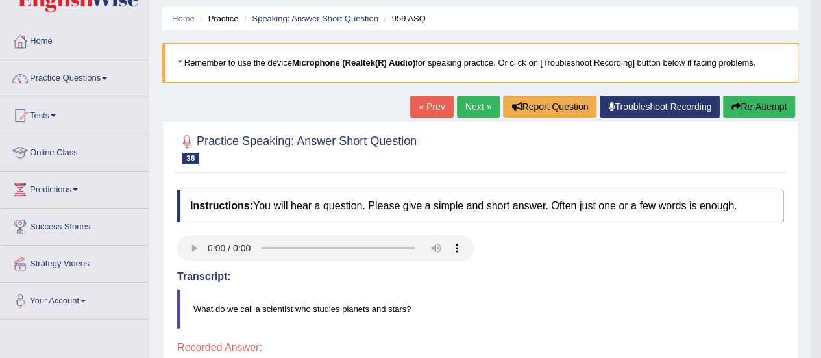
scroll to position [32, 0]
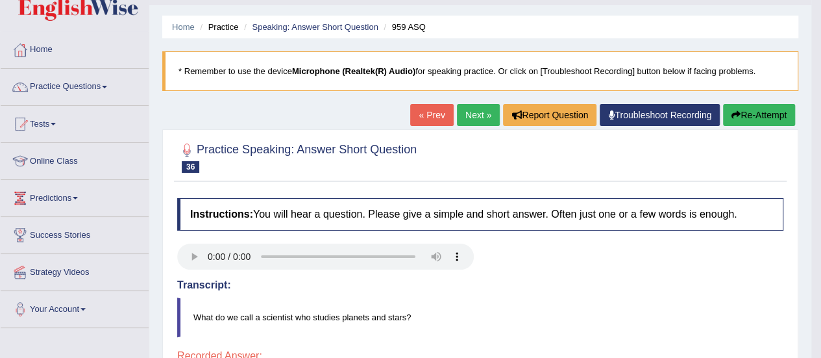
click at [468, 115] on link "Next »" at bounding box center [478, 115] width 43 height 22
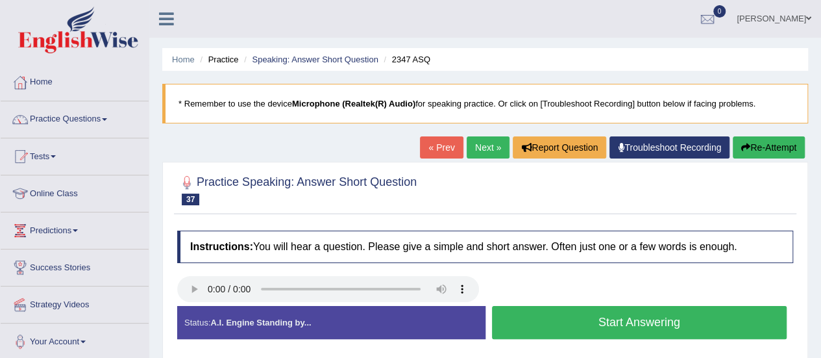
click at [615, 324] on button "Start Answering" at bounding box center [639, 322] width 295 height 33
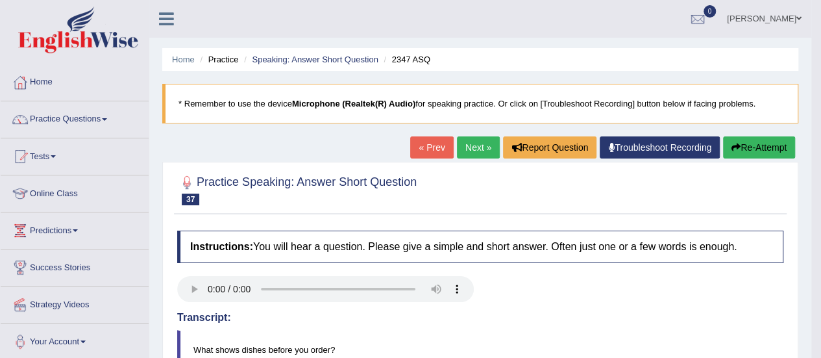
click at [743, 146] on button "Re-Attempt" at bounding box center [759, 147] width 72 height 22
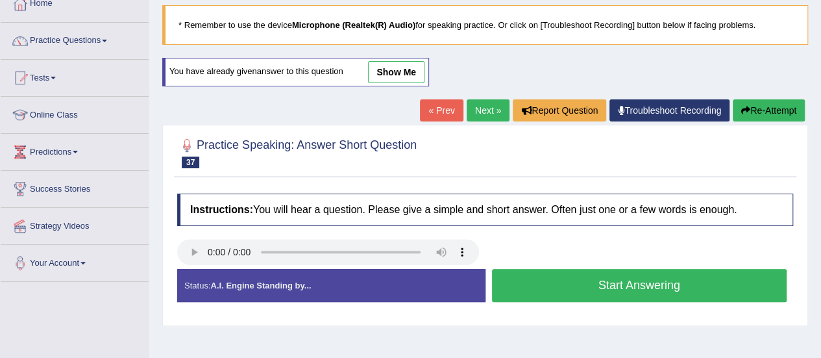
scroll to position [100, 0]
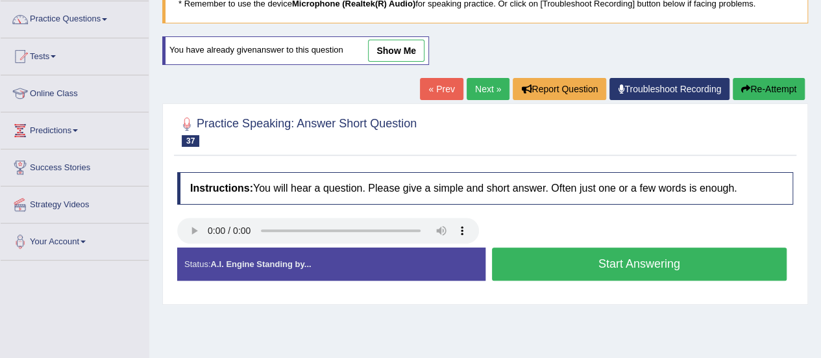
click at [608, 254] on button "Start Answering" at bounding box center [639, 263] width 295 height 33
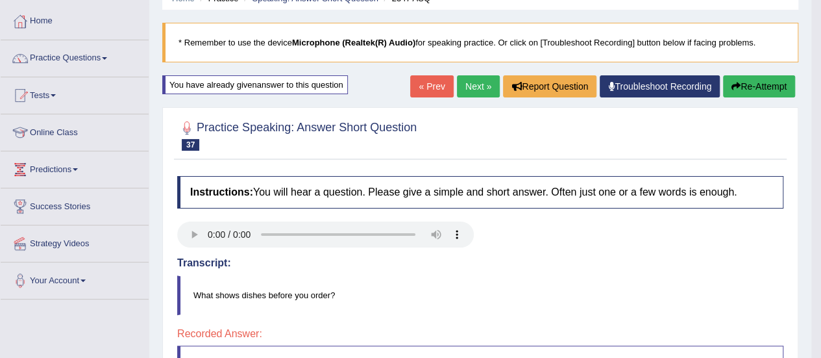
scroll to position [55, 0]
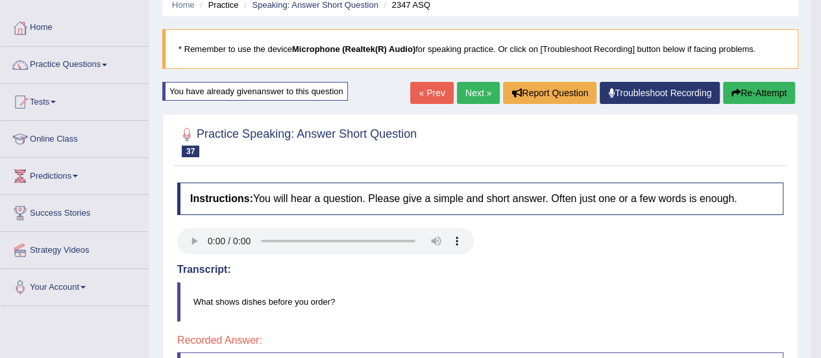
click at [471, 91] on link "Next »" at bounding box center [478, 93] width 43 height 22
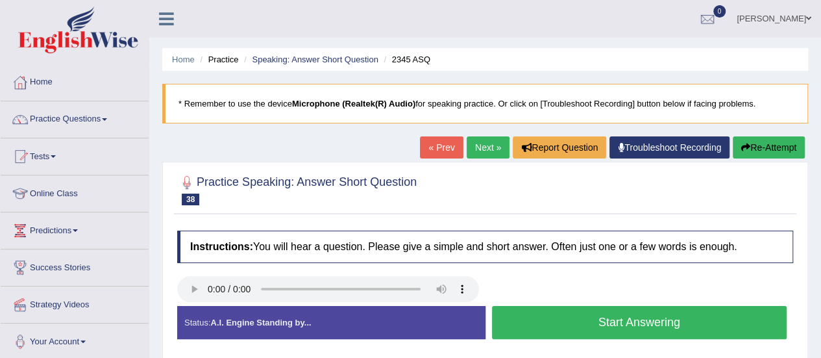
click at [607, 318] on button "Start Answering" at bounding box center [639, 322] width 295 height 33
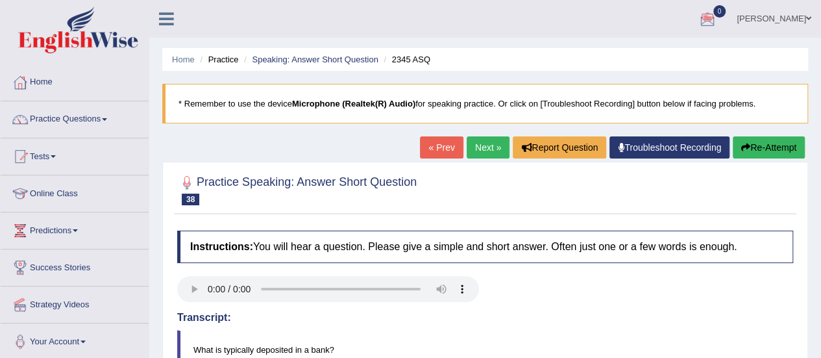
click at [480, 145] on link "Next »" at bounding box center [488, 147] width 43 height 22
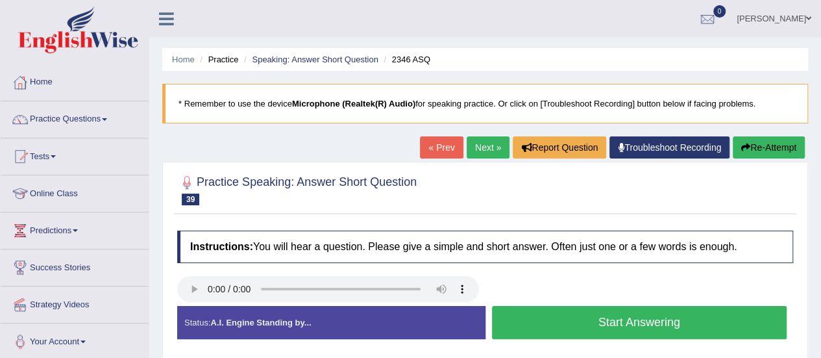
click at [584, 325] on button "Start Answering" at bounding box center [639, 322] width 295 height 33
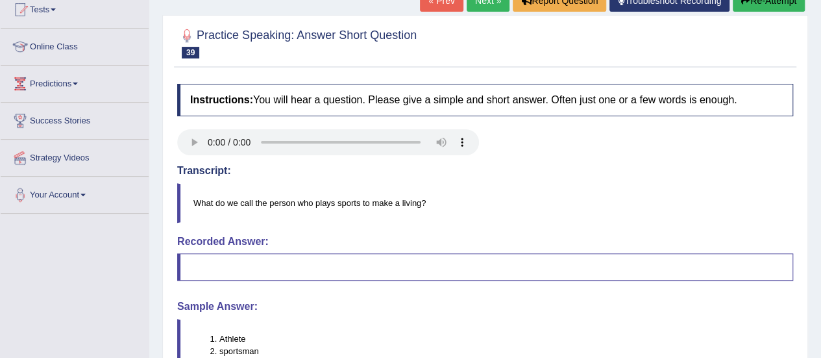
scroll to position [190, 0]
